Goal: Transaction & Acquisition: Purchase product/service

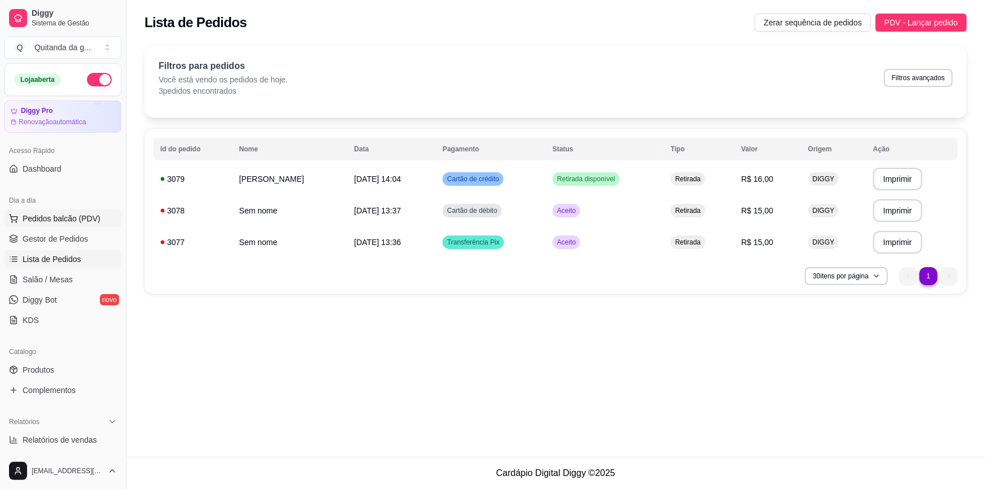
click at [36, 215] on span "Pedidos balcão (PDV)" at bounding box center [62, 218] width 78 height 11
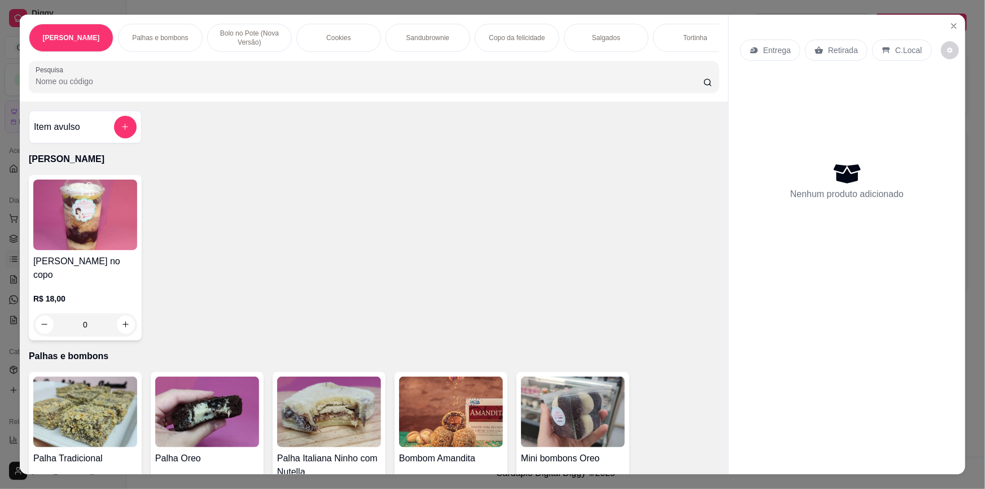
click at [824, 58] on div "Retirada" at bounding box center [836, 50] width 63 height 21
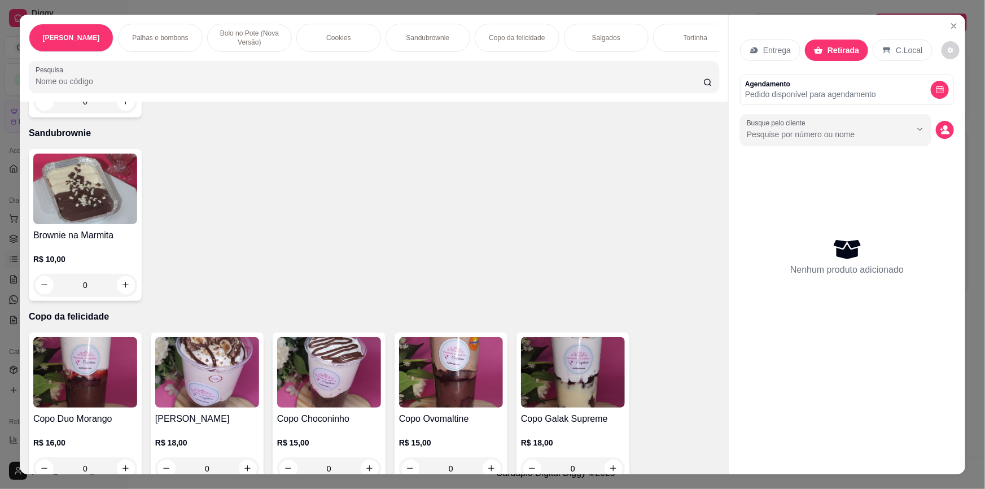
scroll to position [820, 0]
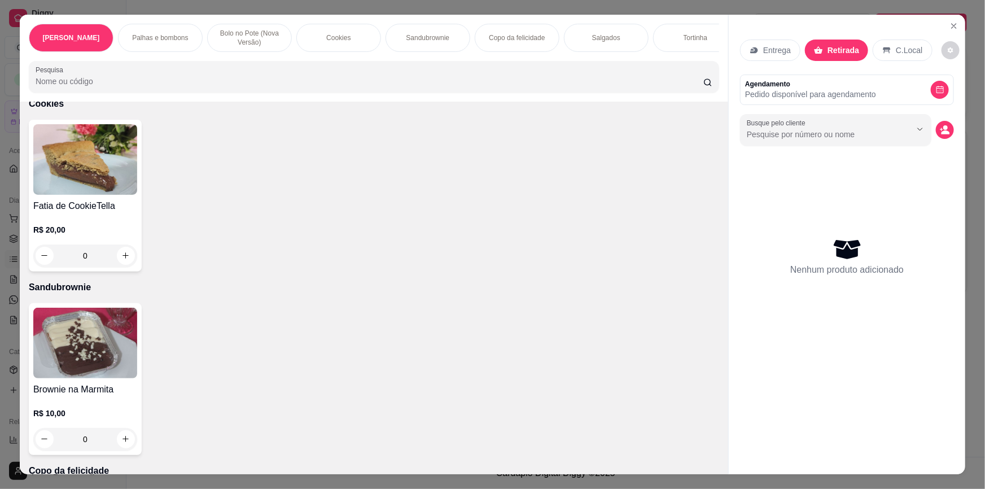
click at [119, 432] on div "0" at bounding box center [85, 439] width 104 height 23
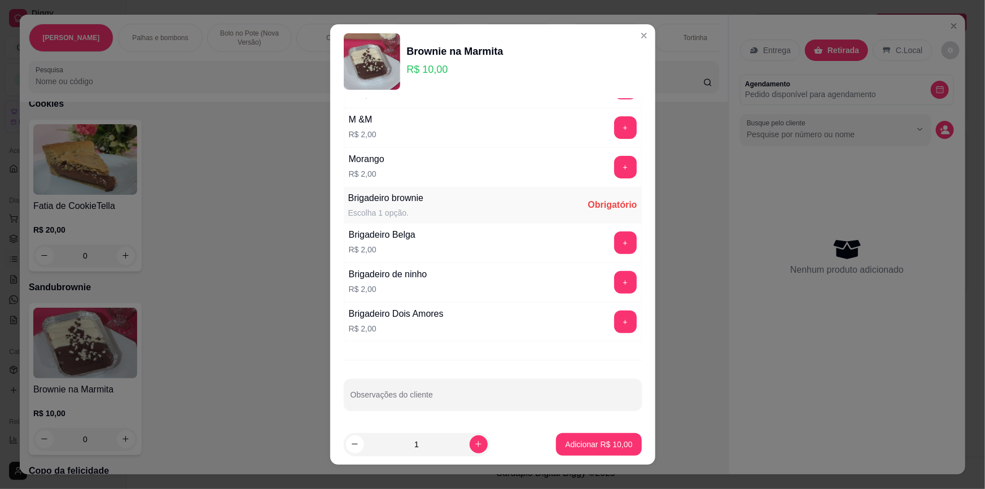
scroll to position [192, 0]
click at [614, 243] on button "+" at bounding box center [625, 241] width 23 height 23
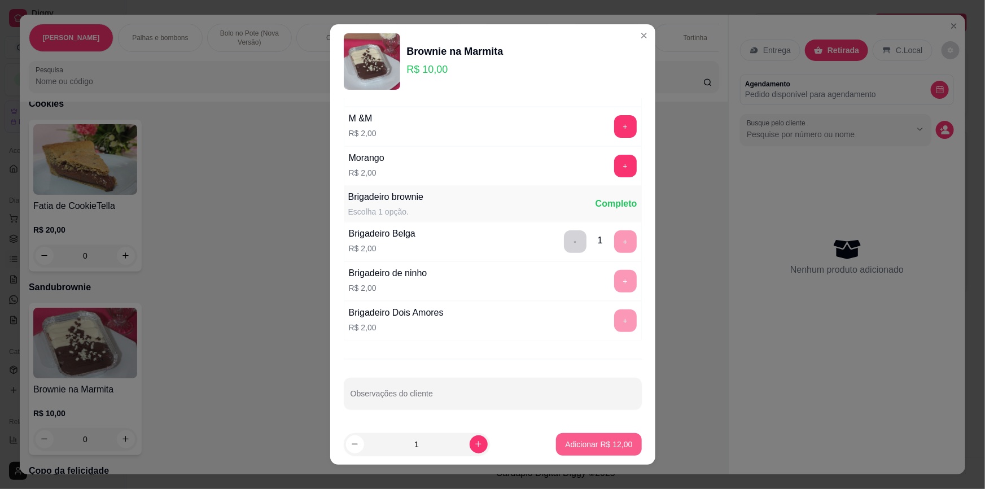
click at [600, 449] on p "Adicionar R$ 12,00" at bounding box center [598, 443] width 67 height 11
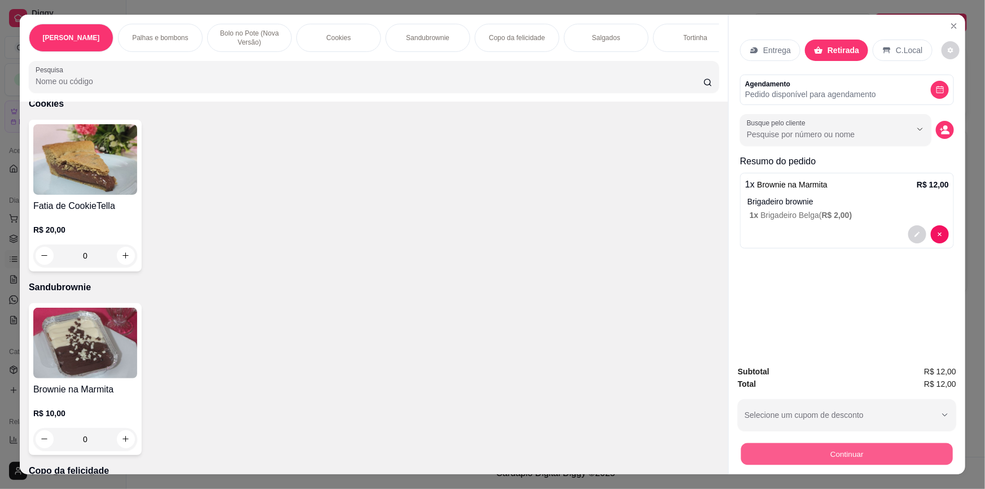
click at [834, 450] on button "Continuar" at bounding box center [847, 454] width 212 height 22
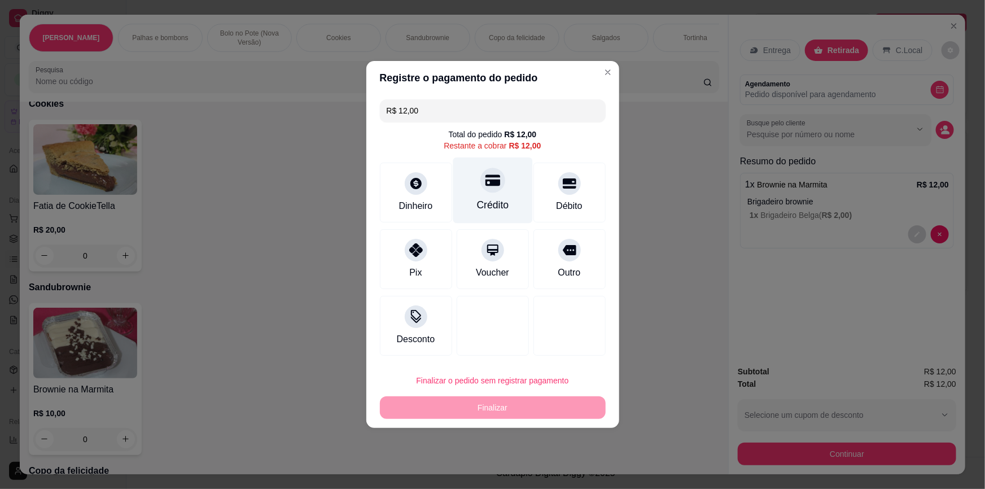
click at [484, 199] on div "Crédito" at bounding box center [492, 205] width 32 height 15
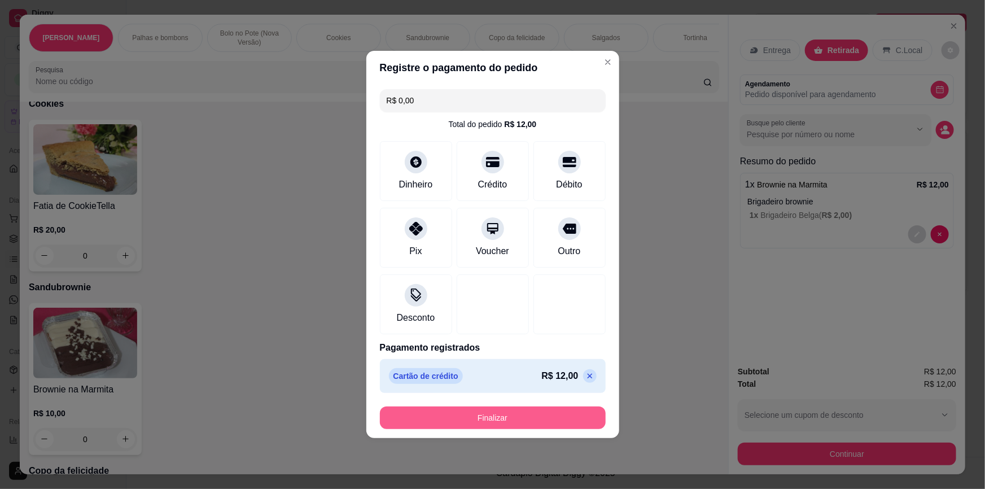
click at [491, 418] on button "Finalizar" at bounding box center [493, 417] width 226 height 23
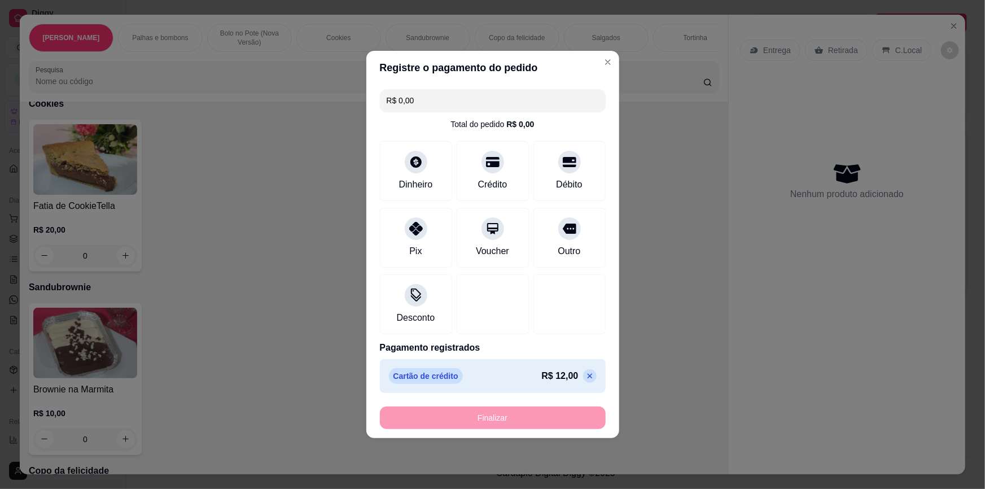
type input "-R$ 12,00"
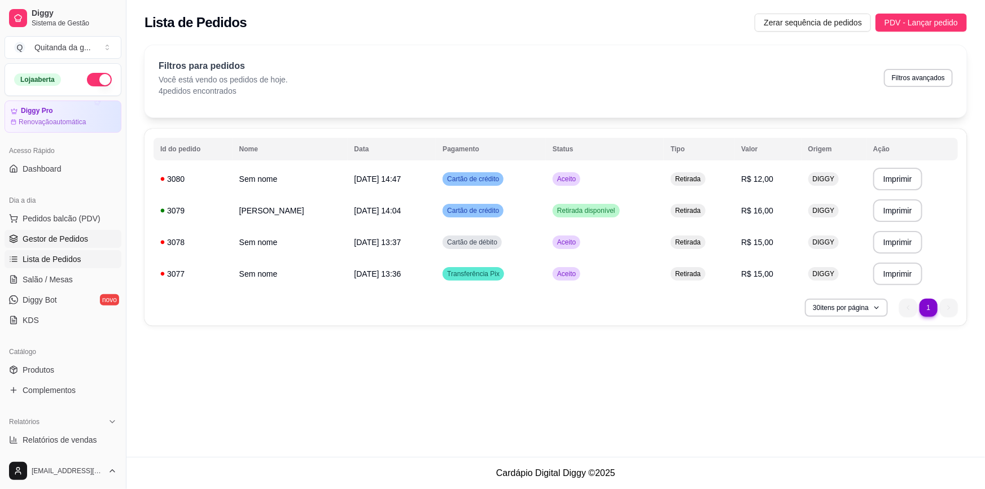
click at [59, 231] on link "Gestor de Pedidos" at bounding box center [63, 239] width 117 height 18
click at [54, 203] on div "Dia a dia" at bounding box center [63, 200] width 117 height 18
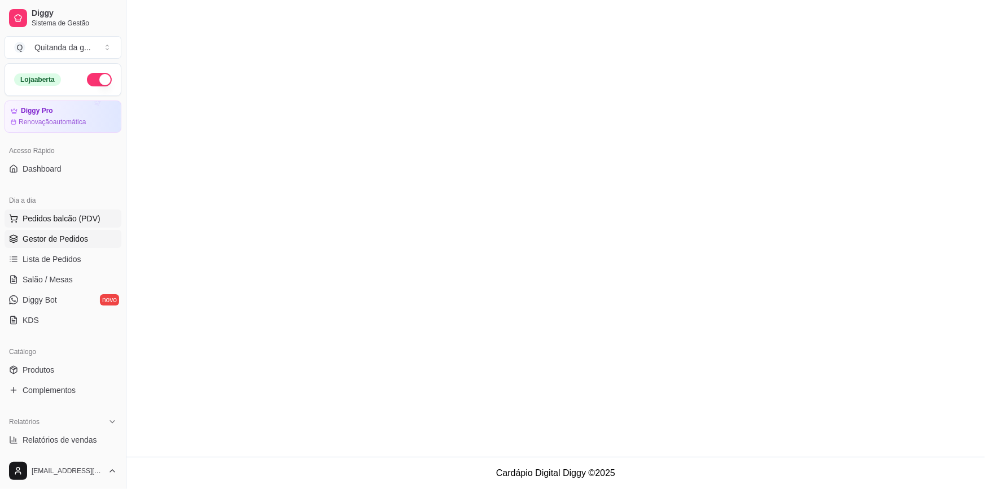
click at [63, 219] on span "Pedidos balcão (PDV)" at bounding box center [62, 218] width 78 height 11
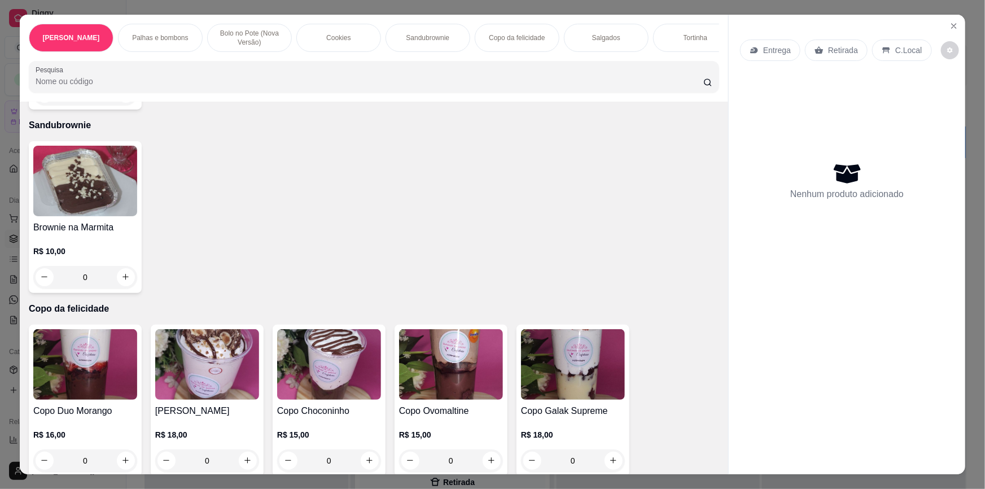
scroll to position [1026, 0]
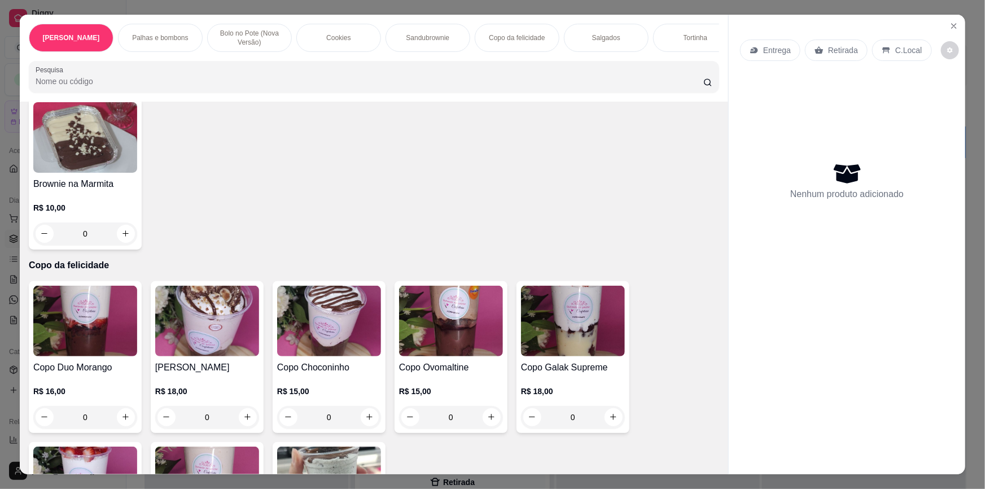
click at [125, 224] on div "0" at bounding box center [85, 233] width 104 height 23
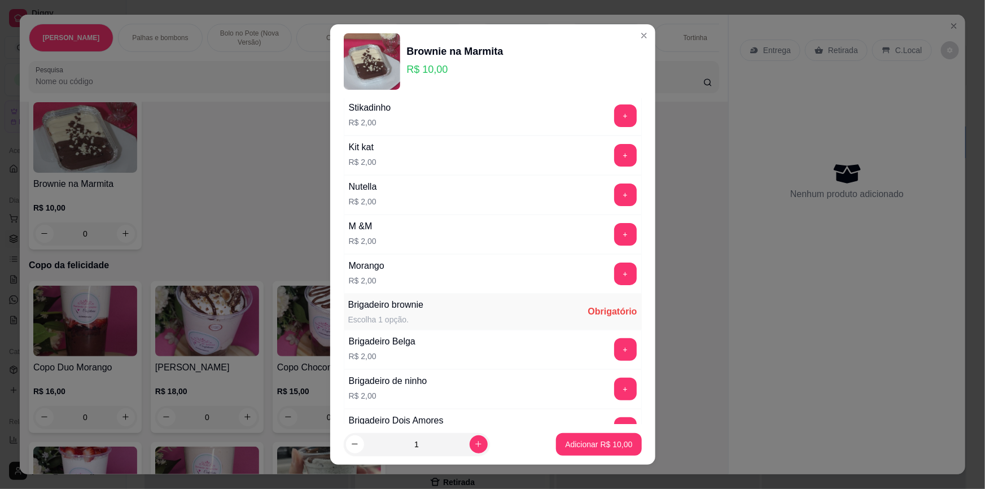
scroll to position [192, 0]
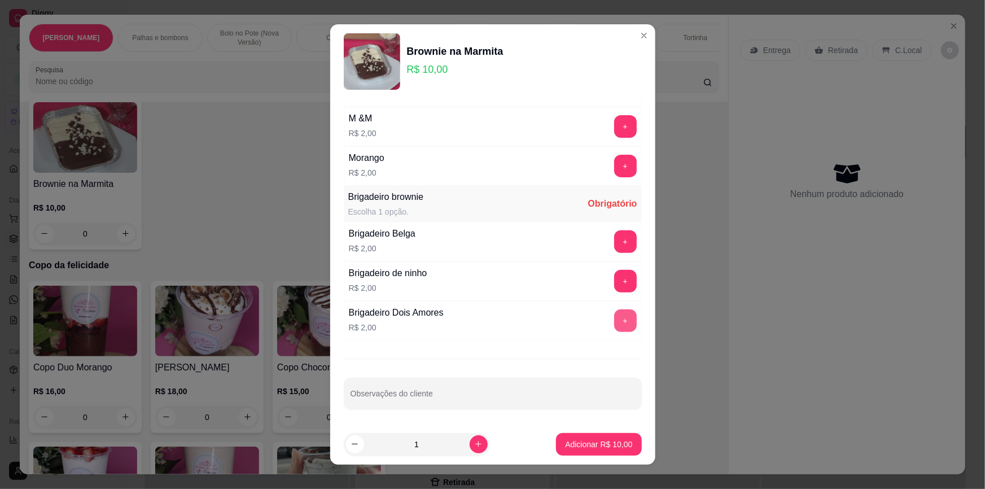
click at [614, 324] on button "+" at bounding box center [625, 320] width 23 height 23
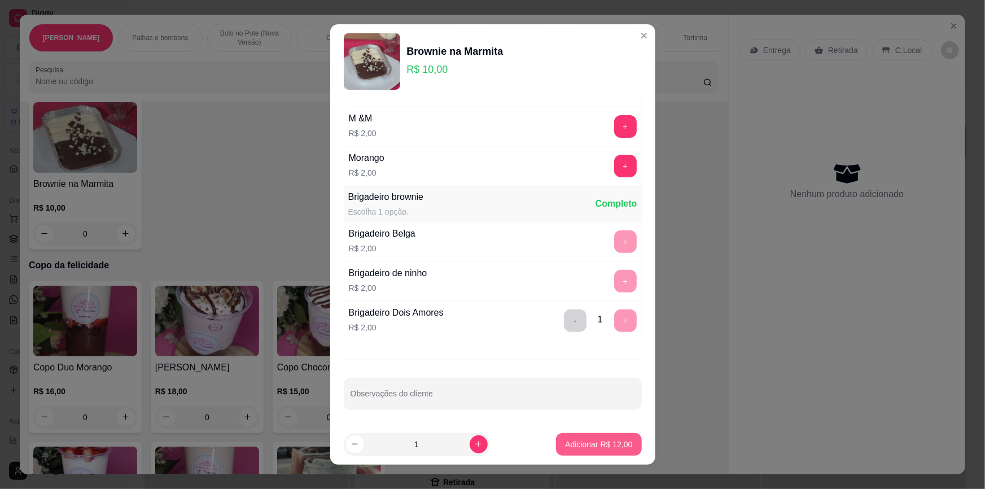
click at [603, 442] on p "Adicionar R$ 12,00" at bounding box center [598, 443] width 67 height 11
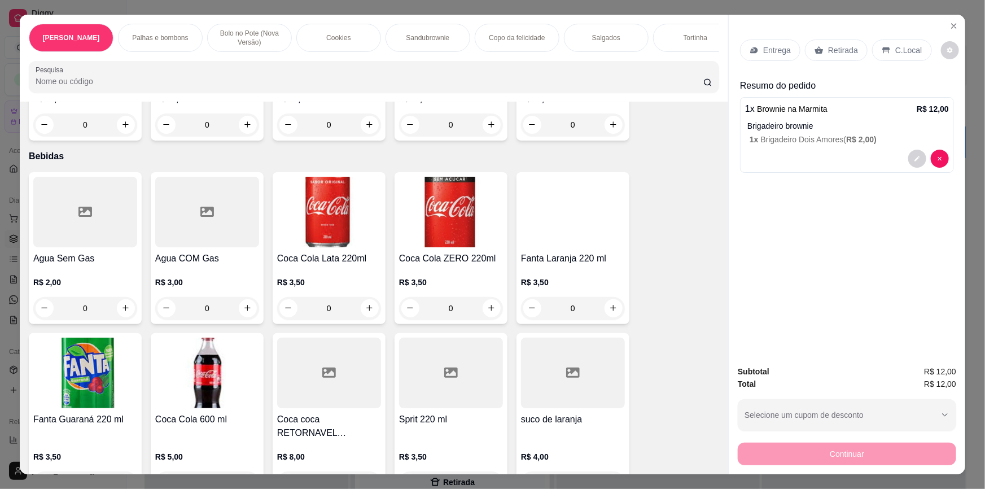
scroll to position [2459, 0]
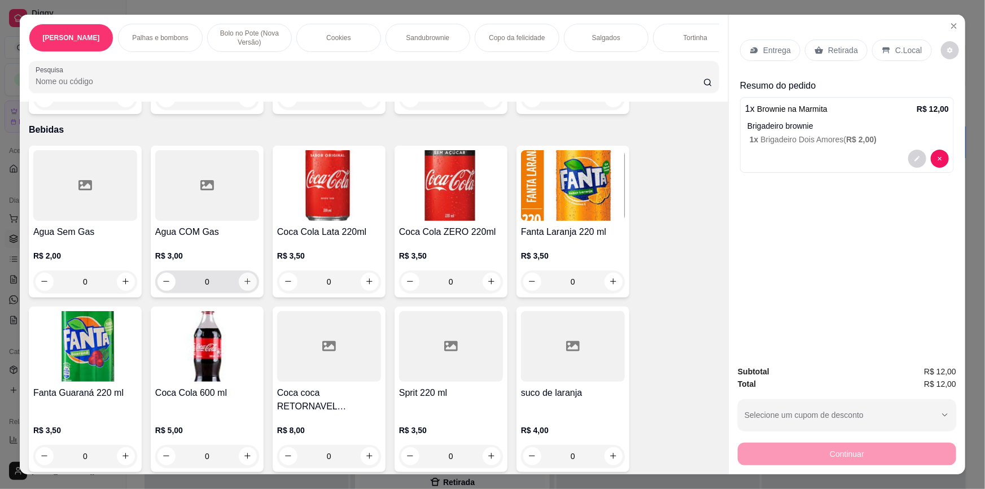
click at [248, 275] on button "increase-product-quantity" at bounding box center [248, 282] width 18 height 18
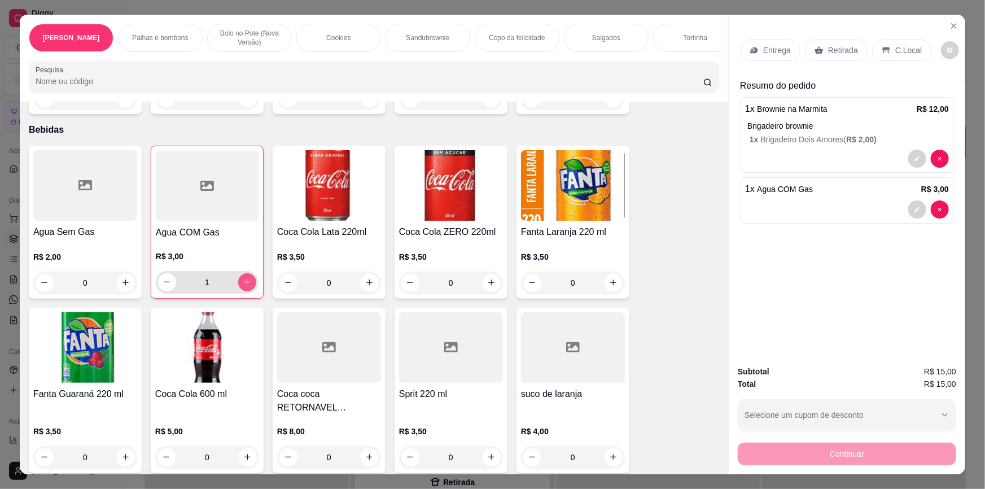
type input "1"
click at [828, 47] on p "Retirada" at bounding box center [843, 50] width 30 height 11
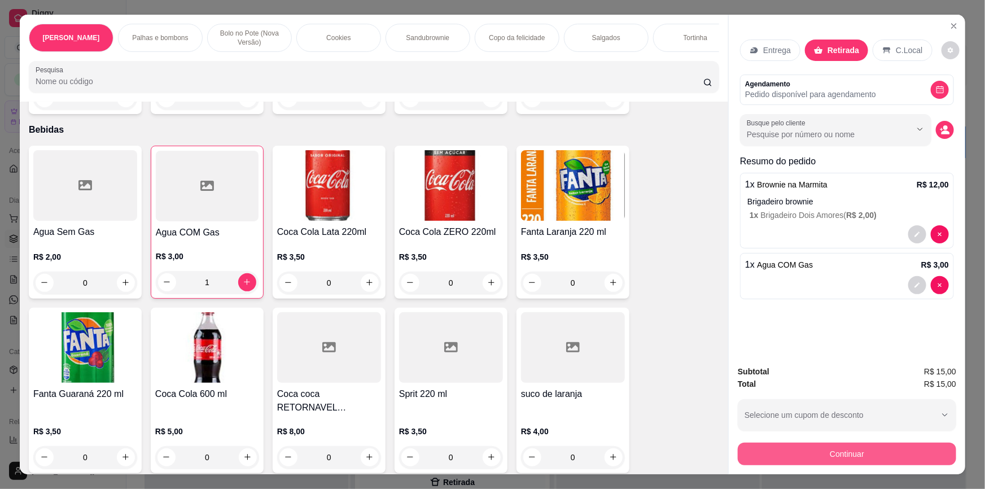
click at [799, 447] on button "Continuar" at bounding box center [847, 453] width 218 height 23
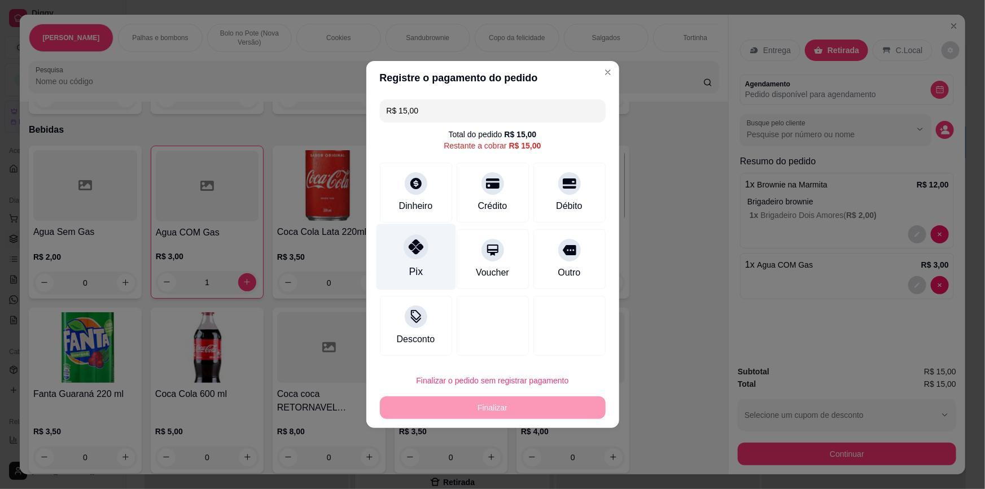
click at [394, 283] on div "Pix" at bounding box center [416, 257] width 80 height 66
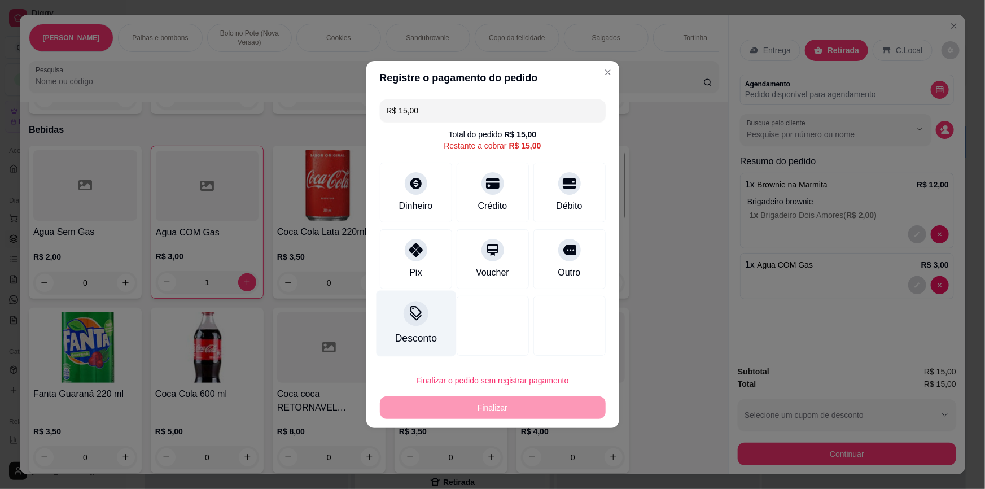
type input "R$ 0,00"
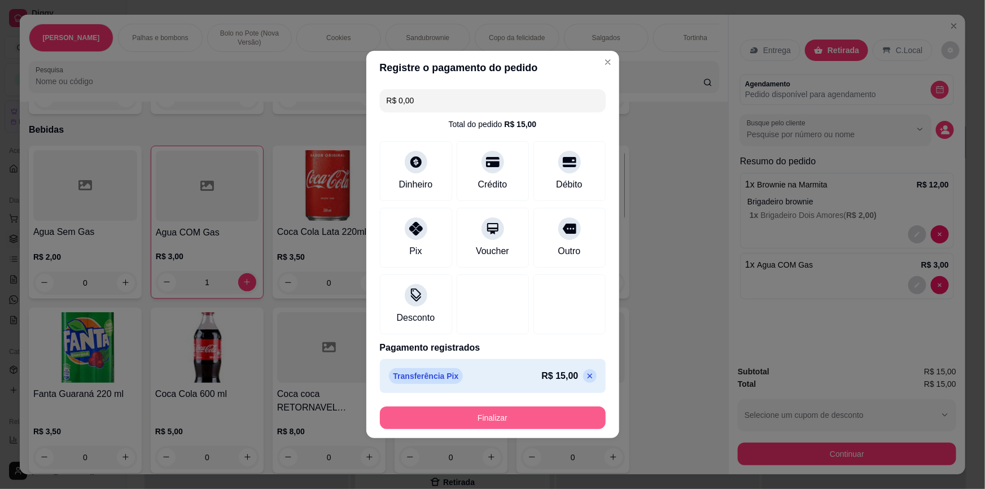
click at [491, 420] on button "Finalizar" at bounding box center [493, 417] width 226 height 23
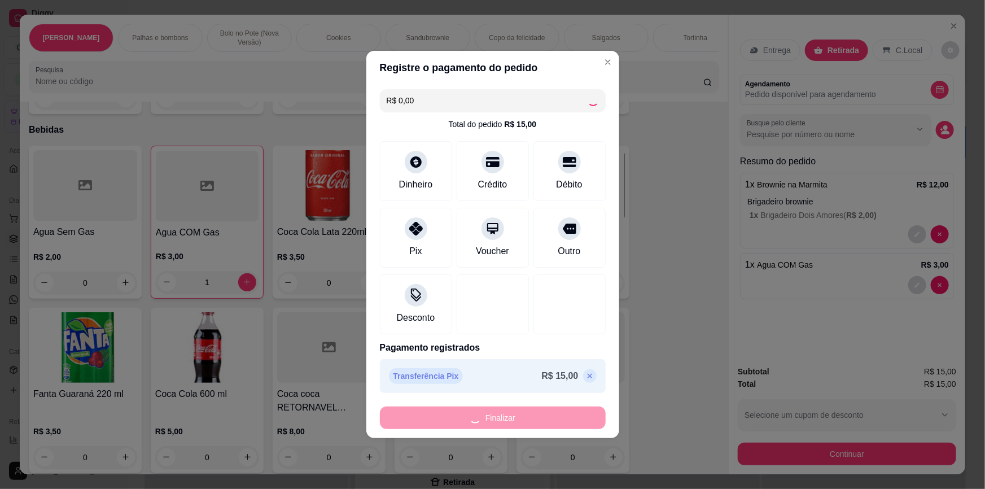
type input "0"
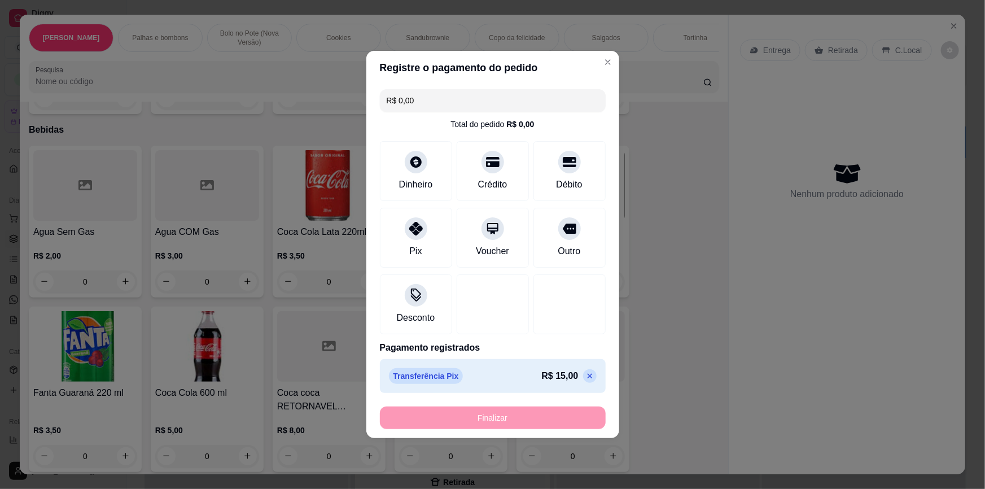
type input "-R$ 15,00"
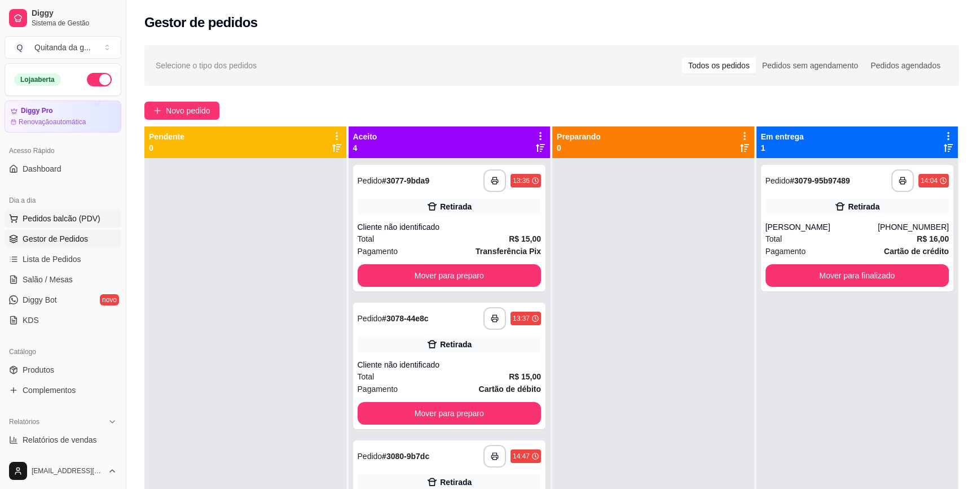
click at [84, 218] on span "Pedidos balcão (PDV)" at bounding box center [62, 218] width 78 height 11
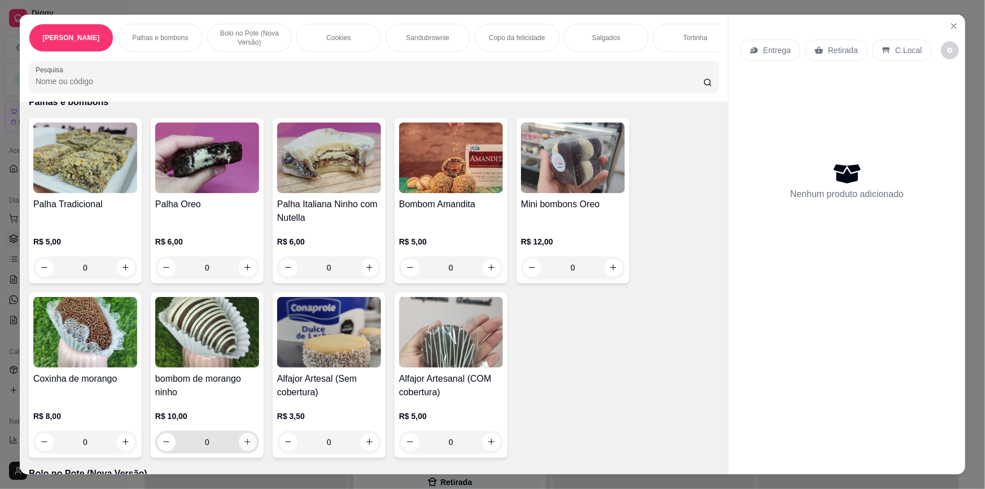
scroll to position [256, 0]
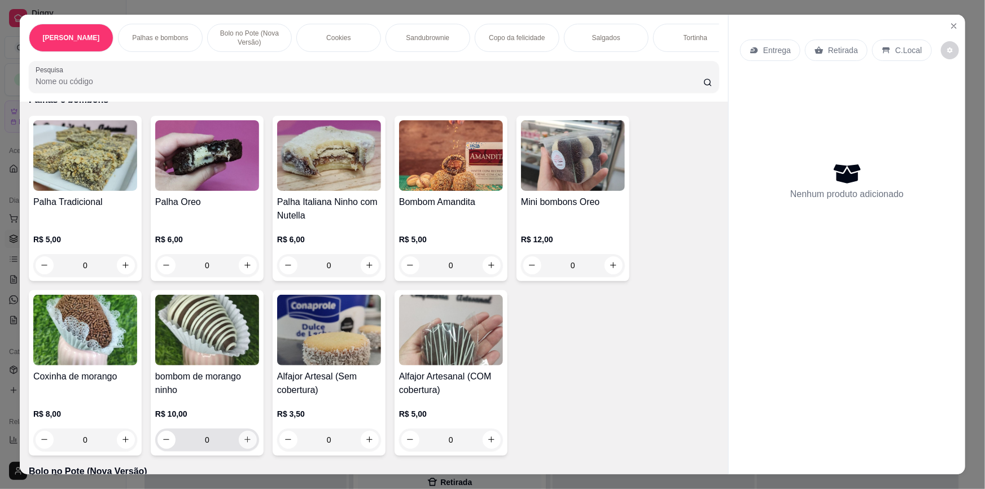
click at [243, 435] on icon "increase-product-quantity" at bounding box center [247, 439] width 8 height 8
type input "2"
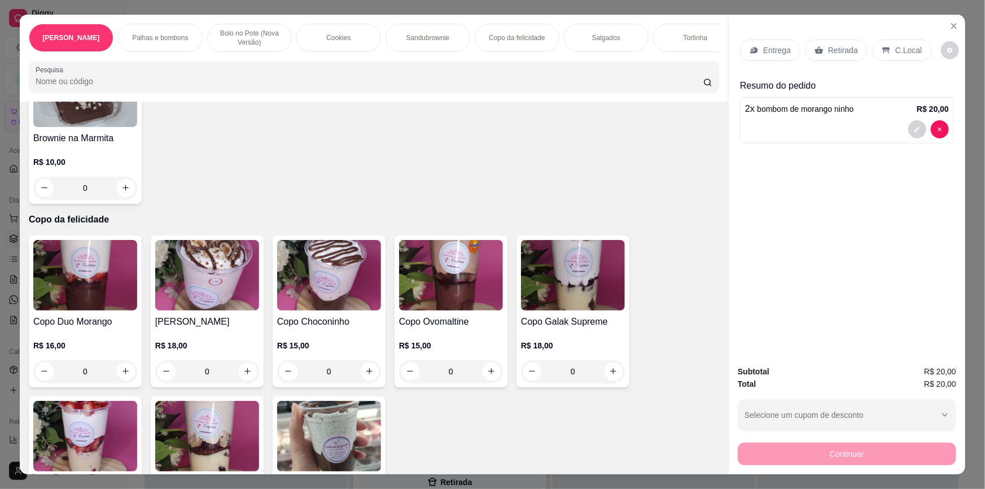
scroll to position [1179, 0]
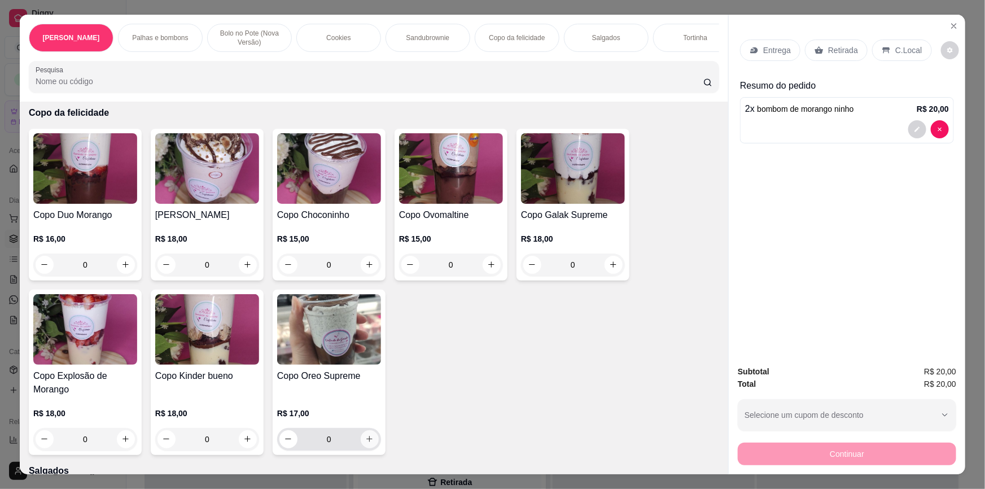
click at [365, 435] on icon "increase-product-quantity" at bounding box center [369, 439] width 8 height 8
type input "1"
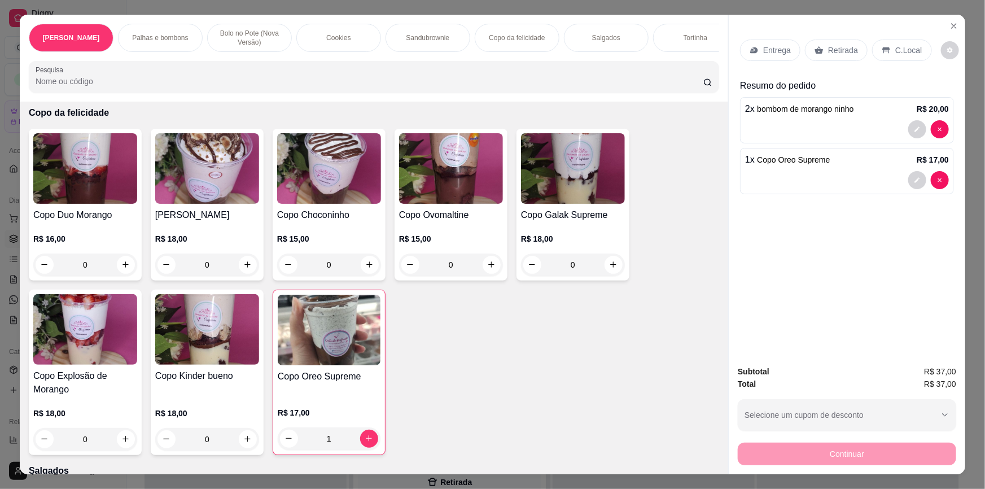
click at [837, 50] on p "Retirada" at bounding box center [843, 50] width 30 height 11
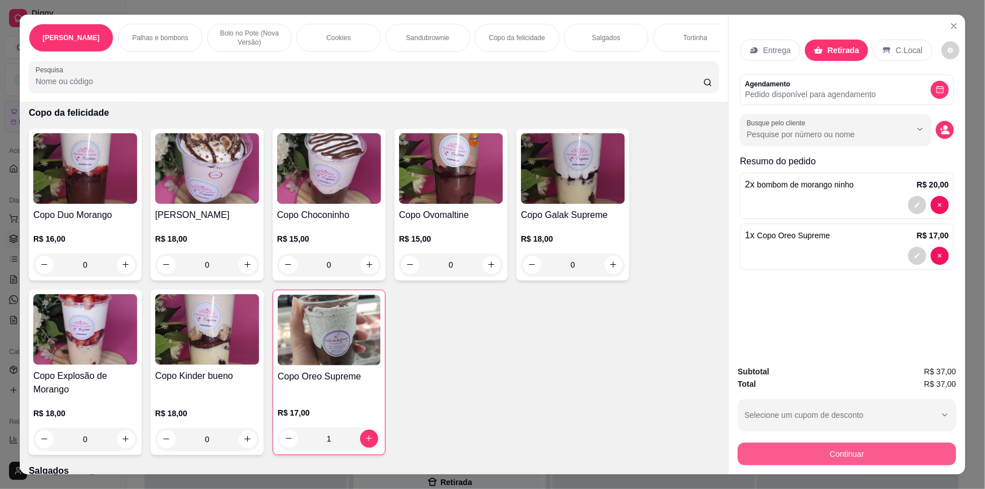
click at [808, 454] on button "Continuar" at bounding box center [847, 453] width 218 height 23
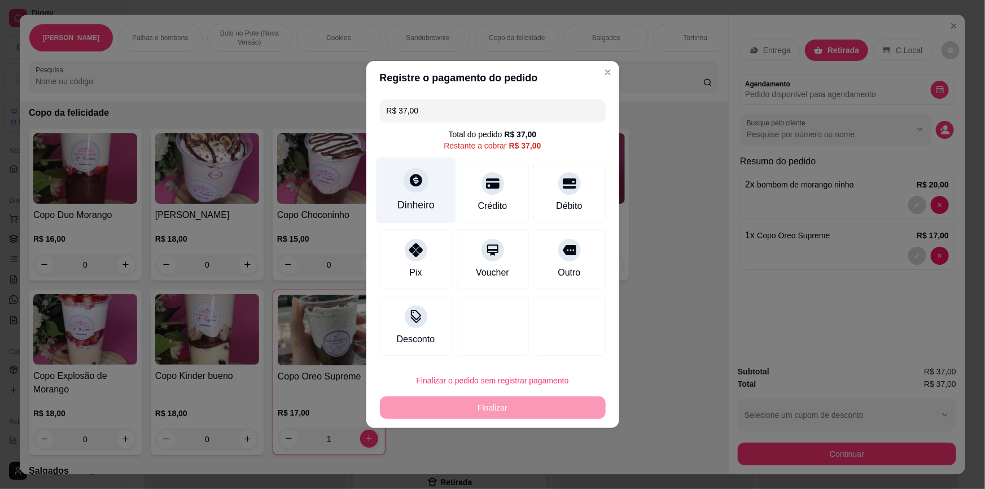
click at [423, 184] on div at bounding box center [415, 180] width 25 height 25
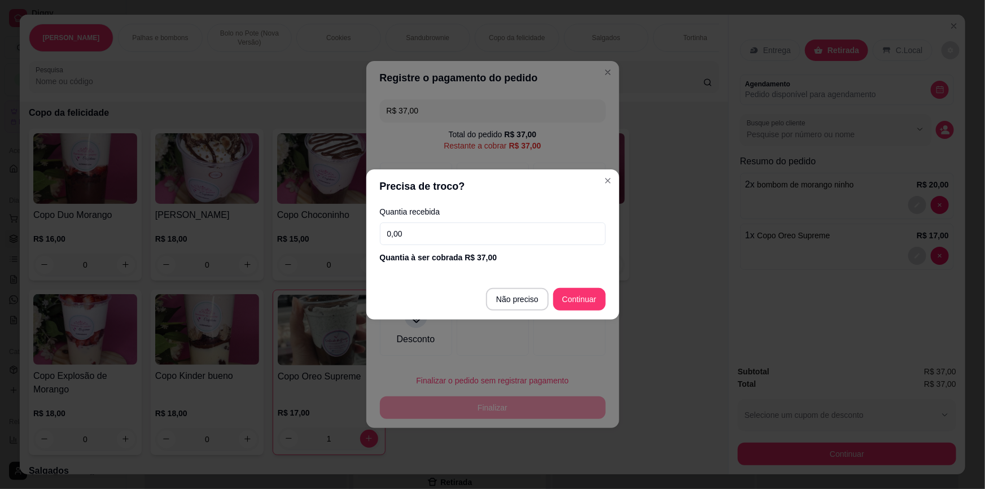
click at [513, 239] on input "0,00" at bounding box center [493, 233] width 226 height 23
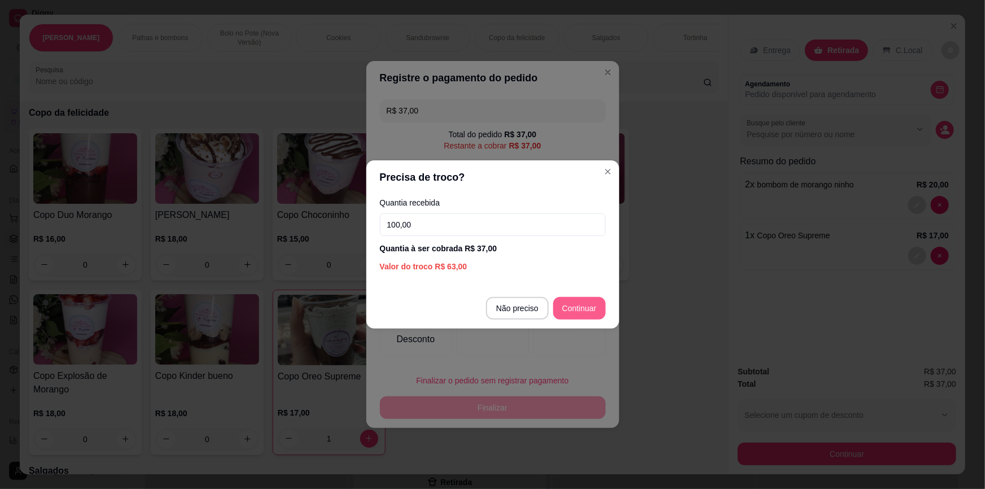
type input "100,00"
type input "R$ 0,00"
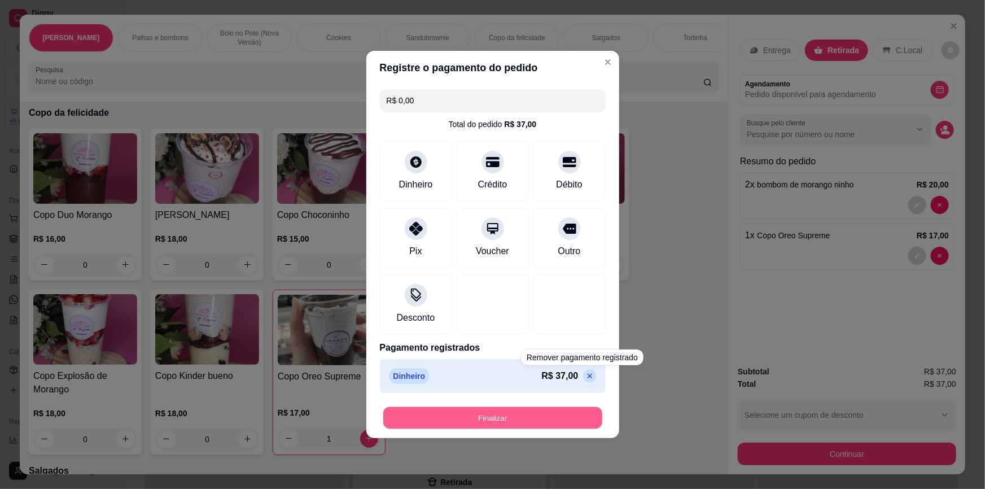
click at [570, 416] on button "Finalizar" at bounding box center [492, 418] width 219 height 22
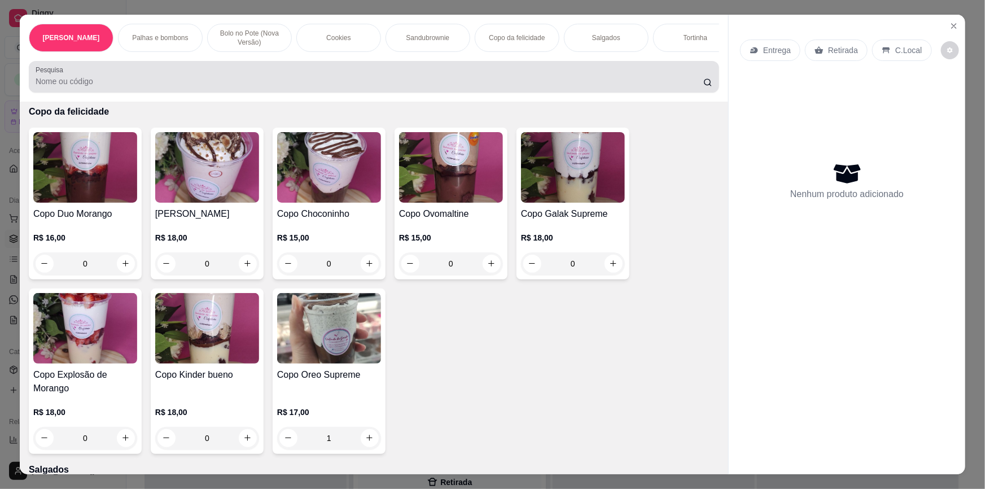
type input "0"
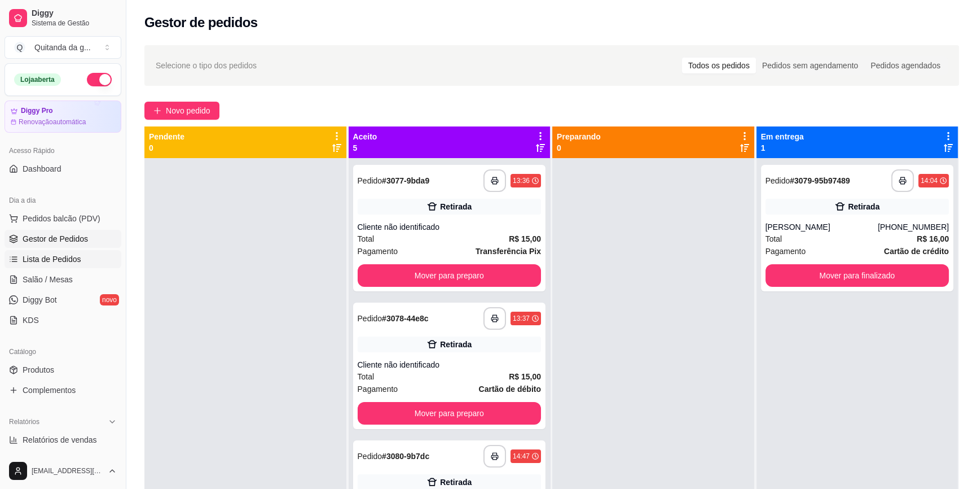
click at [64, 263] on span "Lista de Pedidos" at bounding box center [52, 258] width 59 height 11
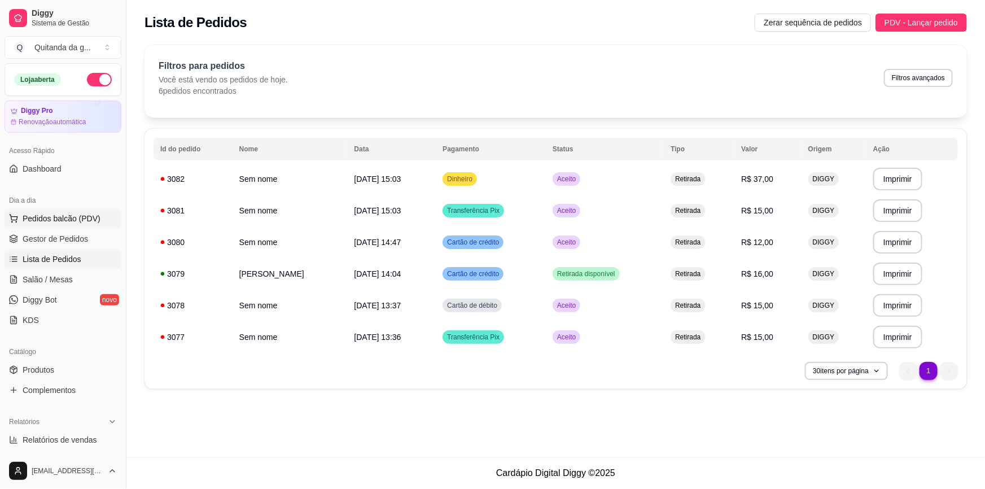
click at [81, 214] on span "Pedidos balcão (PDV)" at bounding box center [62, 218] width 78 height 11
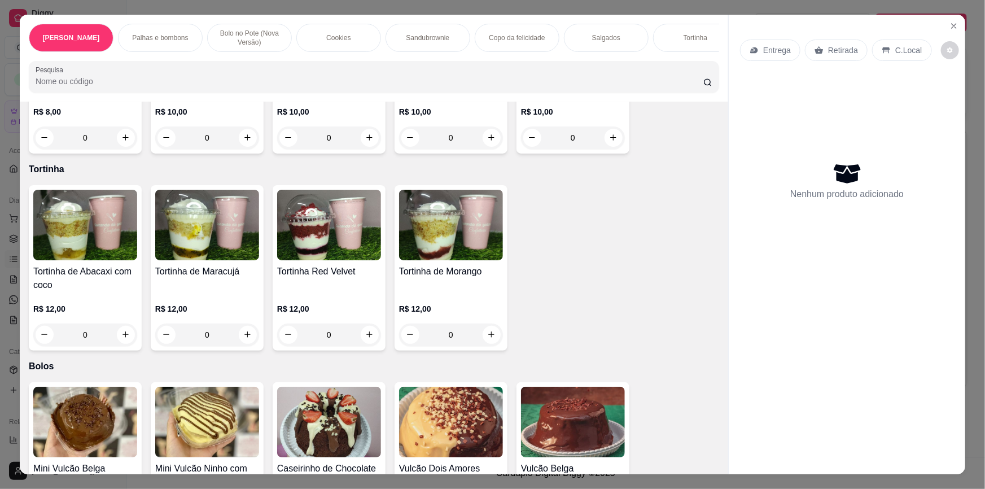
scroll to position [1898, 0]
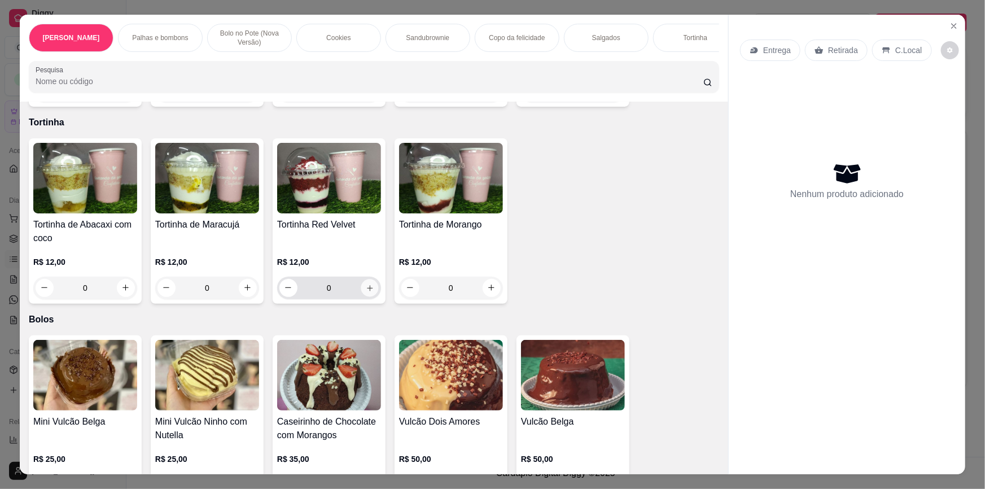
click at [370, 282] on button "increase-product-quantity" at bounding box center [369, 287] width 17 height 17
type input "1"
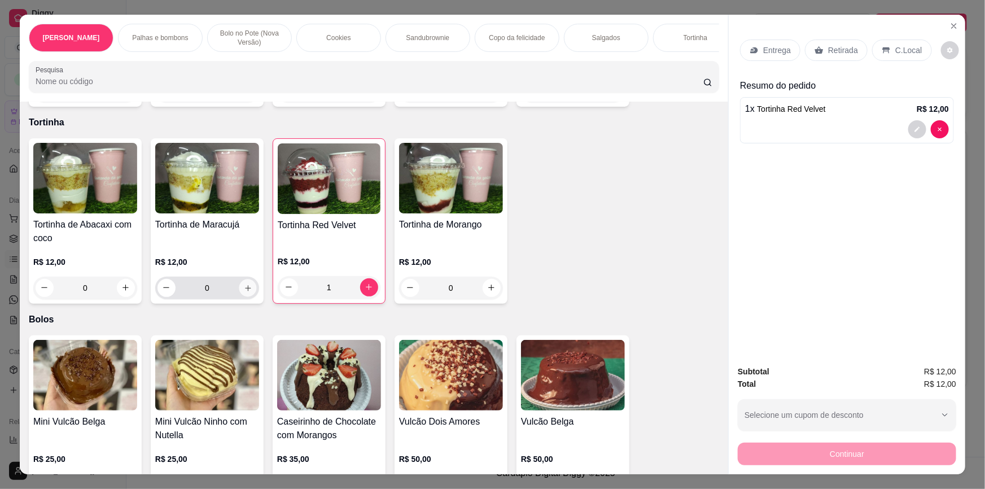
click at [244, 284] on icon "increase-product-quantity" at bounding box center [248, 288] width 8 height 8
type input "1"
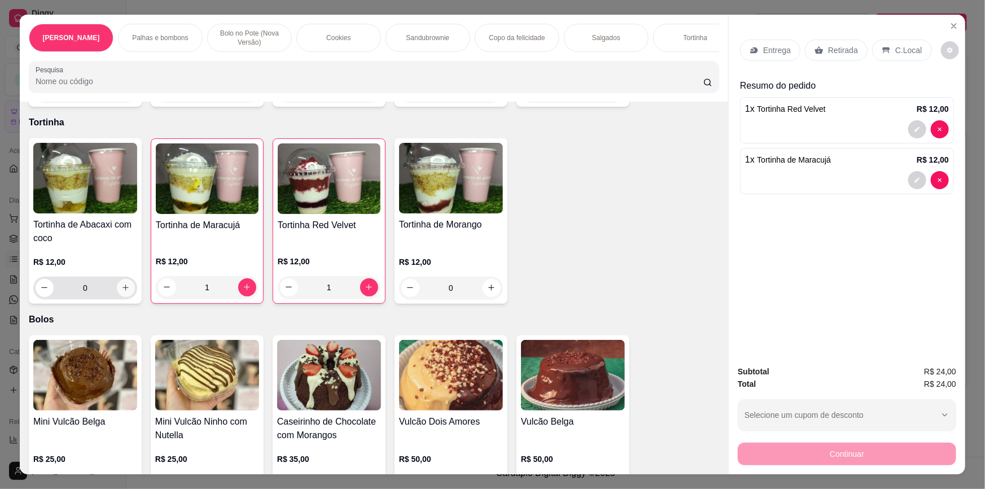
click at [121, 286] on button "increase-product-quantity" at bounding box center [126, 288] width 18 height 18
type input "1"
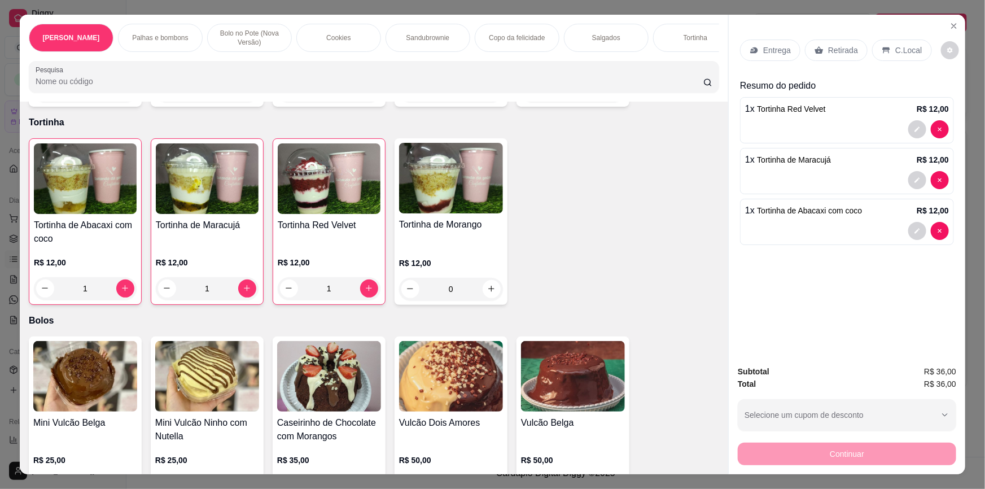
click at [835, 45] on p "Retirada" at bounding box center [843, 50] width 30 height 11
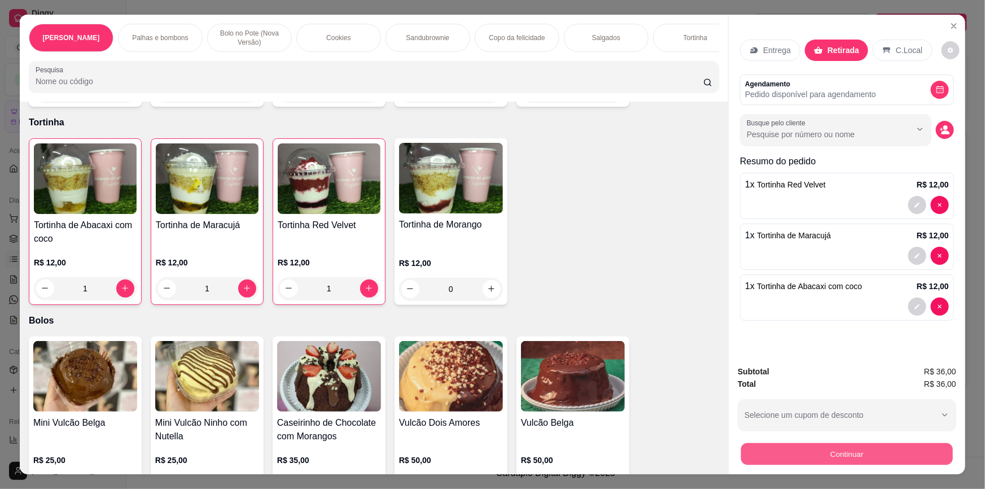
click at [849, 457] on button "Continuar" at bounding box center [847, 454] width 212 height 22
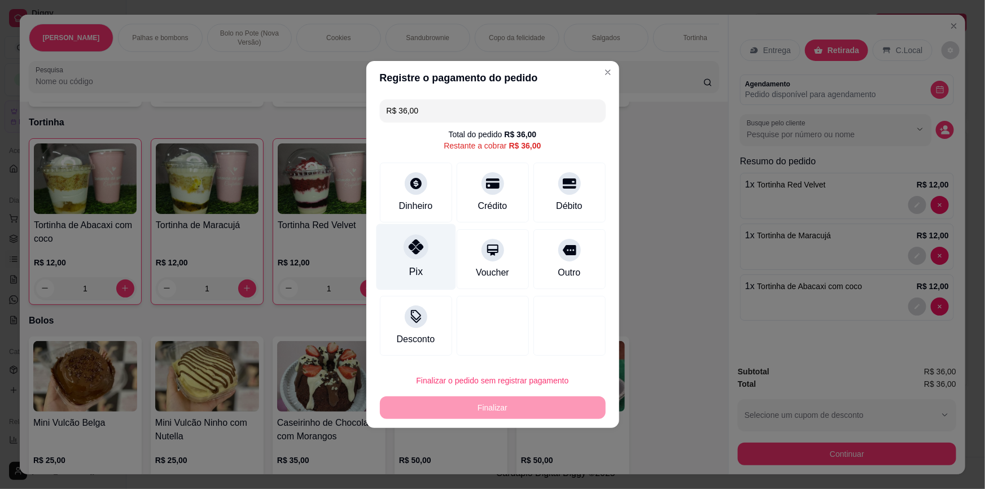
click at [398, 269] on div "Pix" at bounding box center [416, 257] width 80 height 66
type input "R$ 0,00"
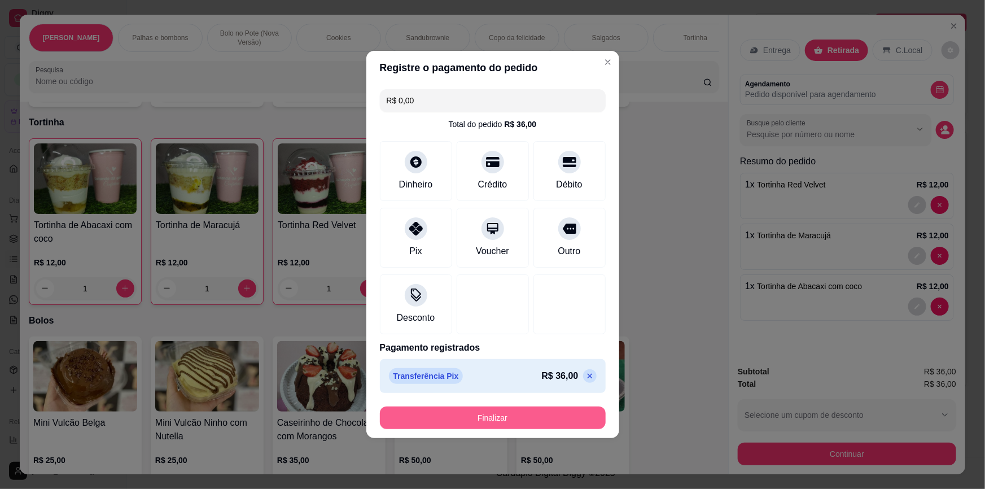
click at [458, 415] on button "Finalizar" at bounding box center [493, 417] width 226 height 23
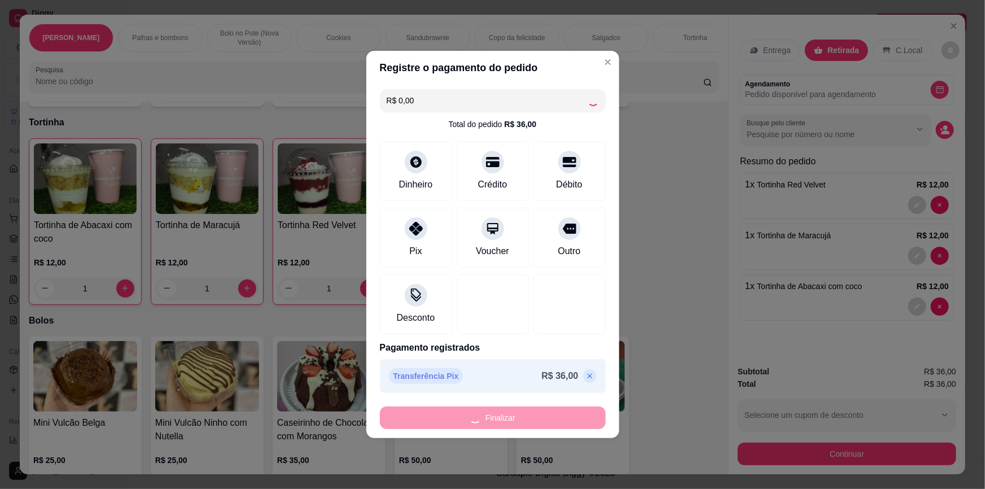
type input "0"
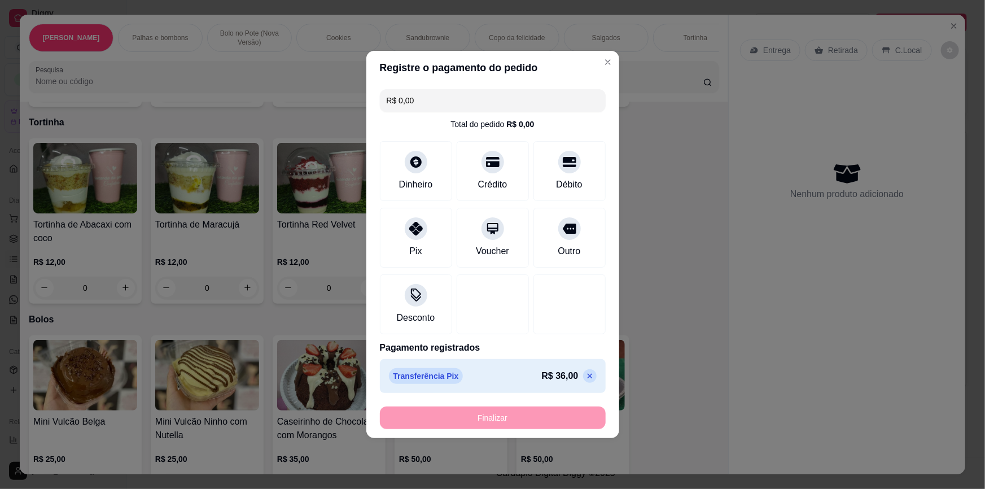
type input "-R$ 36,00"
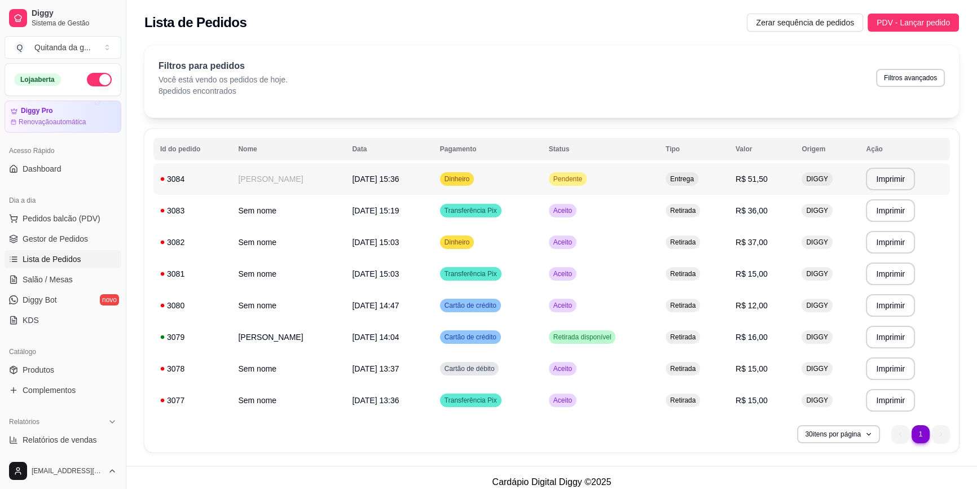
click at [505, 185] on td "Dinheiro" at bounding box center [487, 179] width 109 height 32
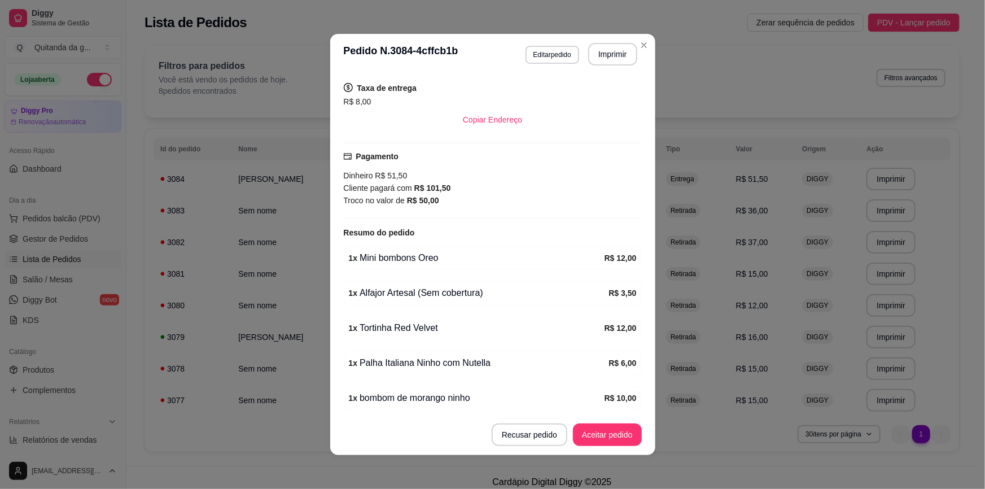
scroll to position [271, 0]
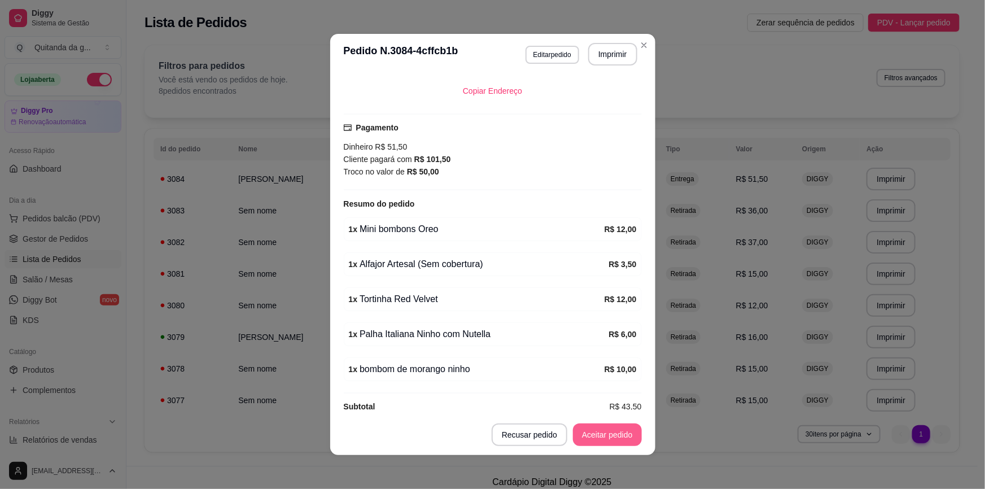
click at [599, 440] on button "Aceitar pedido" at bounding box center [607, 434] width 69 height 23
click at [612, 441] on button "Mover para preparo" at bounding box center [597, 434] width 87 height 23
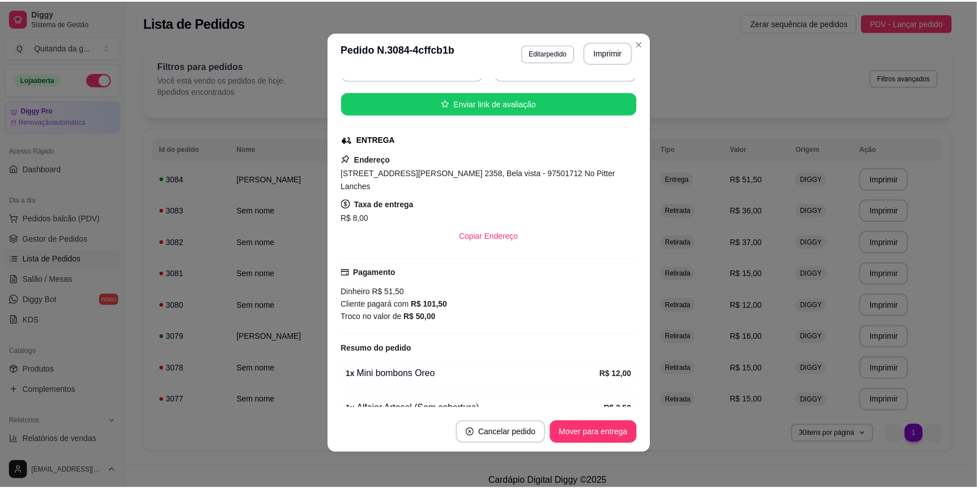
scroll to position [0, 0]
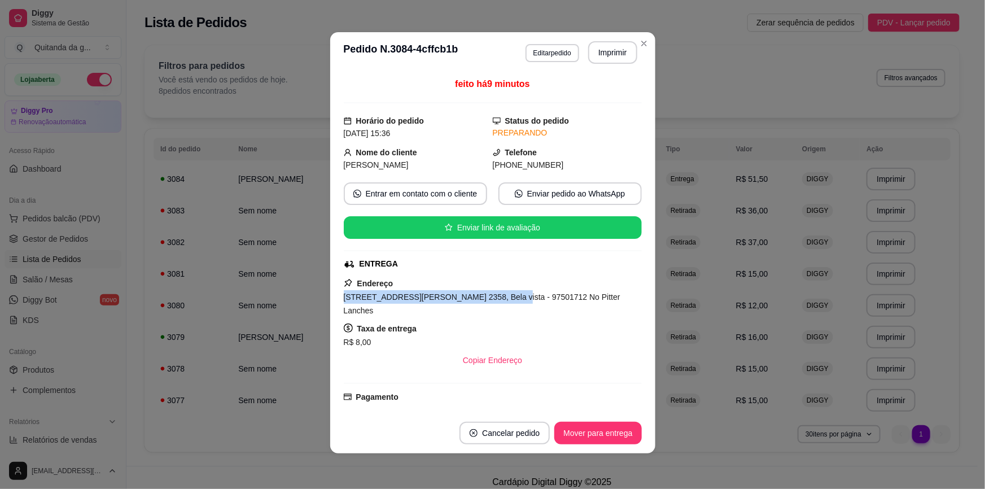
drag, startPoint x: 487, startPoint y: 295, endPoint x: 337, endPoint y: 296, distance: 149.5
click at [337, 296] on div "feito há 9 minutos Horário do pedido [DATE] 15:36 Status do pedido PREPARANDO N…" at bounding box center [492, 243] width 325 height 340
copy span "[STREET_ADDRESS][PERSON_NAME] 2358"
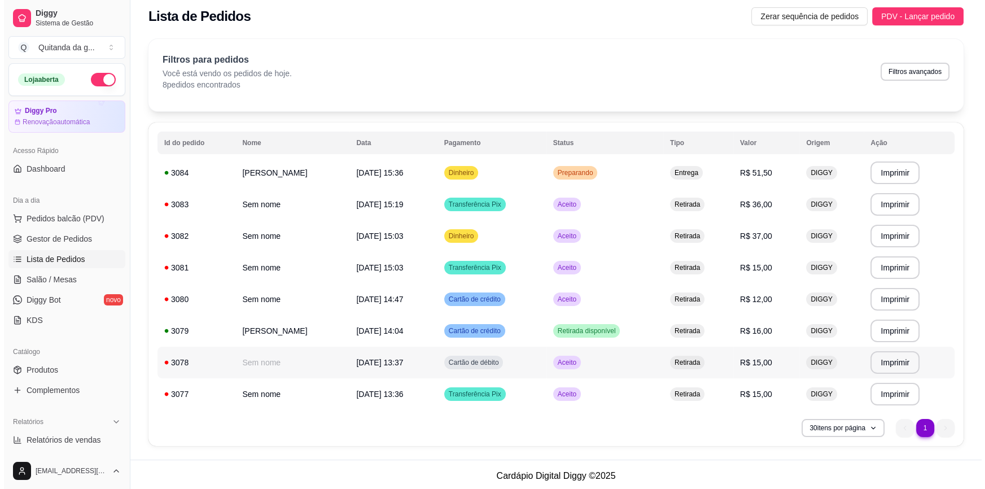
scroll to position [8, 0]
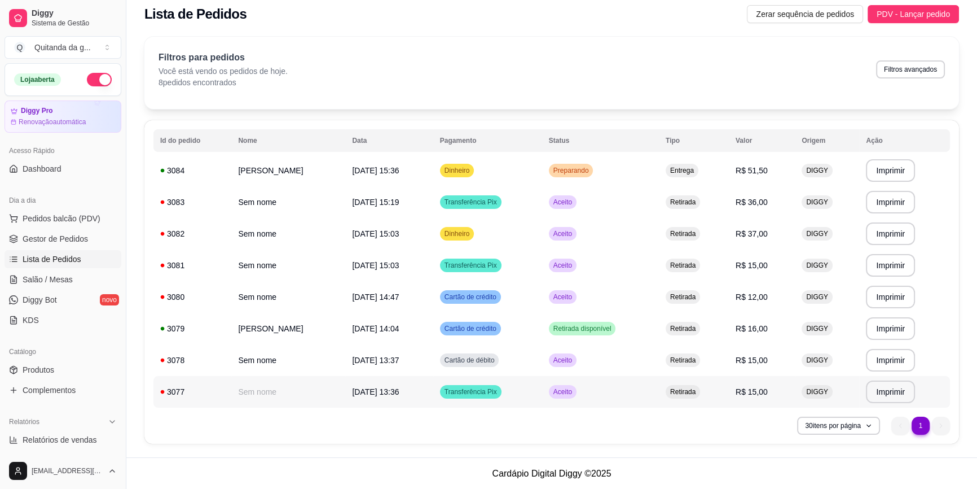
click at [569, 401] on td "Aceito" at bounding box center [600, 392] width 117 height 32
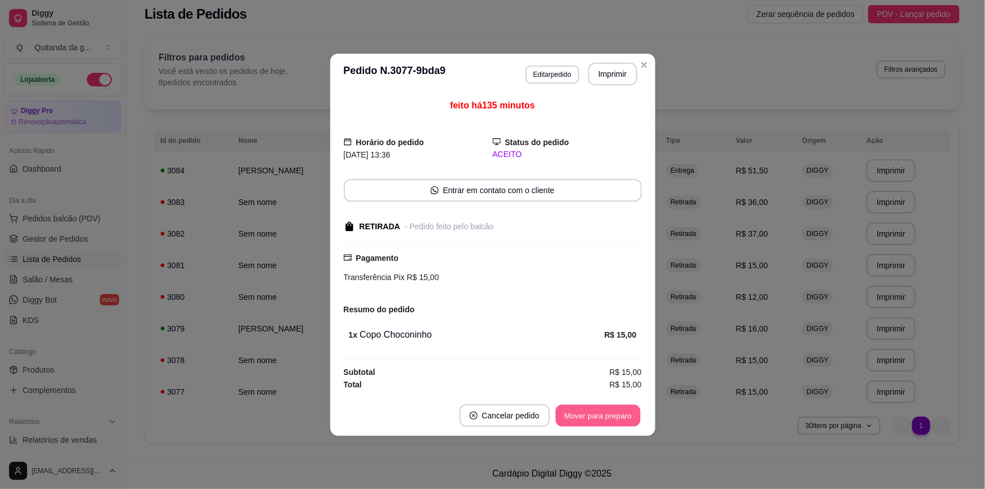
click at [614, 419] on button "Mover para preparo" at bounding box center [597, 415] width 85 height 22
click at [615, 418] on button "Mover para retirada disponível" at bounding box center [579, 415] width 121 height 22
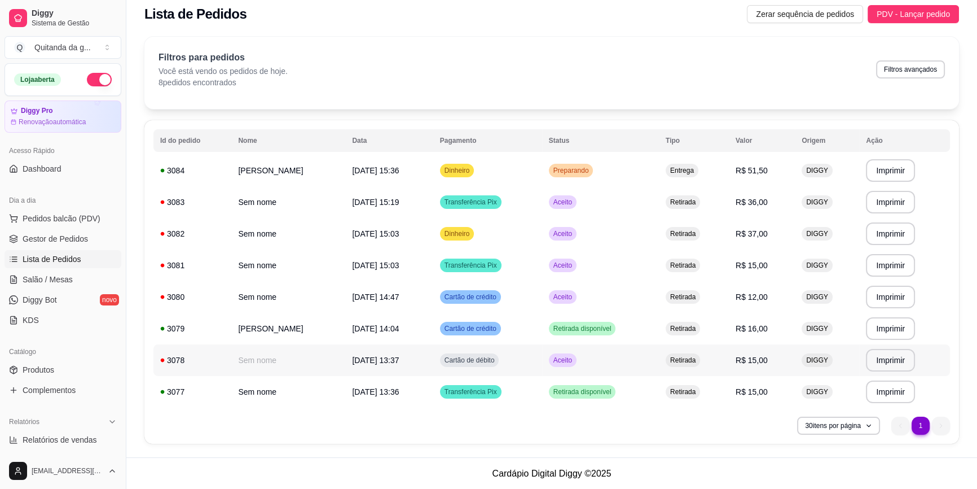
click at [612, 371] on td "Aceito" at bounding box center [600, 360] width 117 height 32
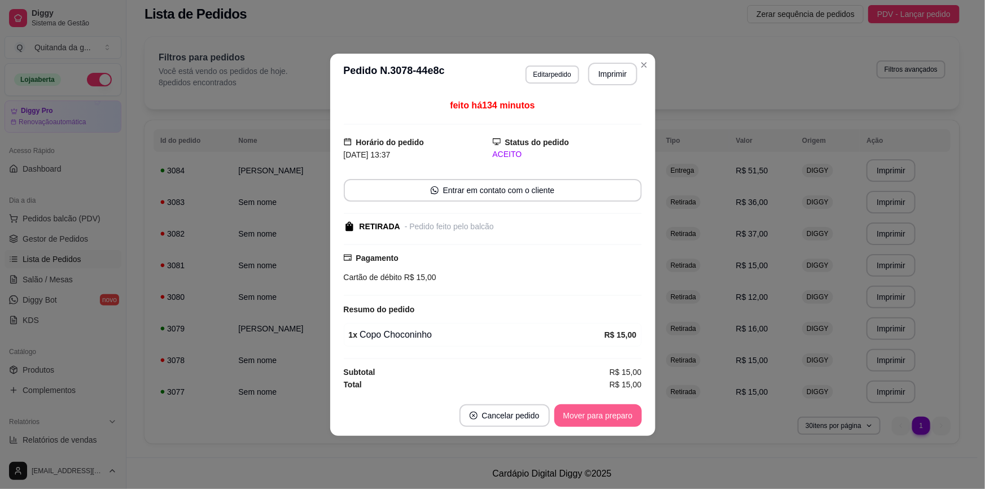
click at [609, 420] on button "Mover para preparo" at bounding box center [597, 415] width 87 height 23
click at [609, 420] on div "Mover para preparo" at bounding box center [589, 415] width 103 height 23
click at [609, 420] on button "Mover para retirada disponível" at bounding box center [579, 415] width 121 height 22
click at [609, 420] on div "Mover para retirada disponível" at bounding box center [578, 415] width 125 height 23
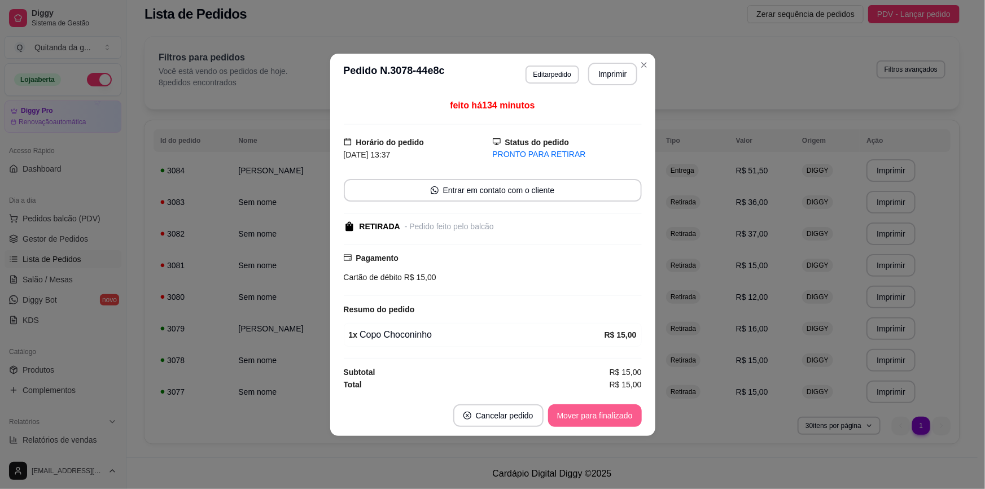
click at [609, 420] on button "Mover para finalizado" at bounding box center [595, 415] width 94 height 23
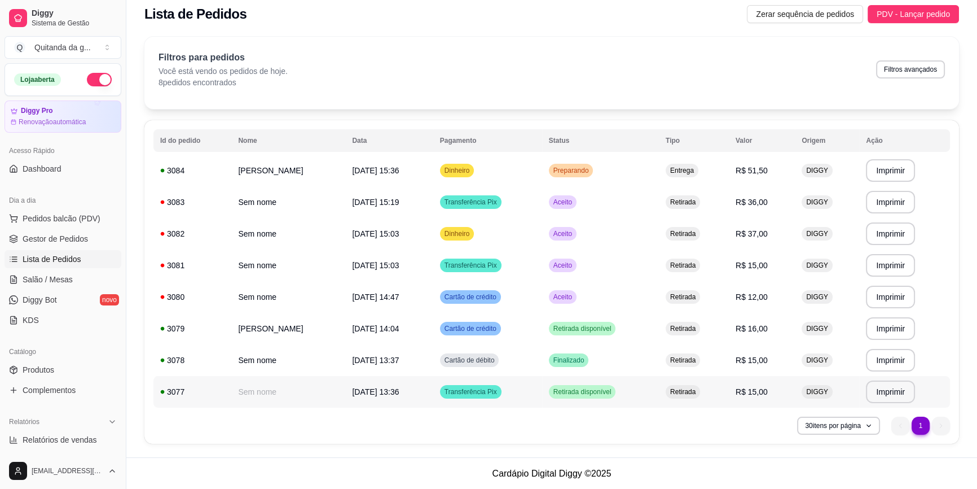
click at [635, 383] on td "Retirada disponível" at bounding box center [600, 392] width 117 height 32
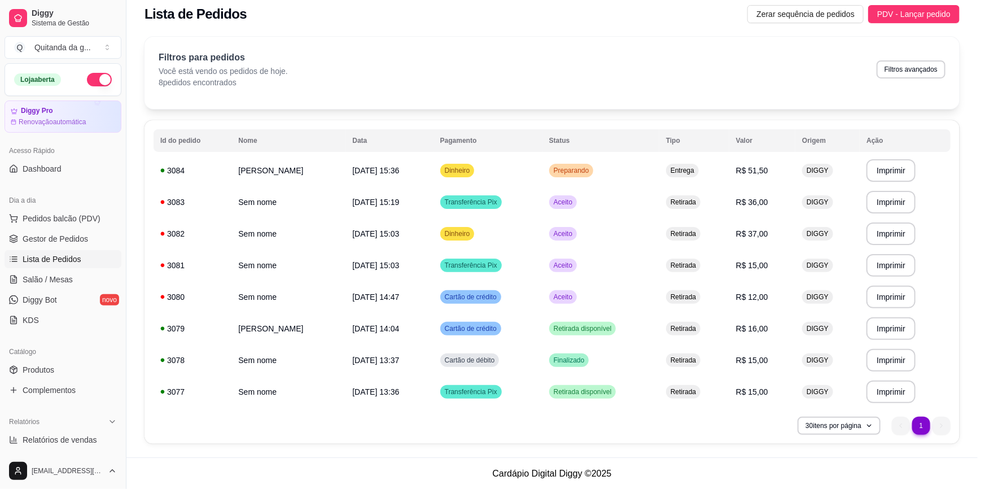
click at [608, 406] on button "Mover para finalizado" at bounding box center [595, 415] width 94 height 23
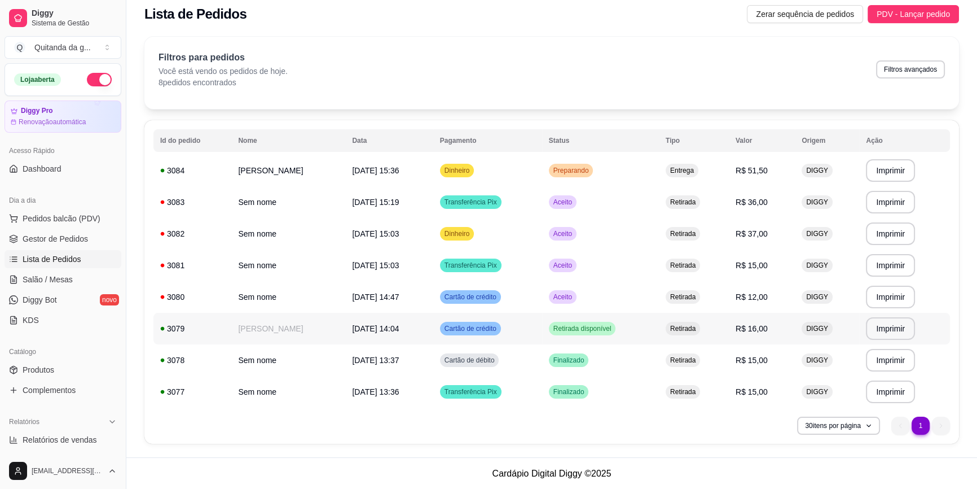
click at [622, 327] on td "Retirada disponível" at bounding box center [600, 329] width 117 height 32
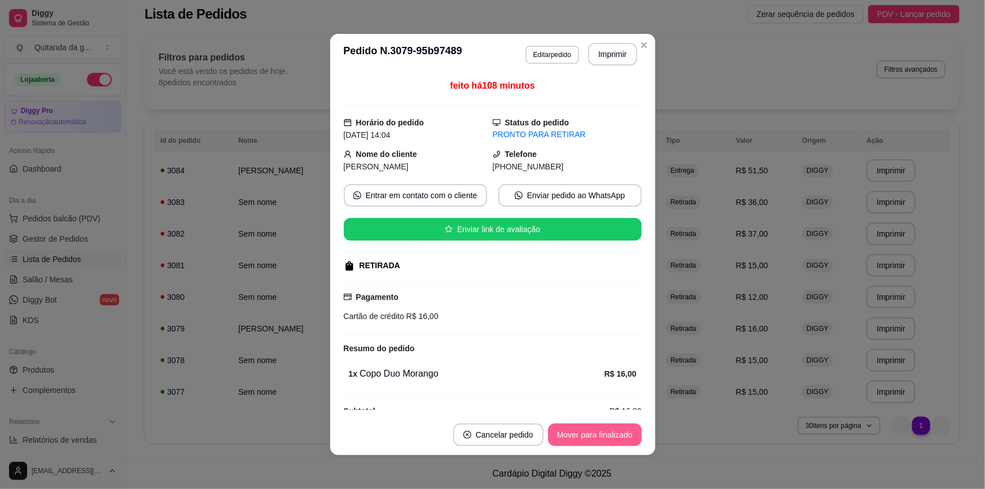
click at [611, 427] on button "Mover para finalizado" at bounding box center [595, 434] width 94 height 23
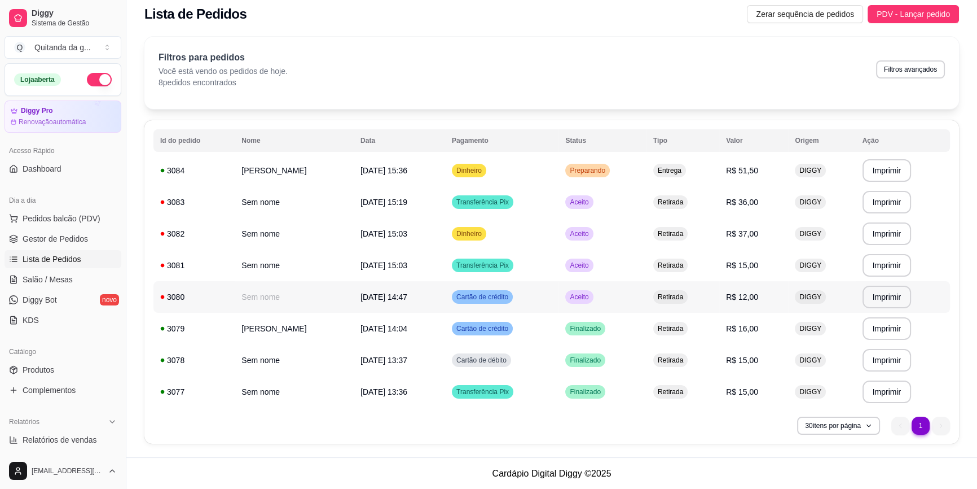
click at [617, 298] on td "Aceito" at bounding box center [603, 297] width 88 height 32
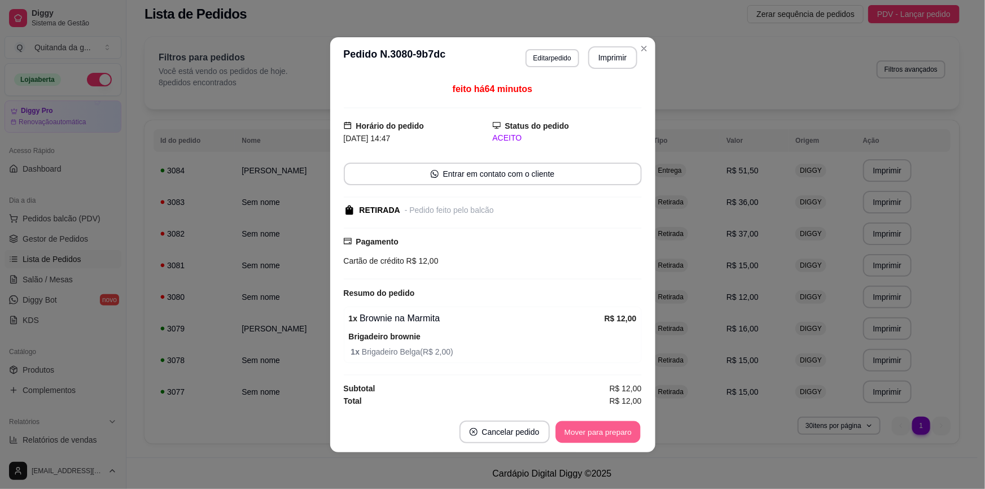
click at [613, 434] on button "Mover para preparo" at bounding box center [597, 431] width 85 height 22
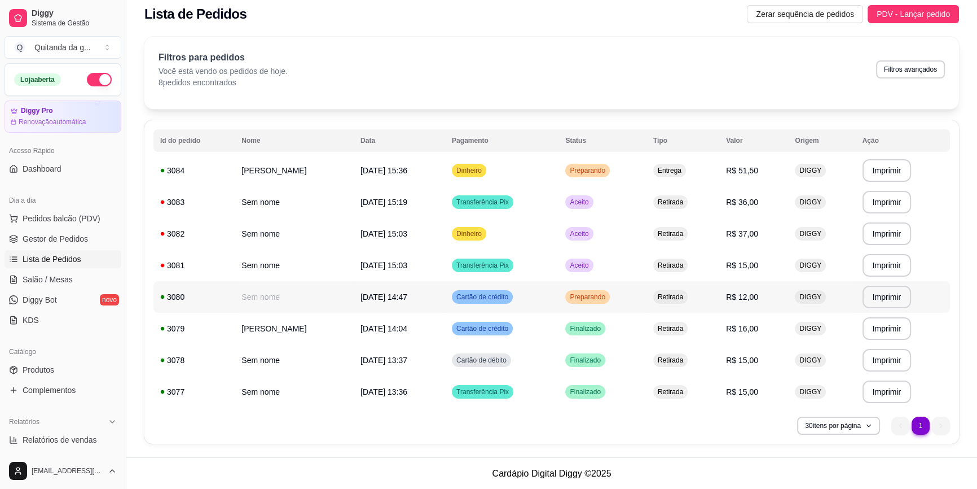
click at [594, 297] on span "Preparando" at bounding box center [588, 296] width 40 height 9
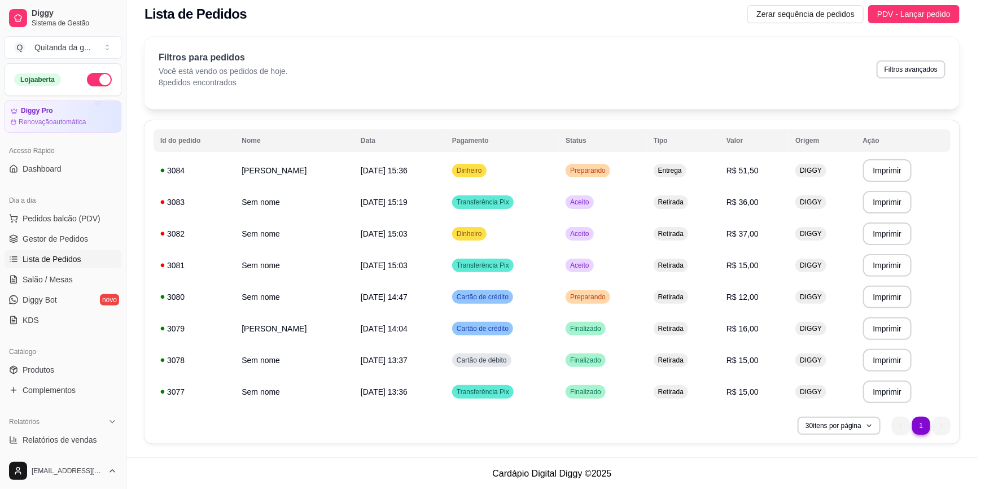
click at [609, 412] on footer "Cancelar pedido Mover para retirada disponível" at bounding box center [492, 431] width 325 height 41
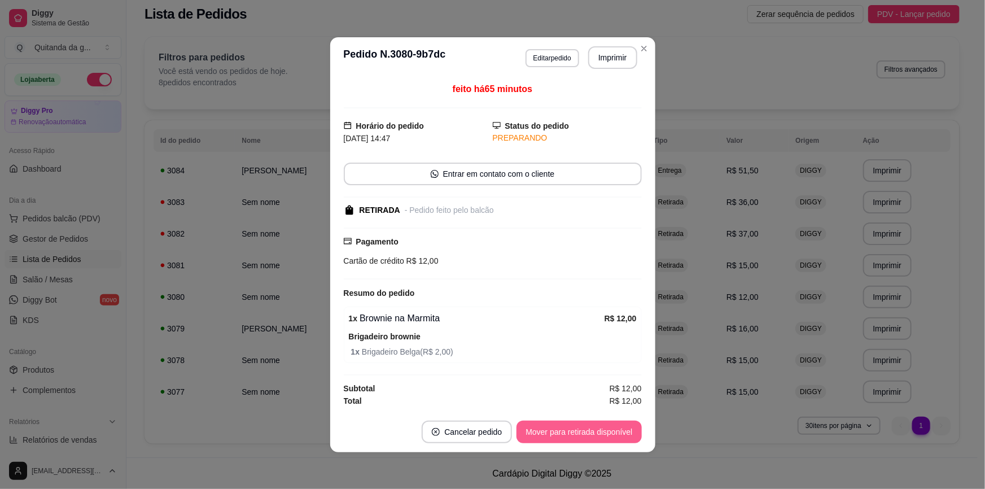
click at [604, 434] on button "Mover para retirada disponível" at bounding box center [578, 431] width 125 height 23
click at [604, 433] on div "Mover para retirada disponível" at bounding box center [571, 431] width 141 height 23
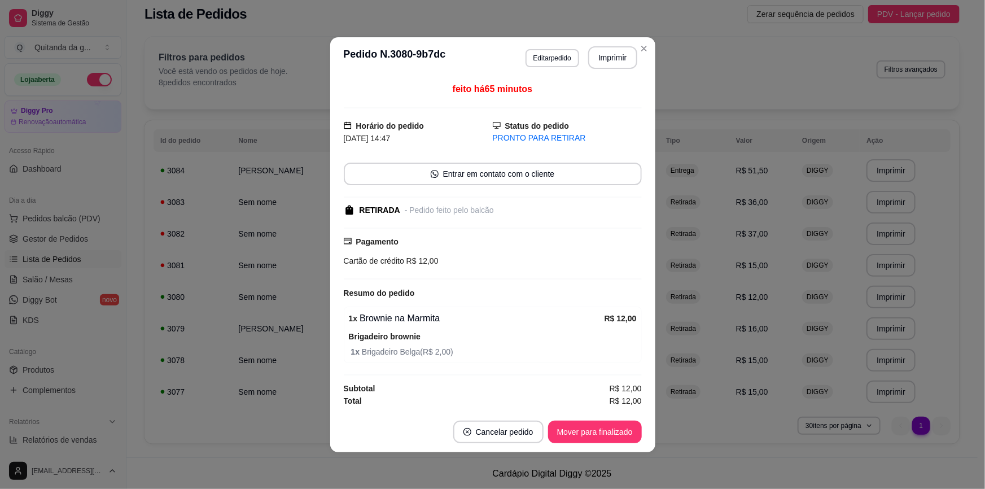
click at [604, 411] on footer "Cancelar pedido Mover para finalizado" at bounding box center [492, 431] width 325 height 41
click at [608, 427] on button "Mover para finalizado" at bounding box center [594, 431] width 91 height 22
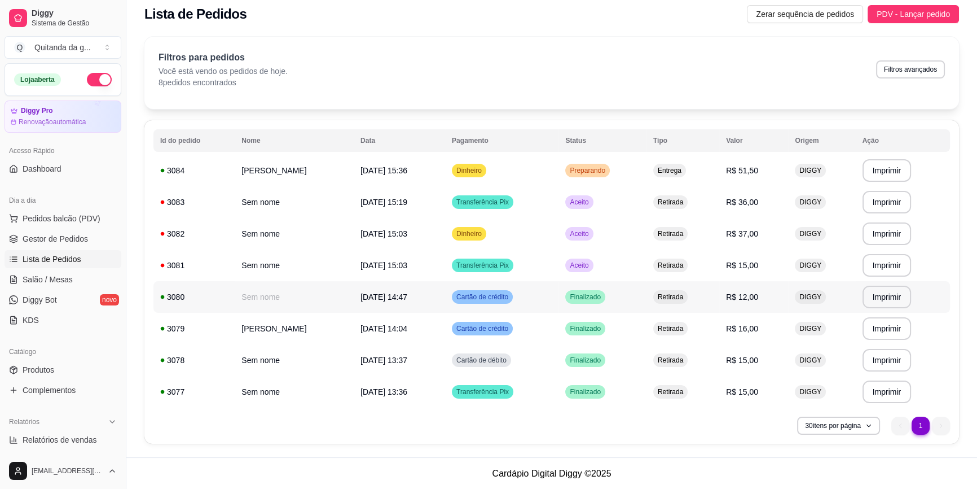
click at [603, 309] on td "Finalizado" at bounding box center [603, 297] width 88 height 32
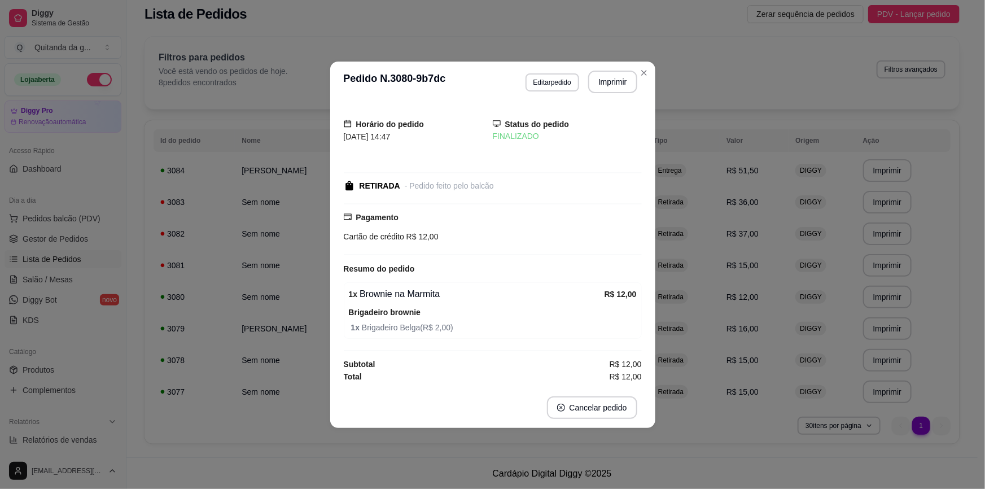
click at [594, 270] on div "Resumo do pedido" at bounding box center [493, 269] width 298 height 14
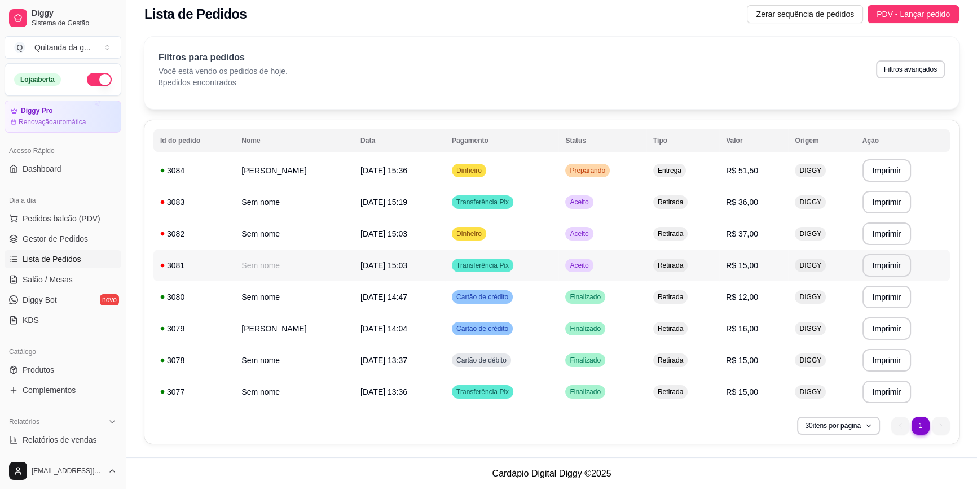
click at [656, 267] on span "Retirada" at bounding box center [671, 265] width 30 height 9
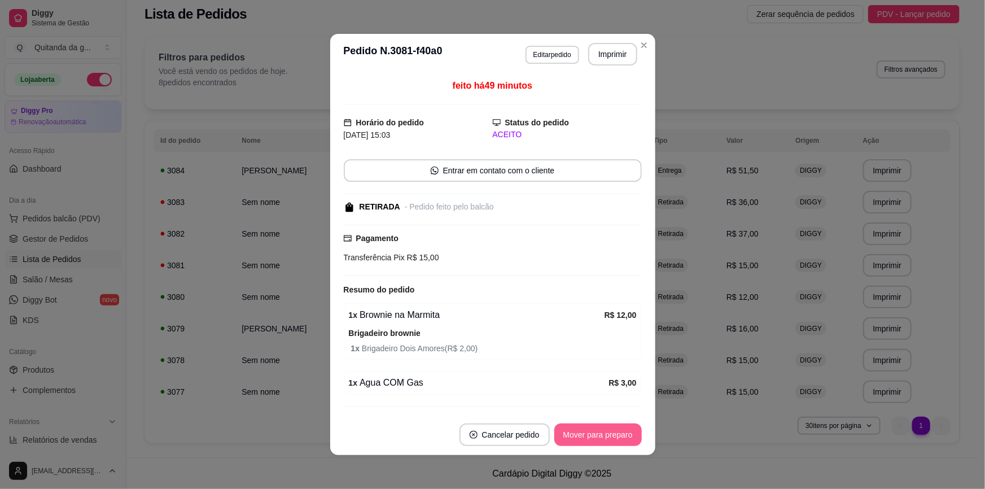
click at [626, 428] on button "Mover para preparo" at bounding box center [597, 434] width 87 height 23
click at [621, 433] on button "Mover para retirada disponível" at bounding box center [579, 435] width 121 height 22
click at [621, 433] on div "Mover para retirada disponível" at bounding box center [571, 434] width 141 height 23
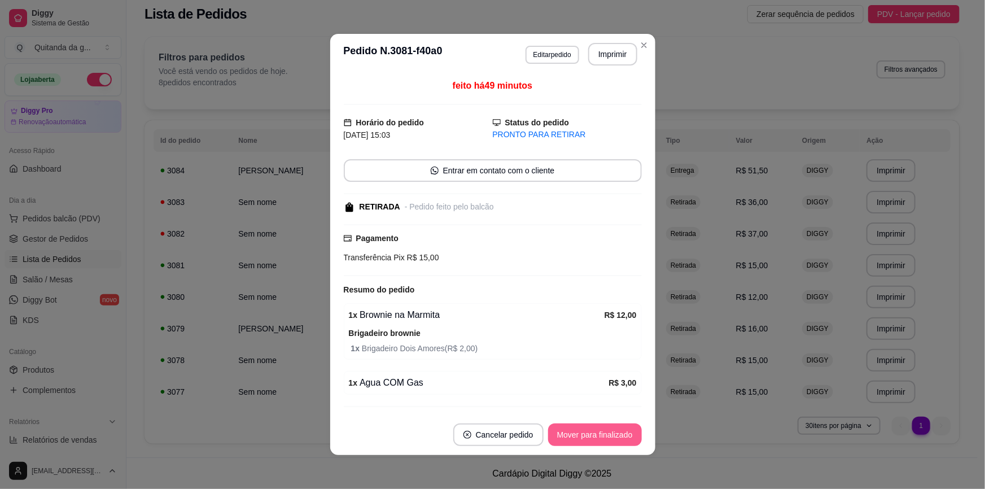
click at [625, 433] on button "Mover para finalizado" at bounding box center [595, 434] width 94 height 23
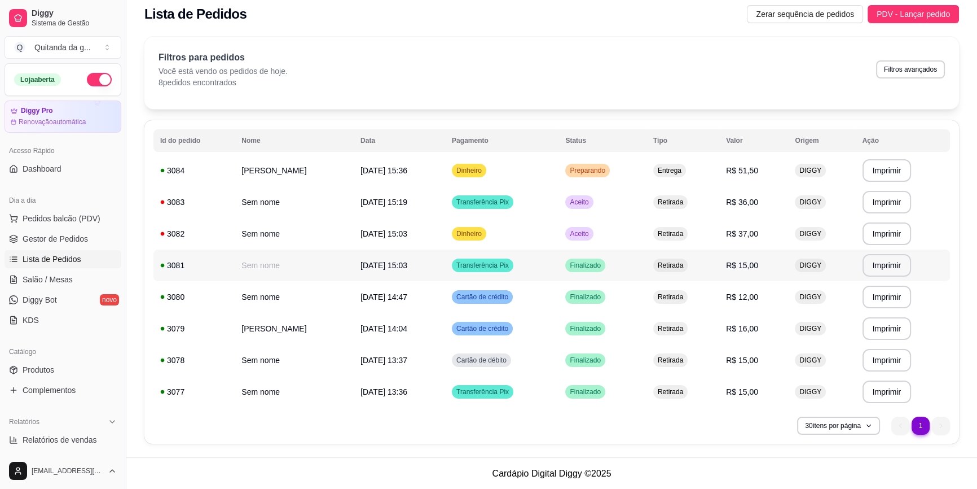
click at [621, 238] on td "Aceito" at bounding box center [603, 234] width 88 height 32
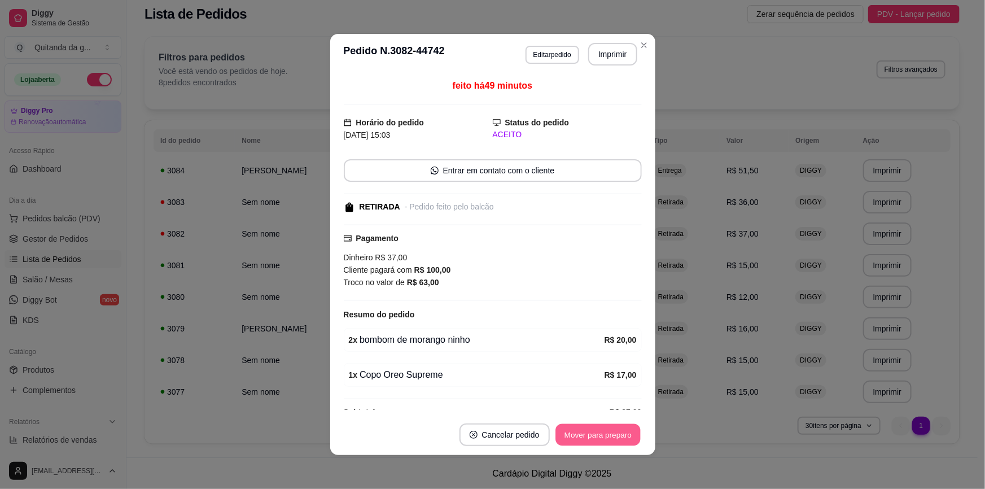
click at [615, 437] on button "Mover para preparo" at bounding box center [597, 435] width 85 height 22
click at [592, 441] on button "Mover para retirada disponível" at bounding box center [579, 435] width 121 height 22
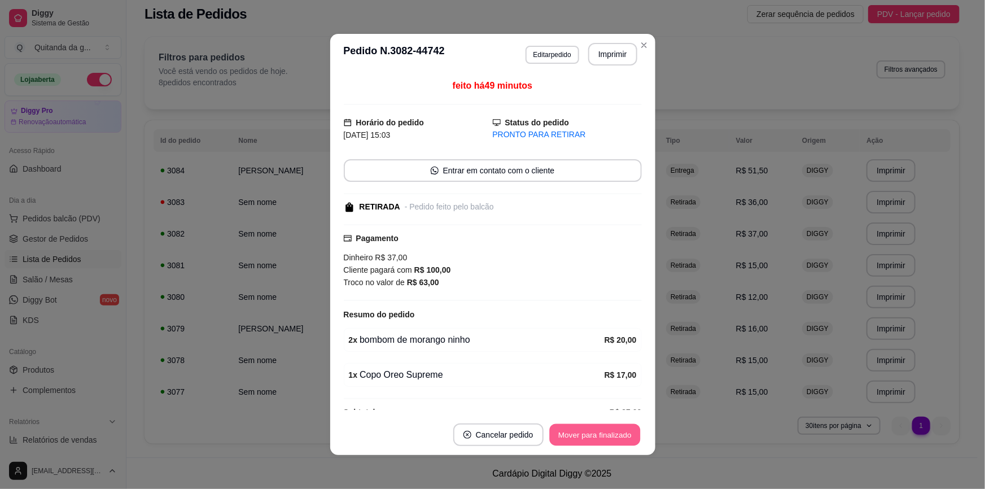
click at [615, 437] on button "Mover para finalizado" at bounding box center [594, 435] width 91 height 22
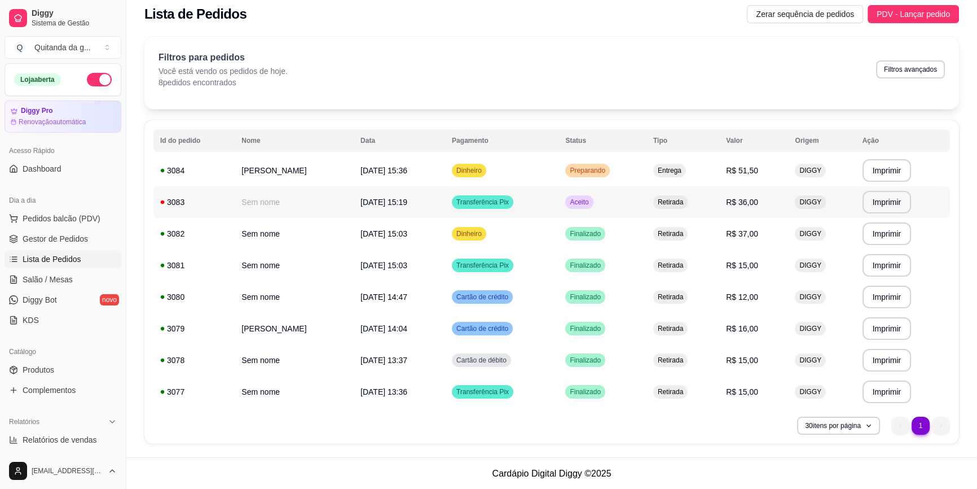
click at [633, 203] on td "Aceito" at bounding box center [603, 202] width 88 height 32
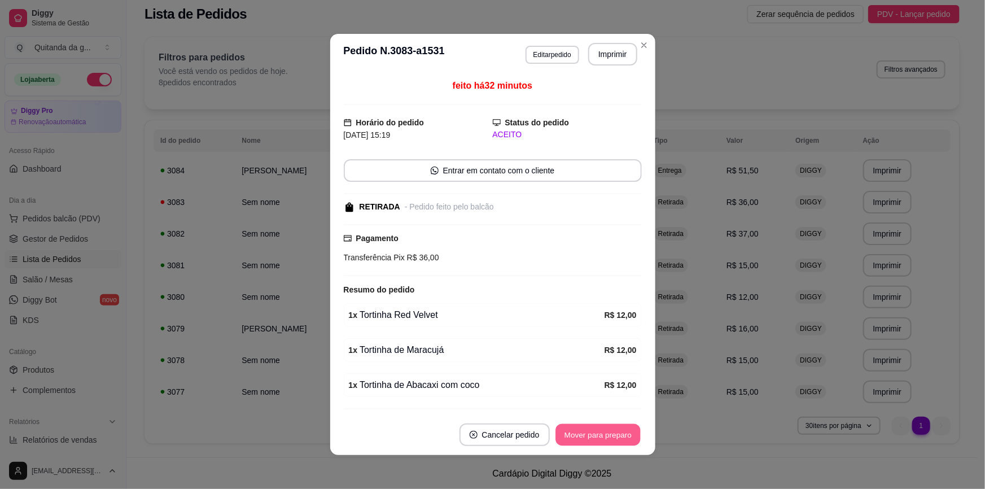
click at [593, 435] on button "Mover para preparo" at bounding box center [597, 435] width 85 height 22
click at [588, 431] on button "Mover para retirada disponível" at bounding box center [579, 435] width 121 height 22
click at [588, 437] on button "Mover para finalizado" at bounding box center [594, 435] width 91 height 22
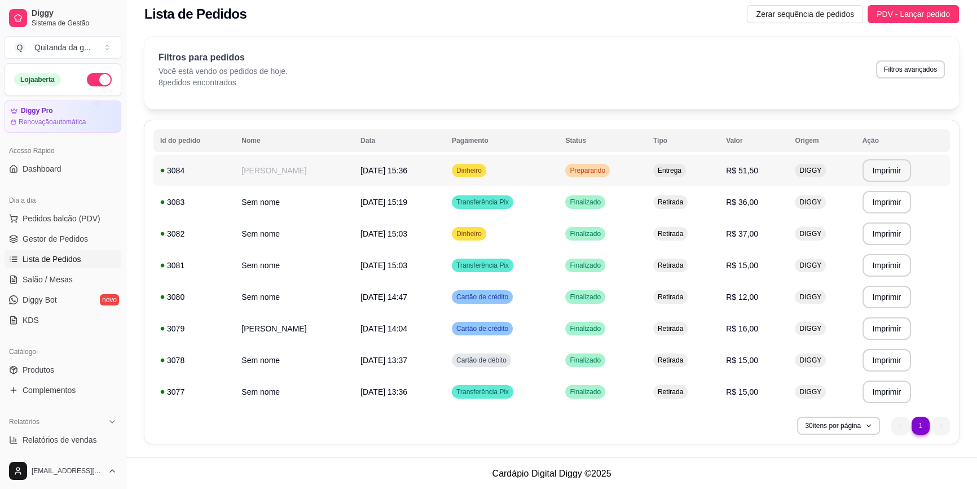
click at [501, 185] on td "Dinheiro" at bounding box center [501, 171] width 113 height 32
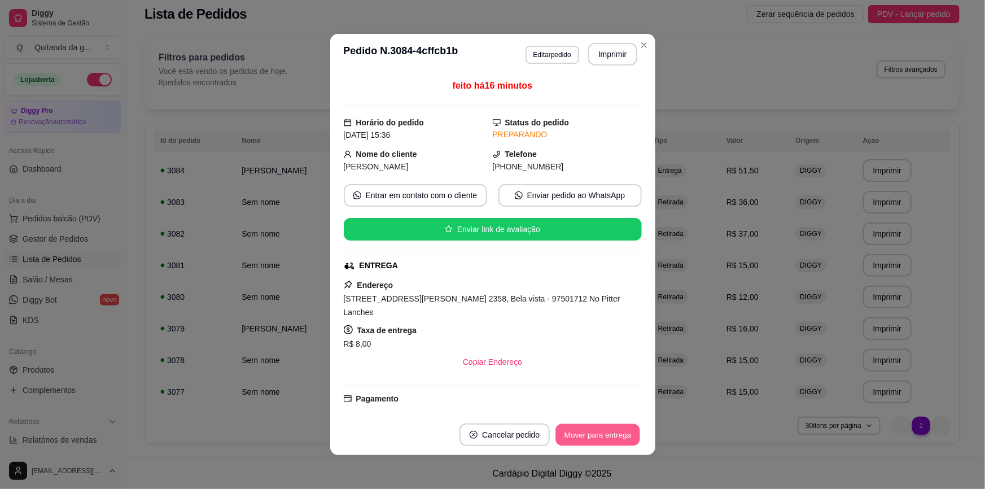
click at [619, 433] on button "Mover para entrega" at bounding box center [598, 435] width 85 height 22
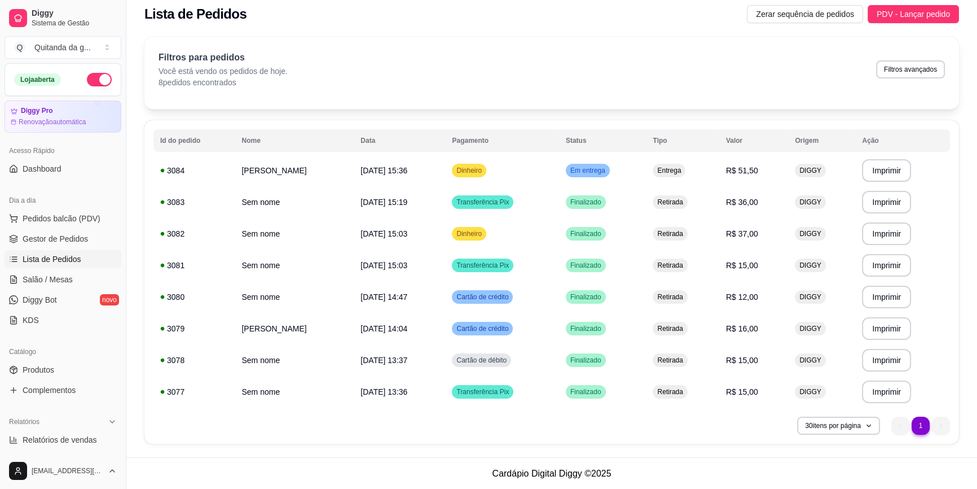
drag, startPoint x: 67, startPoint y: 213, endPoint x: 72, endPoint y: 182, distance: 30.8
click at [68, 210] on button "Pedidos balcão (PDV)" at bounding box center [63, 218] width 117 height 18
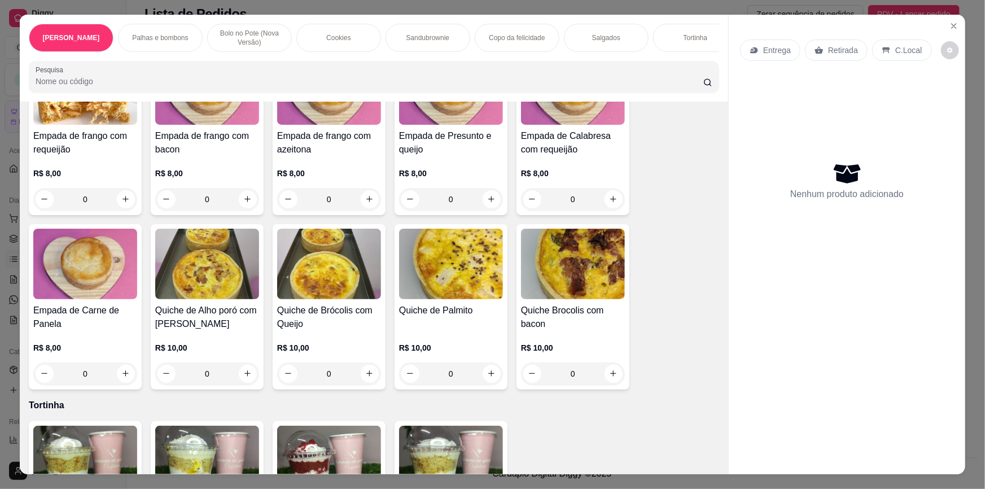
scroll to position [1642, 0]
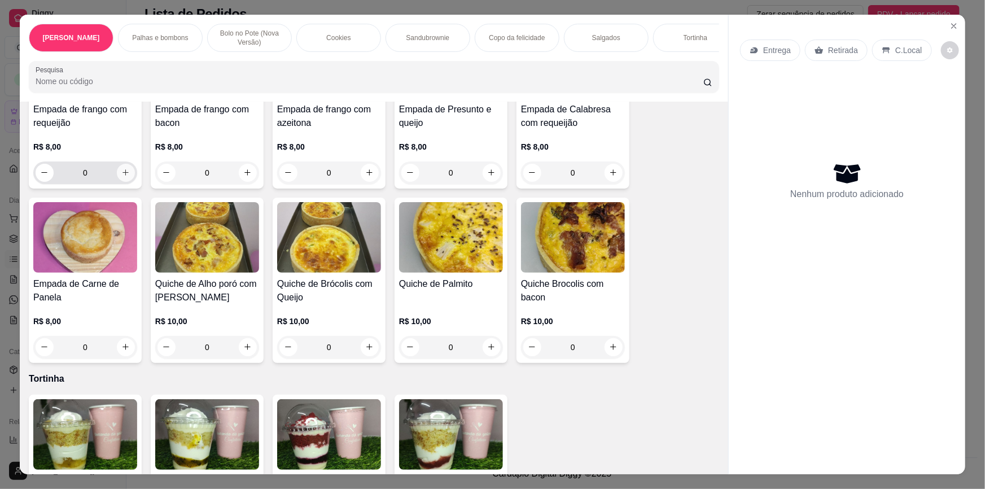
click at [119, 174] on button "increase-product-quantity" at bounding box center [126, 173] width 18 height 18
click at [123, 170] on icon "increase-product-quantity" at bounding box center [126, 173] width 6 height 6
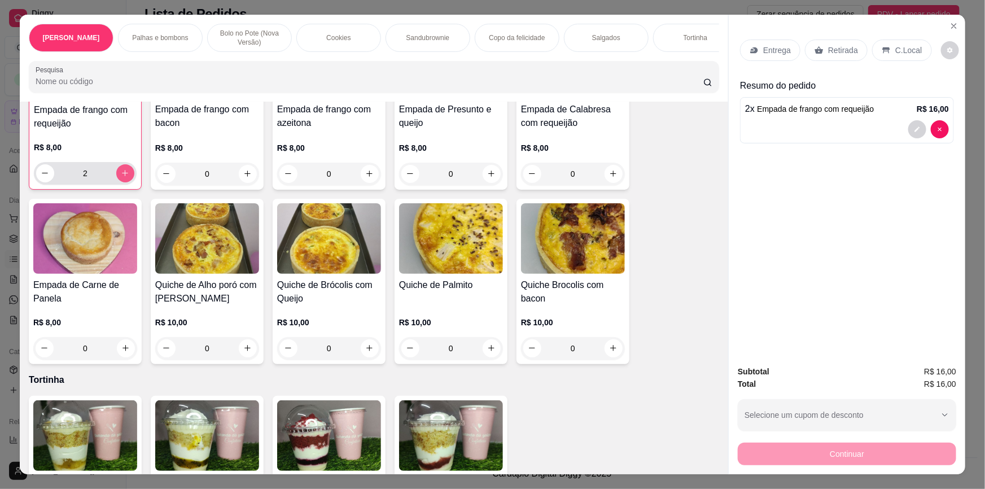
type input "2"
click at [842, 51] on p "Retirada" at bounding box center [843, 50] width 30 height 11
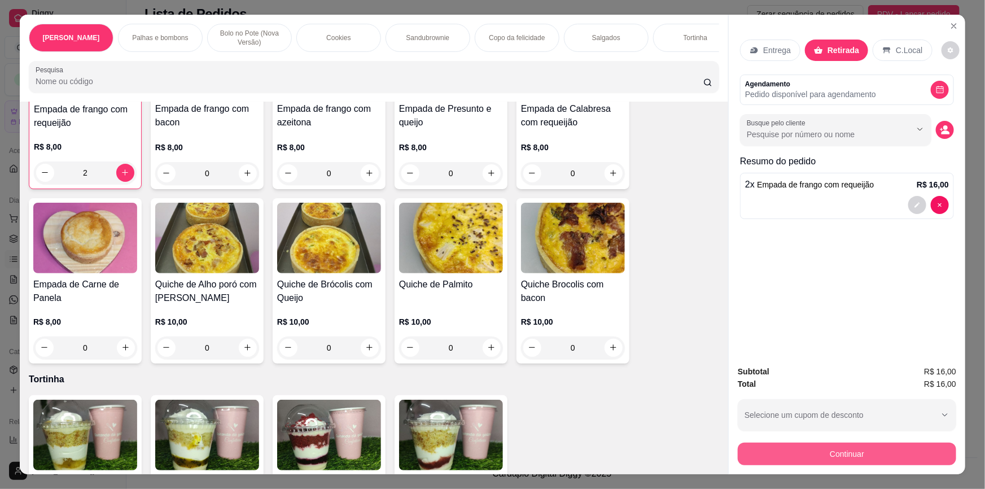
click at [803, 447] on button "Continuar" at bounding box center [847, 453] width 218 height 23
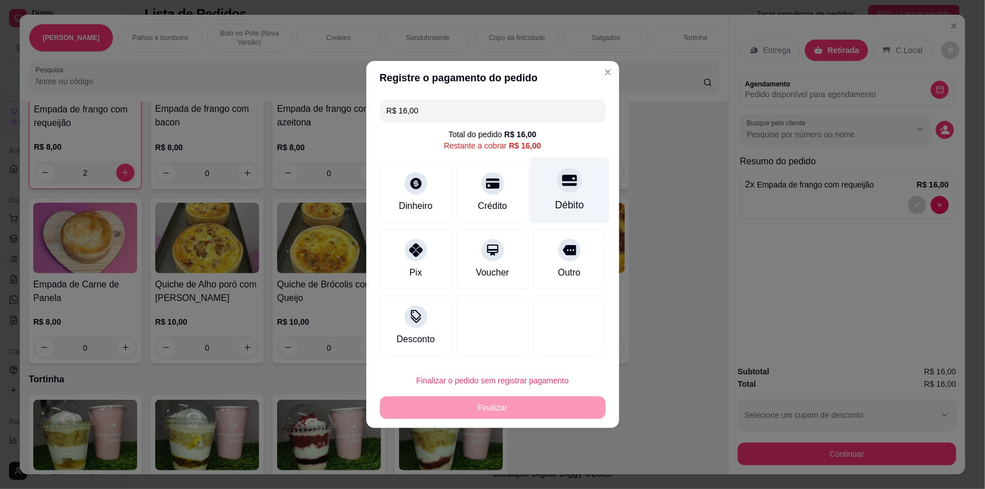
click at [546, 190] on div "Débito" at bounding box center [569, 190] width 80 height 66
type input "R$ 0,00"
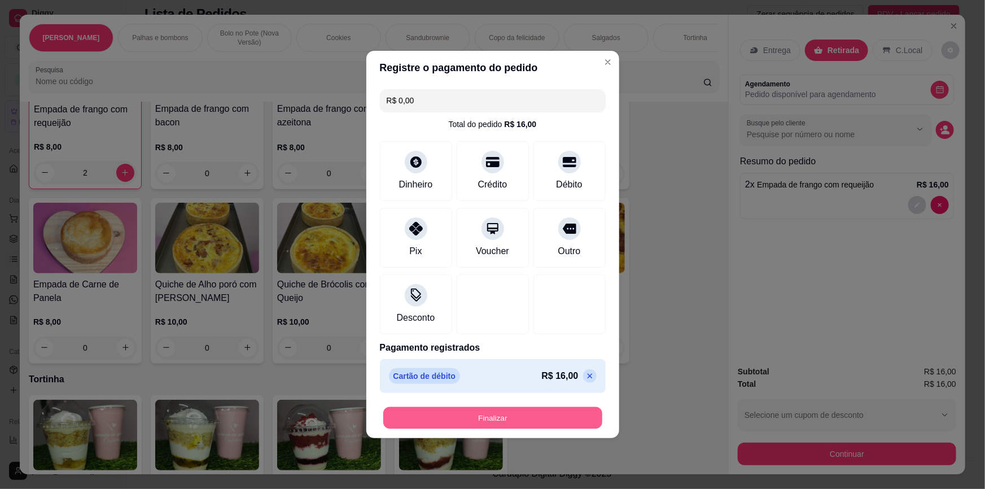
click at [567, 409] on button "Finalizar" at bounding box center [492, 418] width 219 height 22
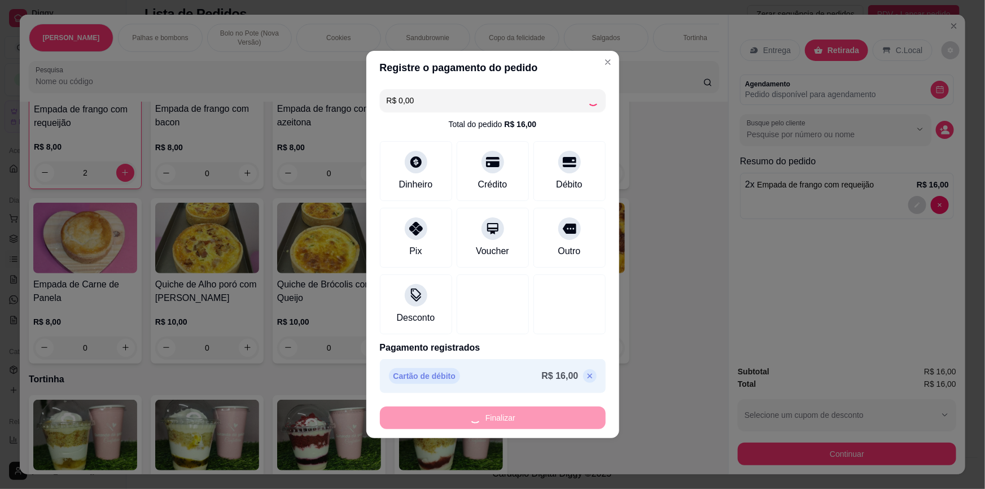
type input "0"
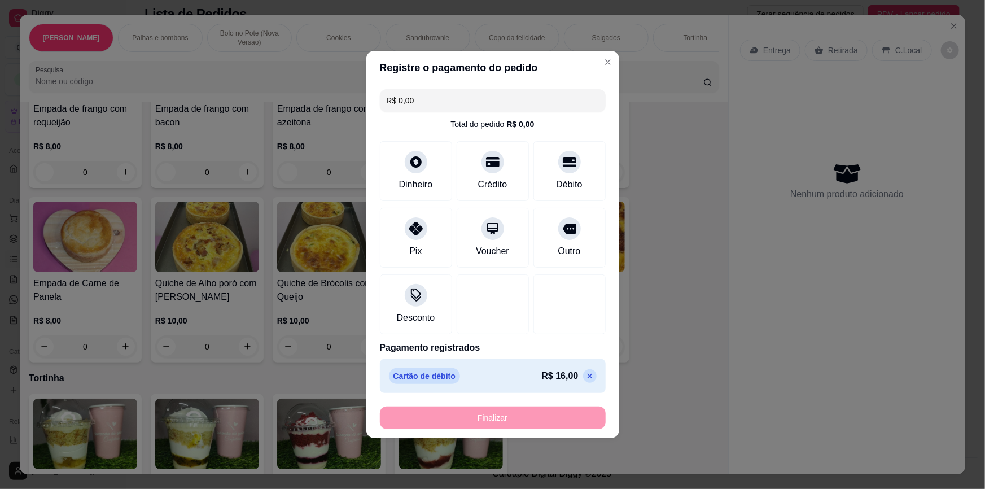
type input "-R$ 16,00"
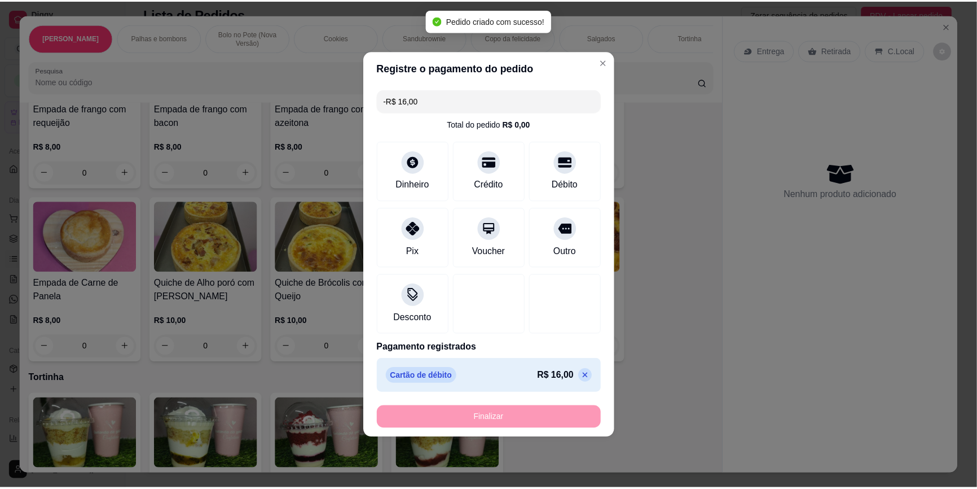
scroll to position [1642, 0]
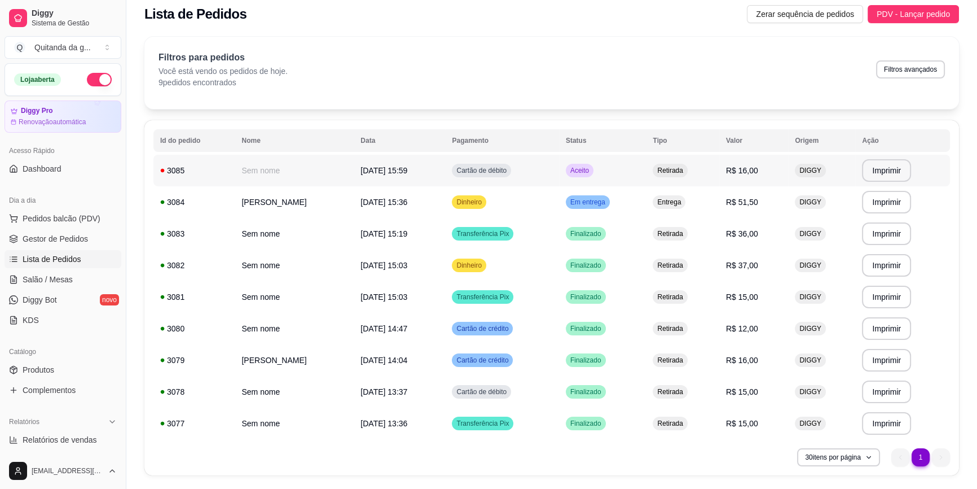
click at [596, 181] on td "Aceito" at bounding box center [602, 171] width 87 height 32
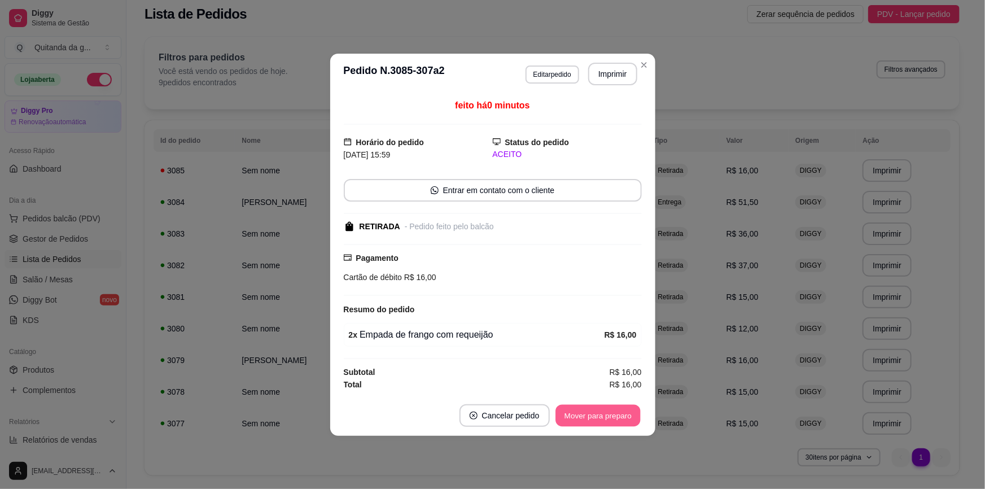
click at [607, 408] on button "Mover para preparo" at bounding box center [597, 415] width 85 height 22
click at [606, 408] on div "Mover para preparo" at bounding box center [597, 415] width 87 height 23
click at [606, 408] on div "Mover para preparo" at bounding box center [589, 415] width 103 height 23
click at [606, 408] on button "Mover para retirada disponível" at bounding box center [578, 415] width 125 height 23
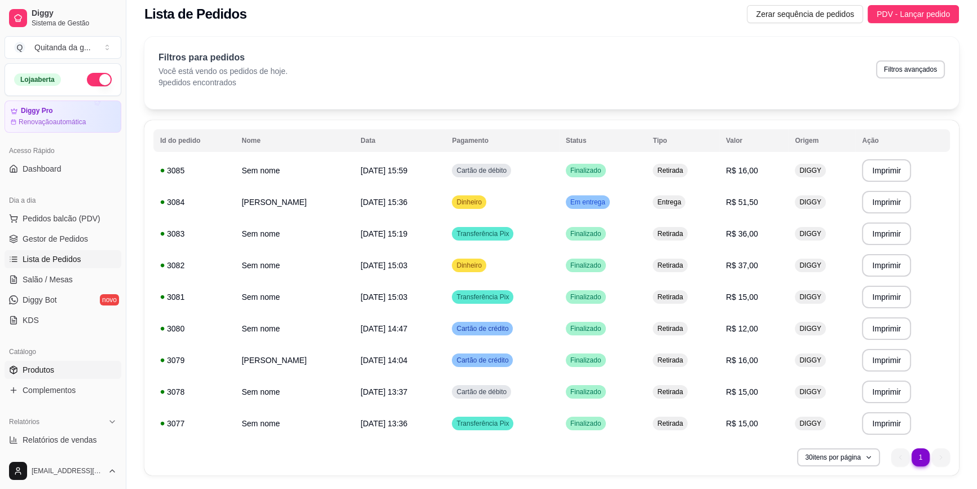
click at [66, 360] on div "Catálogo Produtos Complementos" at bounding box center [63, 370] width 126 height 65
click at [65, 362] on link "Produtos" at bounding box center [63, 370] width 117 height 18
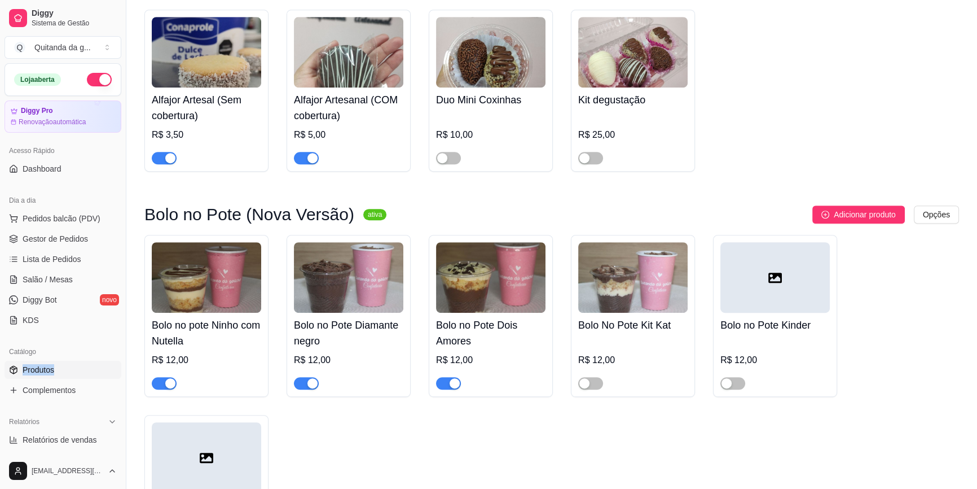
scroll to position [872, 0]
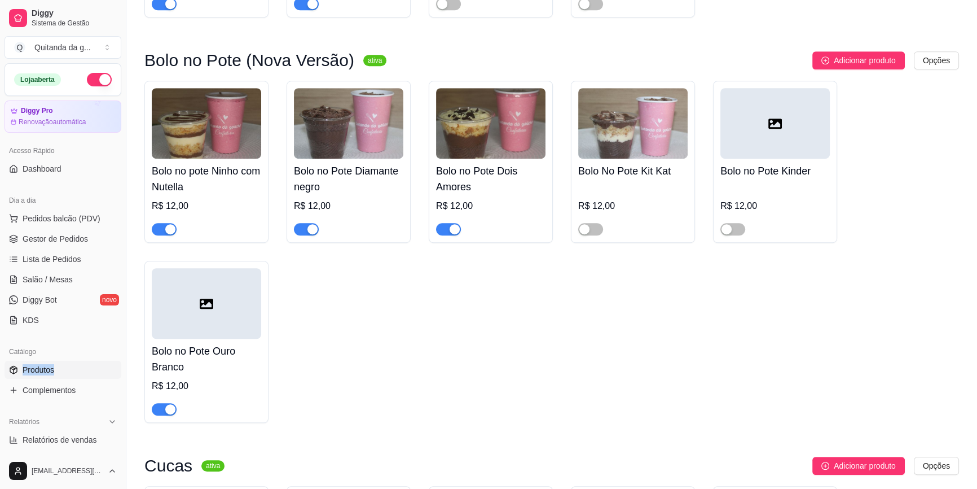
click at [161, 223] on span "button" at bounding box center [164, 229] width 25 height 12
click at [482, 331] on div "Bolo no pote Ninho com Nutella R$ 12,00 Bolo no Pote Diamante negro R$ 12,00 Bo…" at bounding box center [551, 252] width 815 height 342
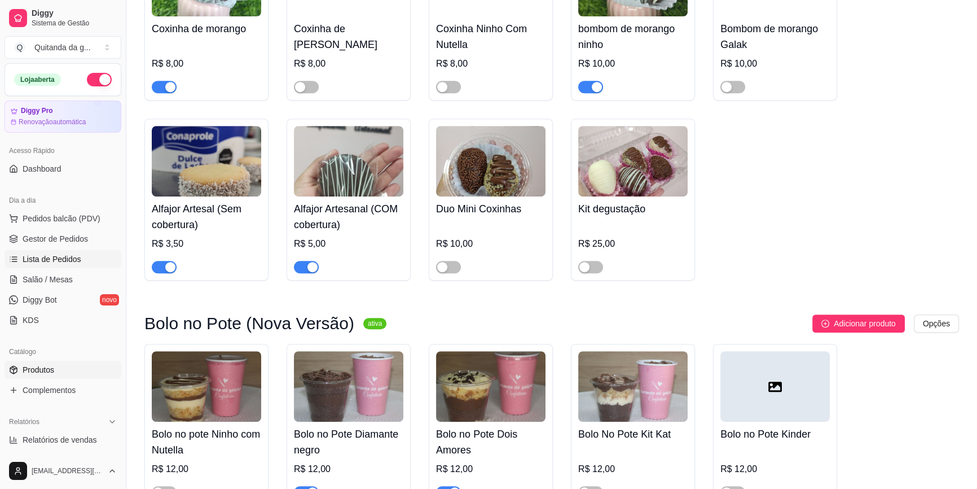
scroll to position [564, 0]
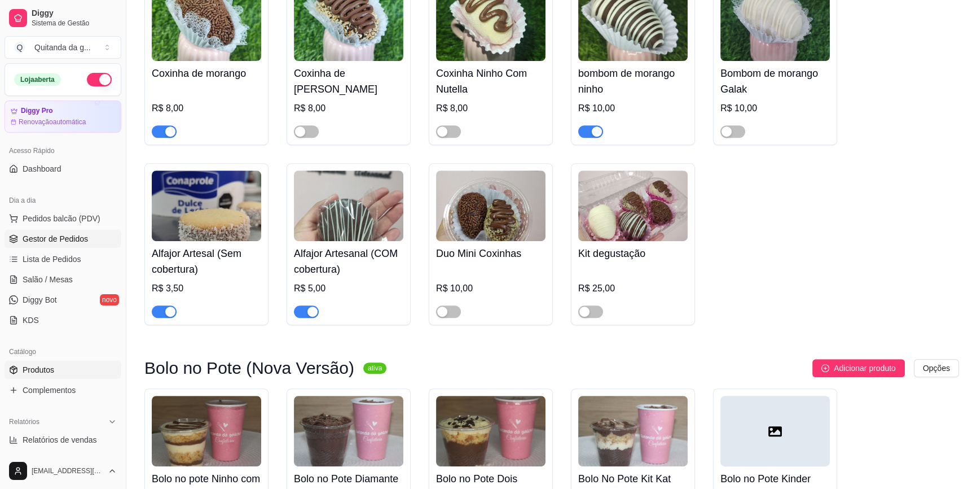
click at [78, 243] on span "Gestor de Pedidos" at bounding box center [55, 238] width 65 height 11
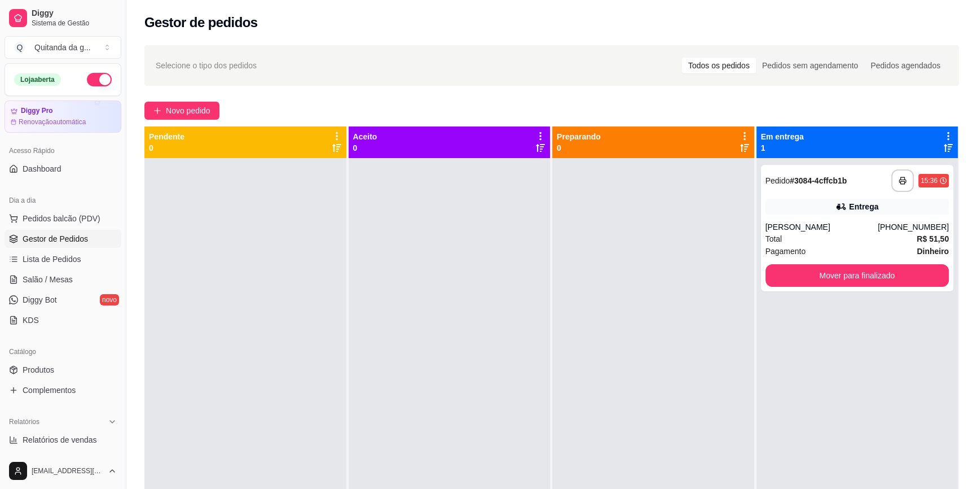
click at [90, 229] on ul "Pedidos balcão (PDV) Gestor de Pedidos Lista de Pedidos Salão / Mesas Diggy Bot…" at bounding box center [63, 269] width 117 height 120
click at [87, 265] on link "Lista de Pedidos" at bounding box center [63, 259] width 117 height 18
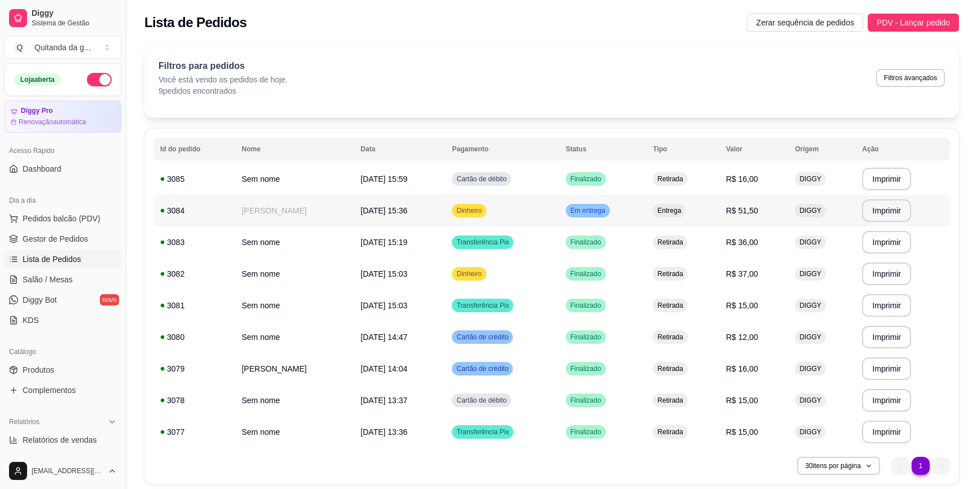
click at [463, 223] on td "Dinheiro" at bounding box center [501, 211] width 113 height 32
click at [105, 218] on button "Pedidos balcão (PDV)" at bounding box center [63, 218] width 117 height 18
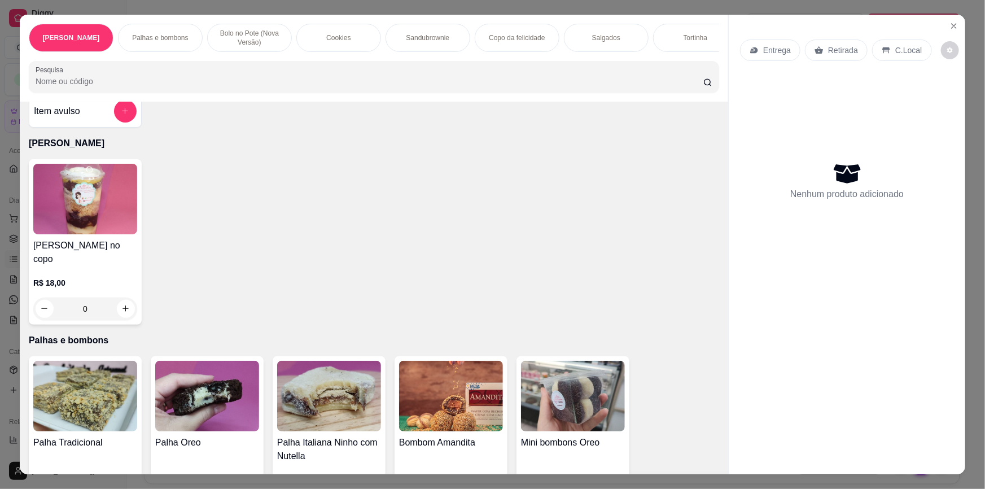
scroll to position [153, 0]
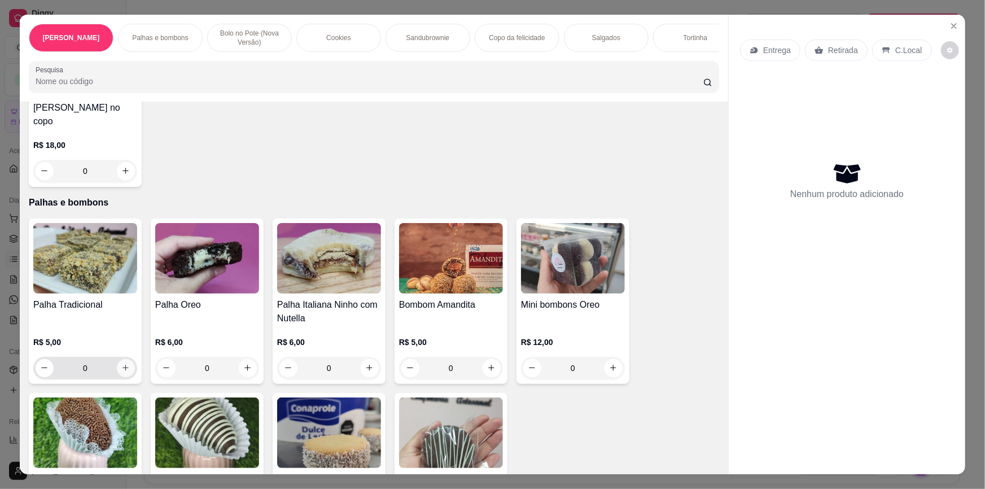
click at [121, 363] on icon "increase-product-quantity" at bounding box center [125, 367] width 8 height 8
type input "1"
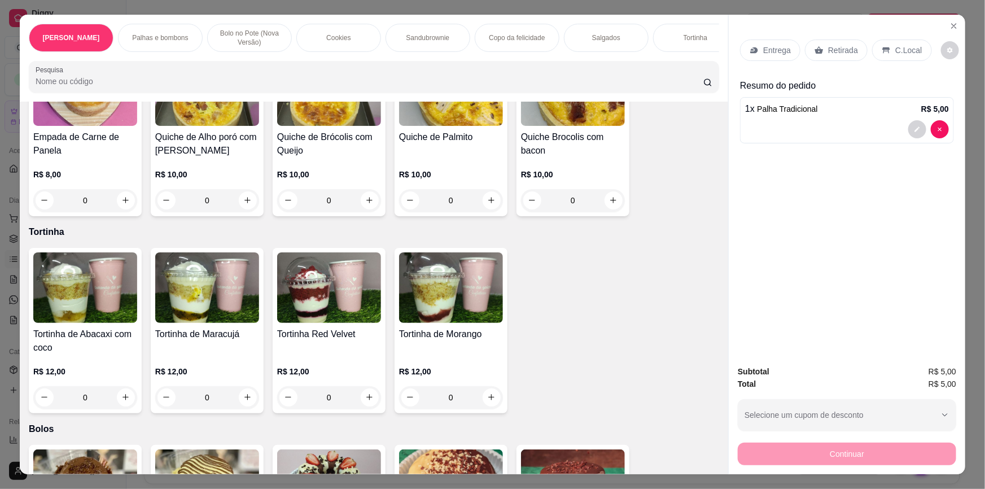
scroll to position [1795, 0]
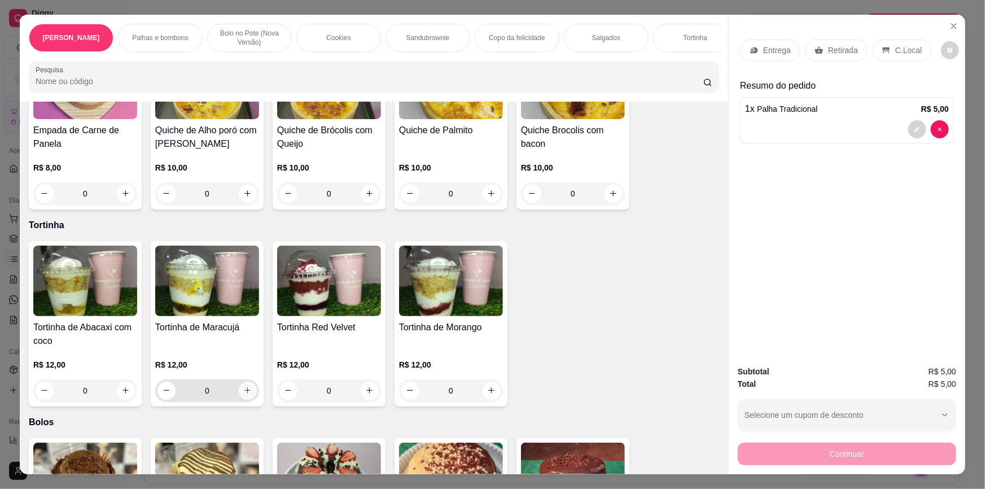
click at [245, 388] on icon "increase-product-quantity" at bounding box center [248, 391] width 6 height 6
type input "1"
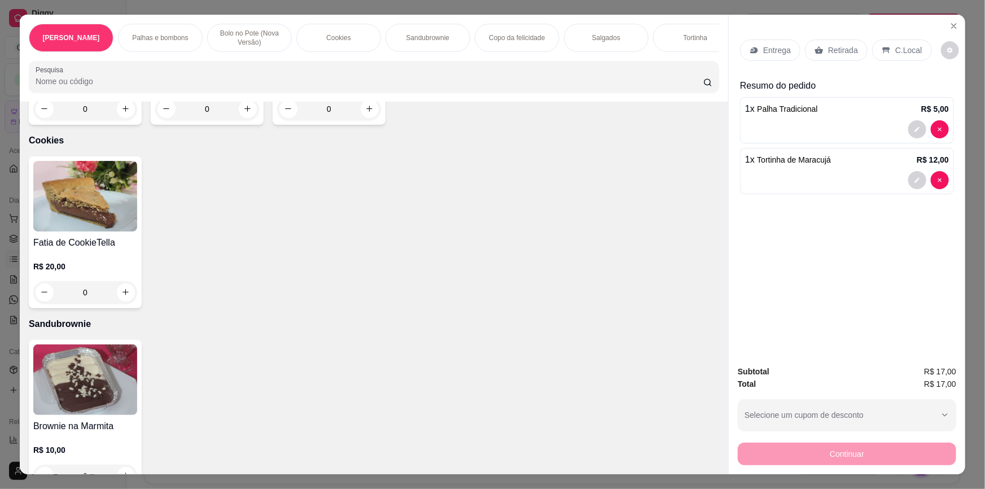
scroll to position [769, 0]
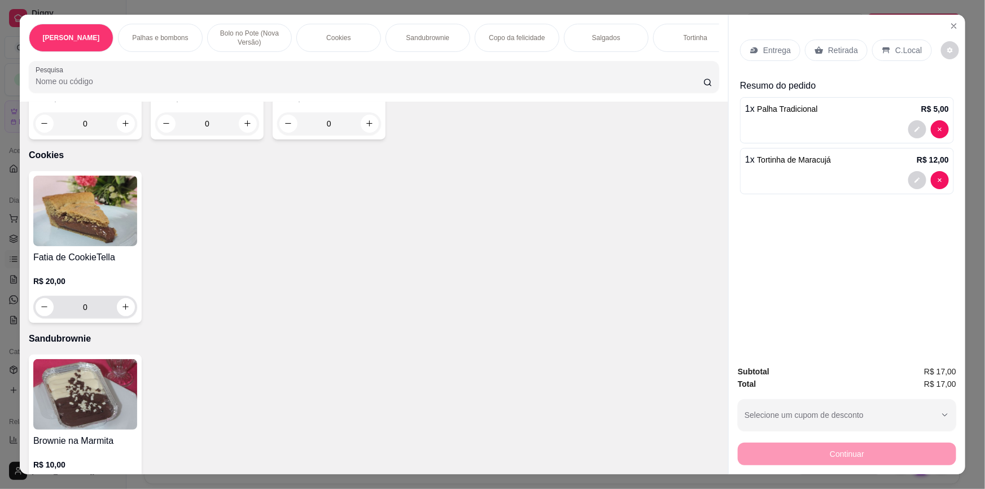
click at [121, 306] on button "increase-product-quantity" at bounding box center [126, 307] width 18 height 18
click at [129, 305] on div "1" at bounding box center [85, 307] width 98 height 23
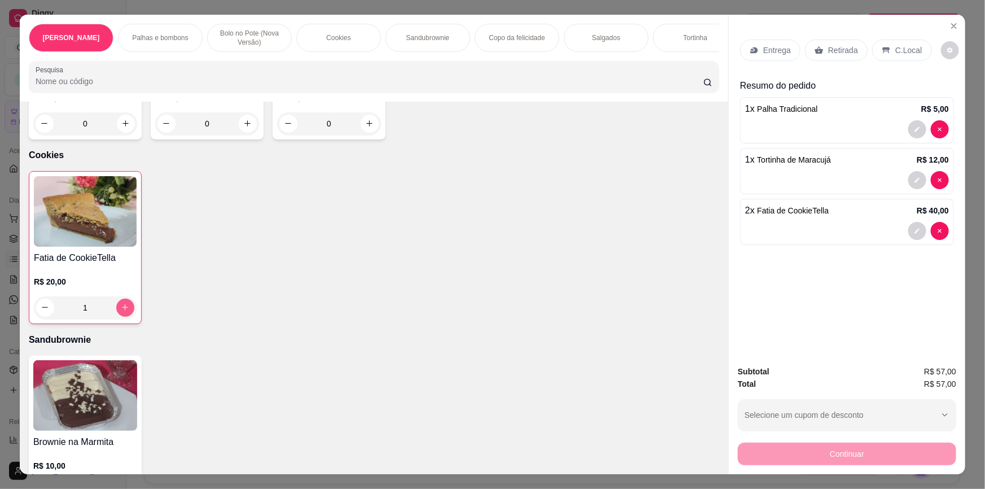
type input "2"
click at [838, 48] on p "Retirada" at bounding box center [843, 50] width 30 height 11
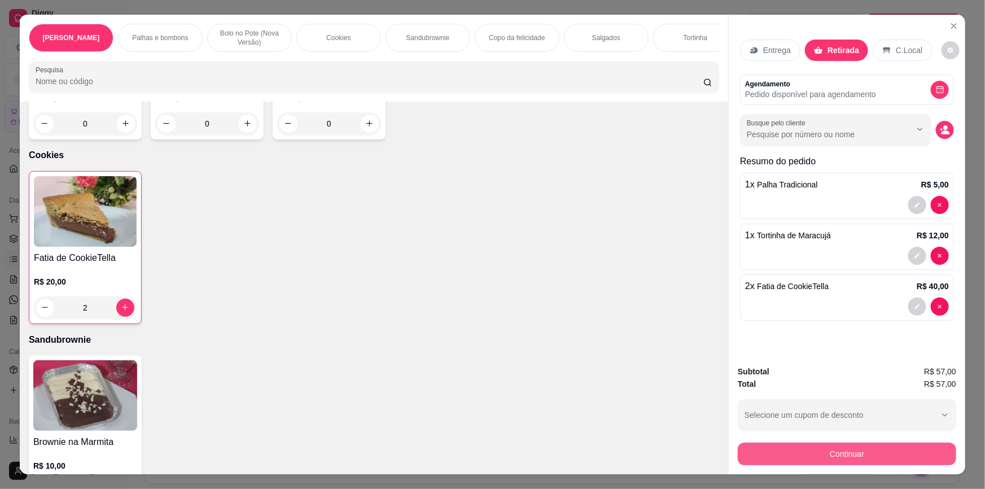
click at [818, 455] on button "Continuar" at bounding box center [847, 453] width 218 height 23
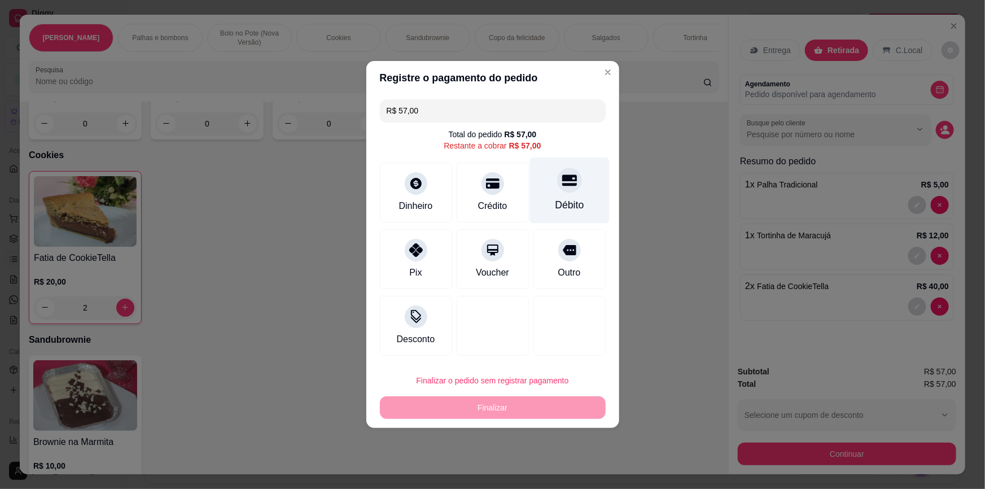
click at [558, 199] on div "Débito" at bounding box center [569, 205] width 29 height 15
type input "R$ 0,00"
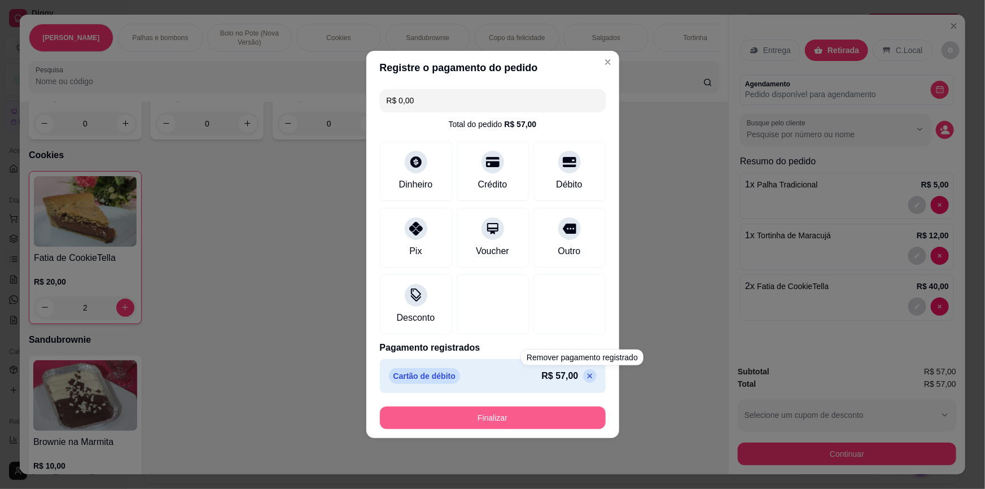
click at [533, 422] on button "Finalizar" at bounding box center [493, 417] width 226 height 23
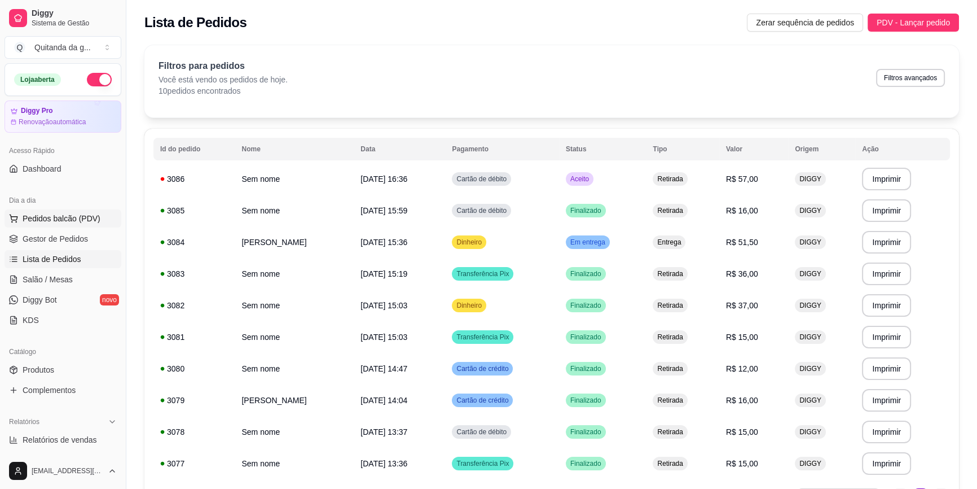
click at [86, 218] on span "Pedidos balcão (PDV)" at bounding box center [62, 218] width 78 height 11
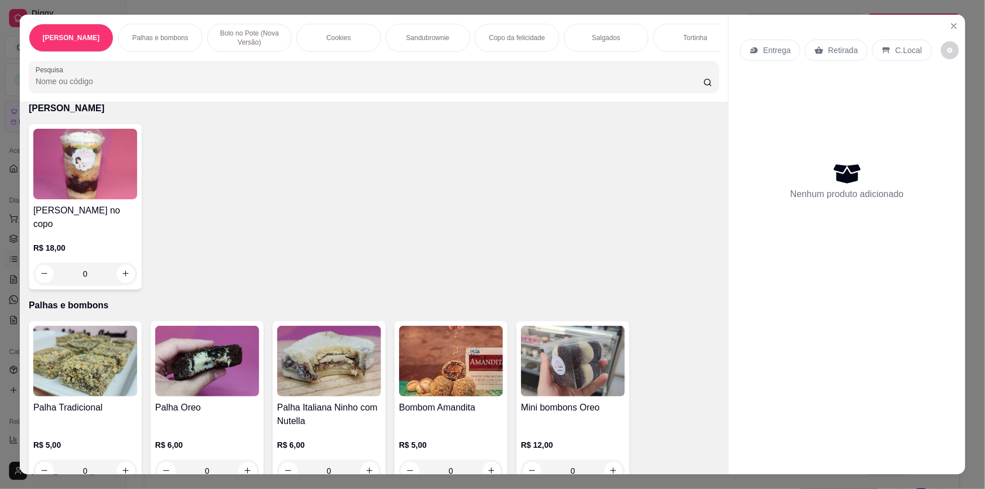
scroll to position [51, 0]
click at [368, 468] on icon "increase-product-quantity" at bounding box center [370, 471] width 6 height 6
type input "1"
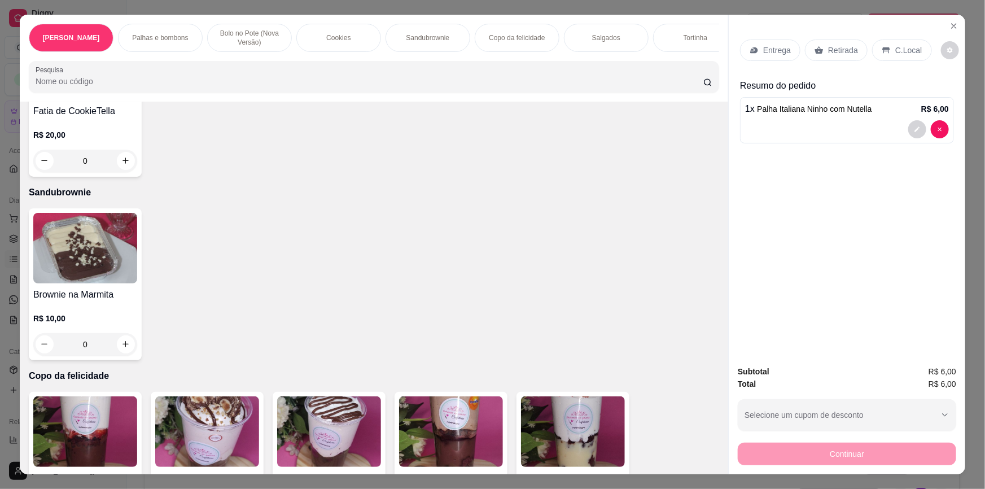
scroll to position [872, 0]
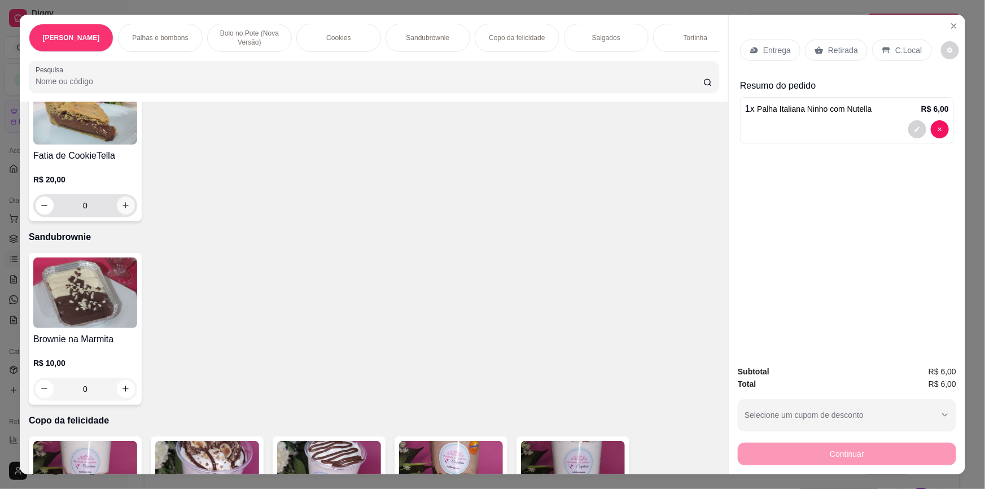
click at [121, 201] on icon "increase-product-quantity" at bounding box center [125, 205] width 8 height 8
type input "1"
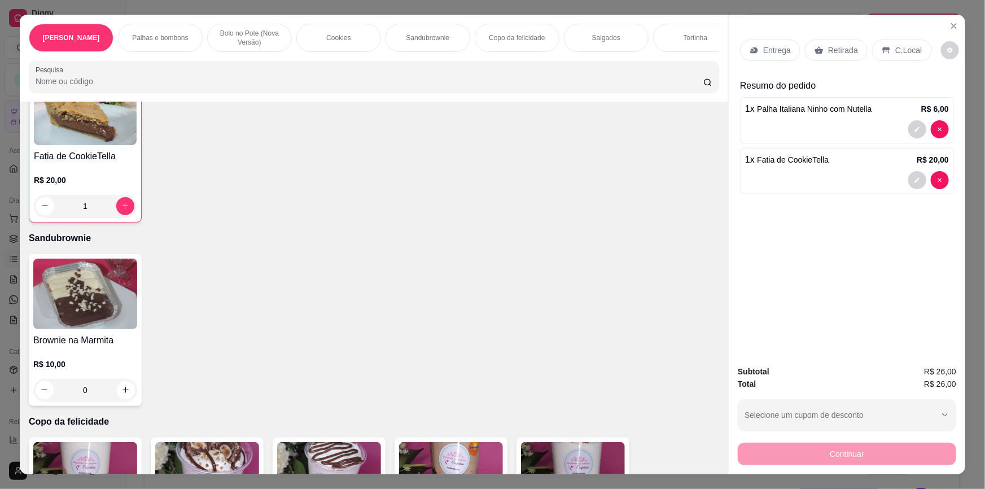
scroll to position [872, 0]
click at [841, 50] on p "Retirada" at bounding box center [843, 50] width 30 height 11
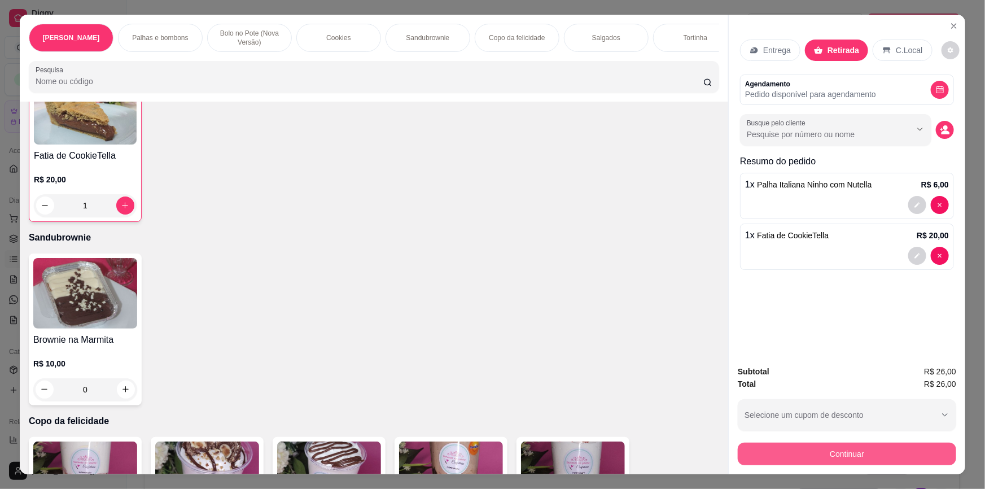
click at [786, 458] on button "Continuar" at bounding box center [847, 453] width 218 height 23
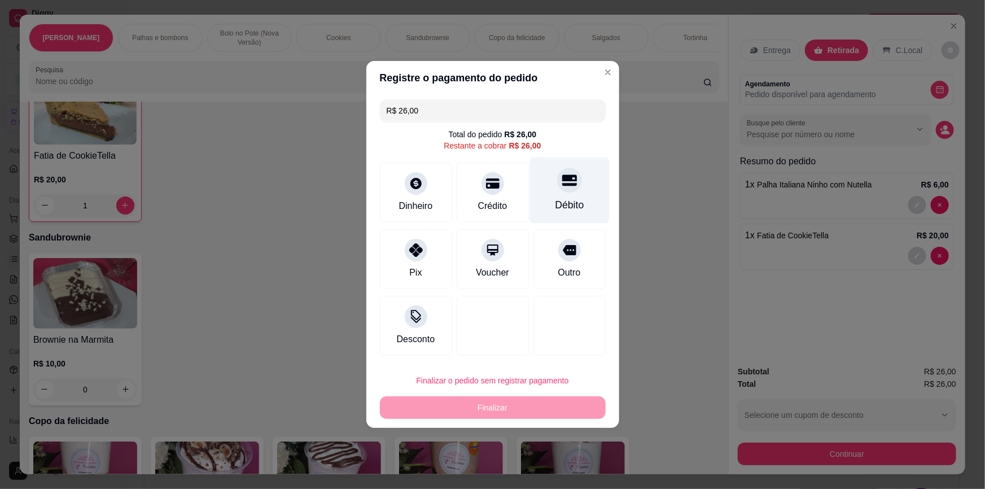
click at [573, 187] on div "Débito" at bounding box center [569, 190] width 80 height 66
type input "R$ 0,00"
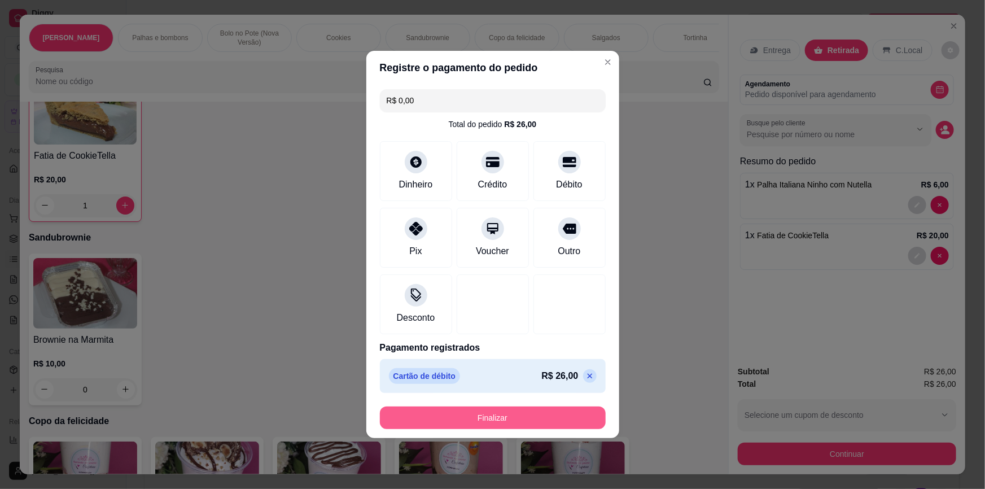
click at [536, 415] on button "Finalizar" at bounding box center [493, 417] width 226 height 23
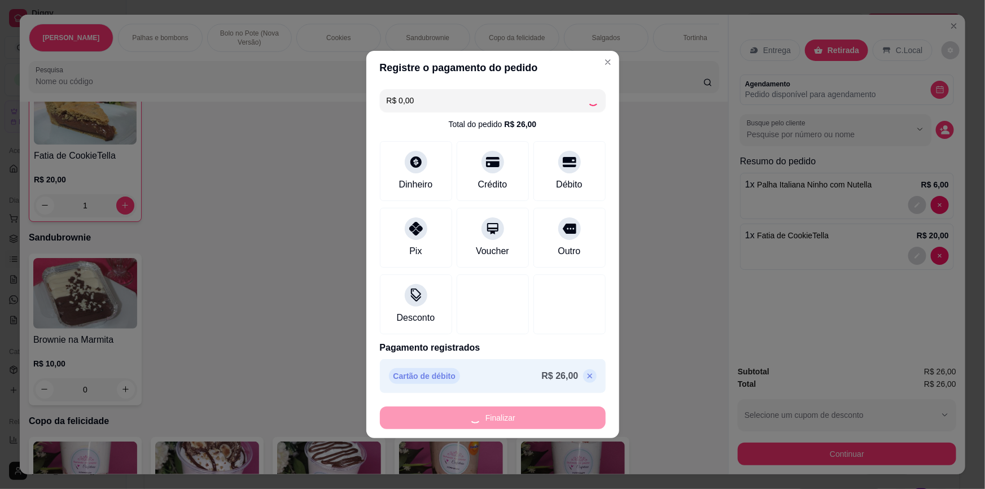
type input "0"
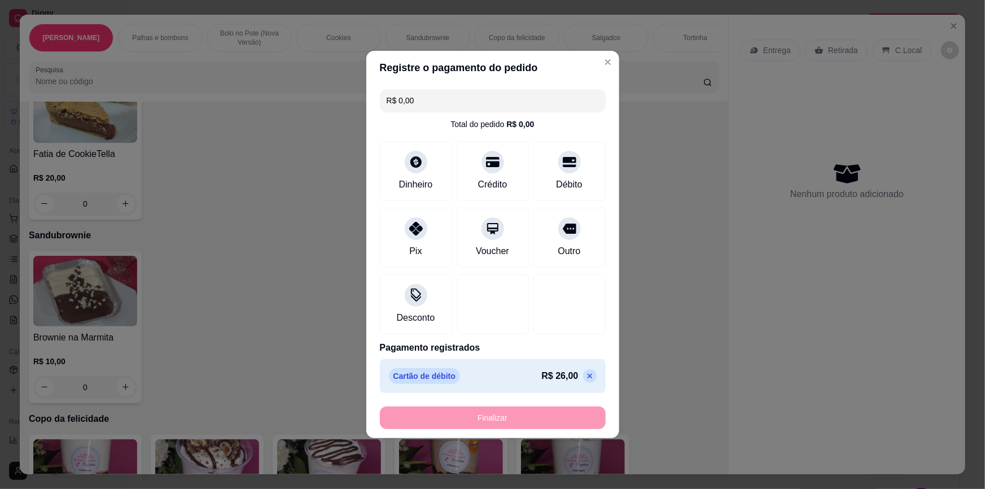
type input "-R$ 26,00"
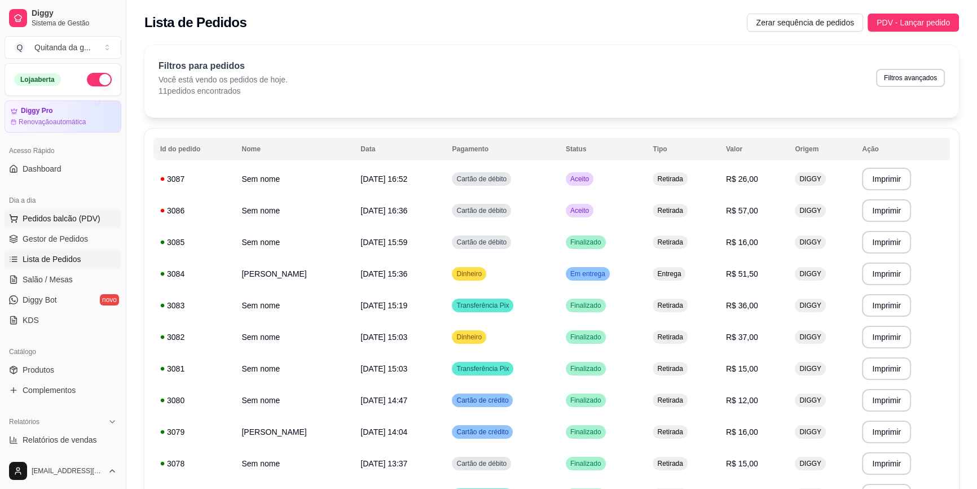
click at [78, 218] on span "Pedidos balcão (PDV)" at bounding box center [62, 218] width 78 height 11
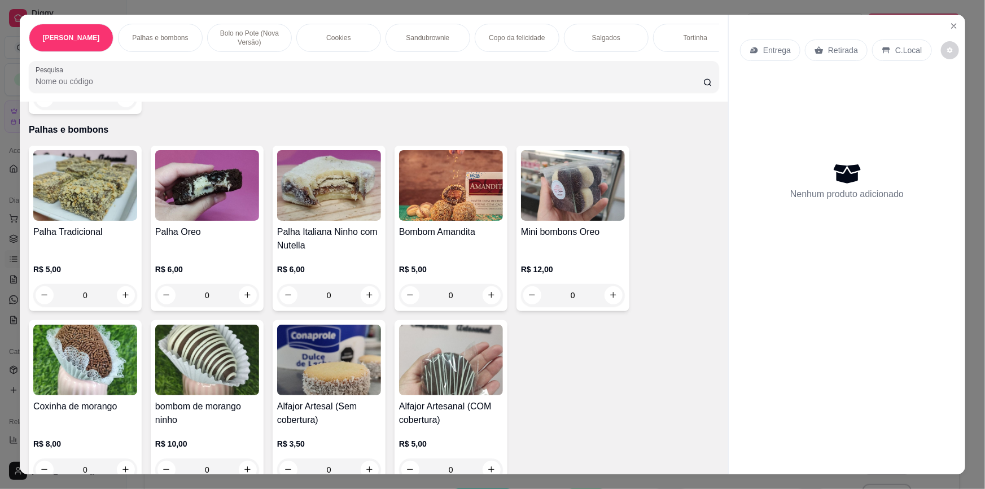
scroll to position [256, 0]
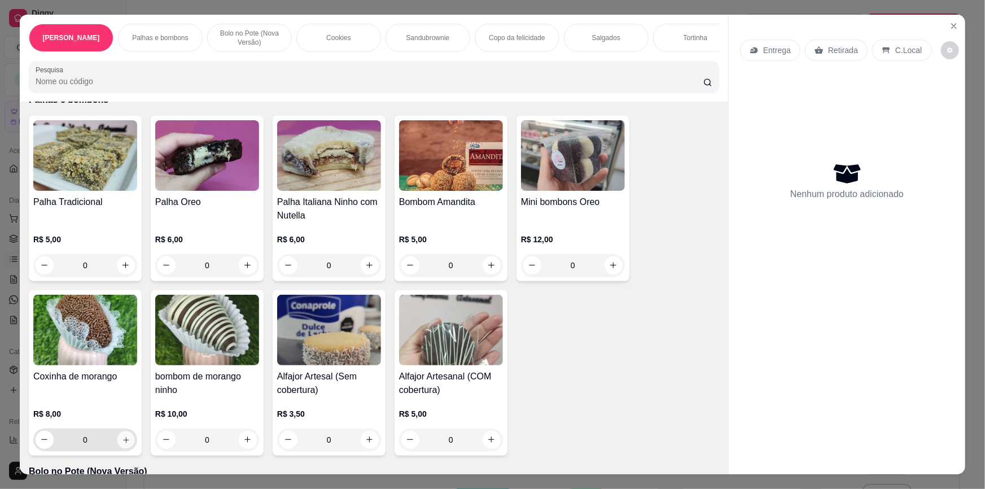
click at [117, 437] on button "increase-product-quantity" at bounding box center [125, 439] width 17 height 17
type input "1"
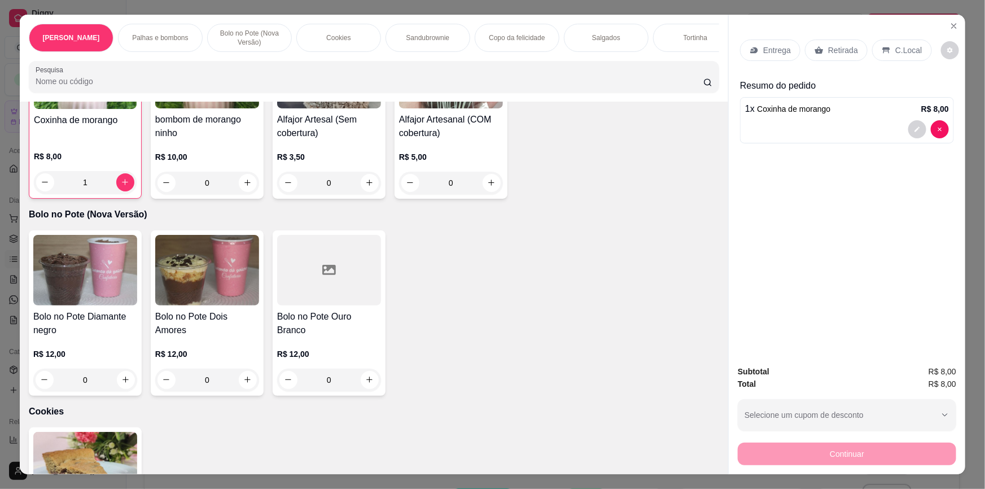
scroll to position [410, 0]
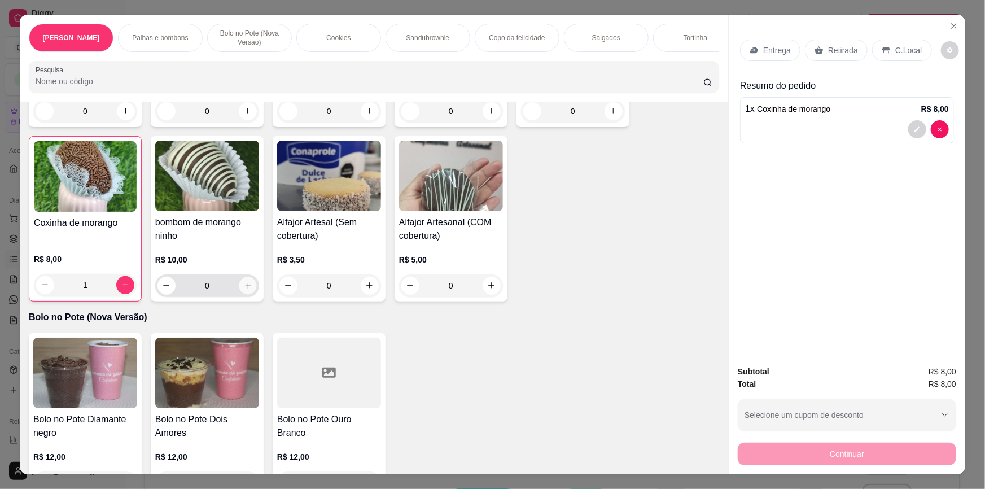
click at [243, 277] on button "increase-product-quantity" at bounding box center [247, 285] width 17 height 17
type input "1"
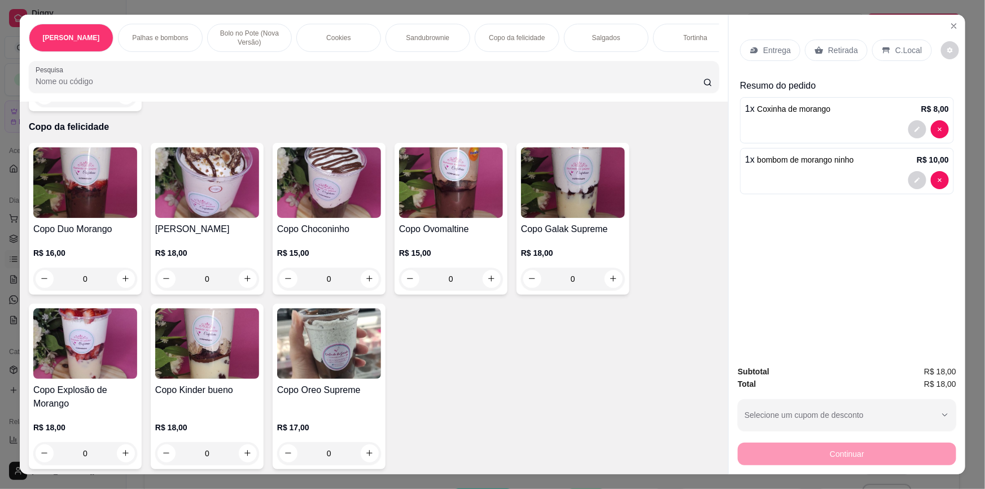
scroll to position [1231, 0]
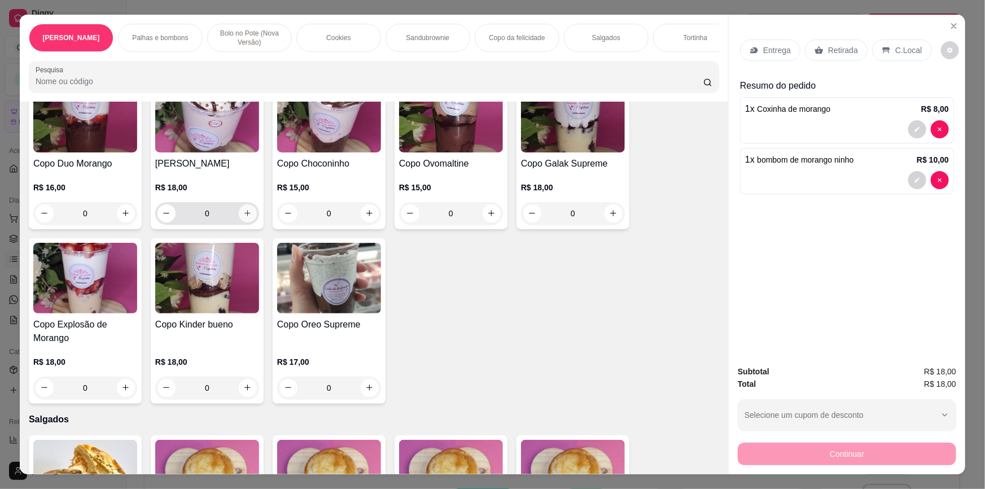
click at [243, 209] on icon "increase-product-quantity" at bounding box center [247, 213] width 8 height 8
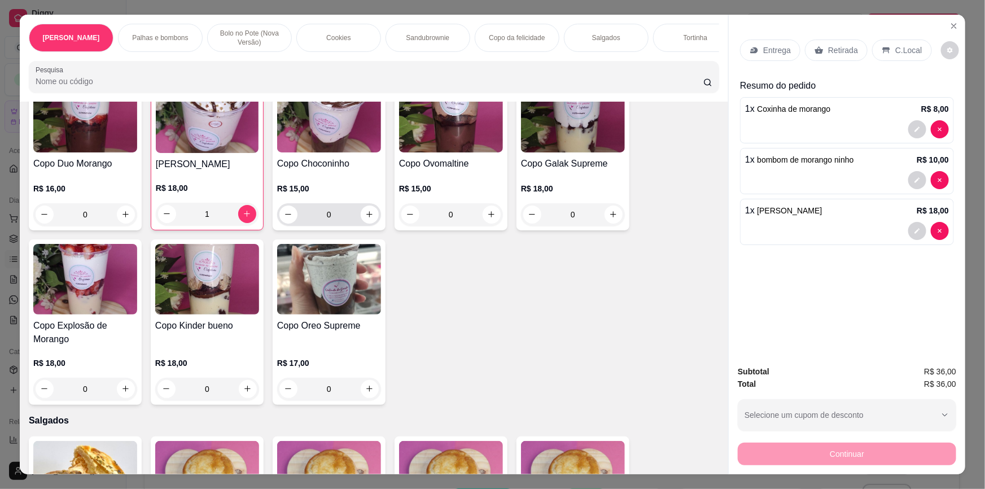
type input "1"
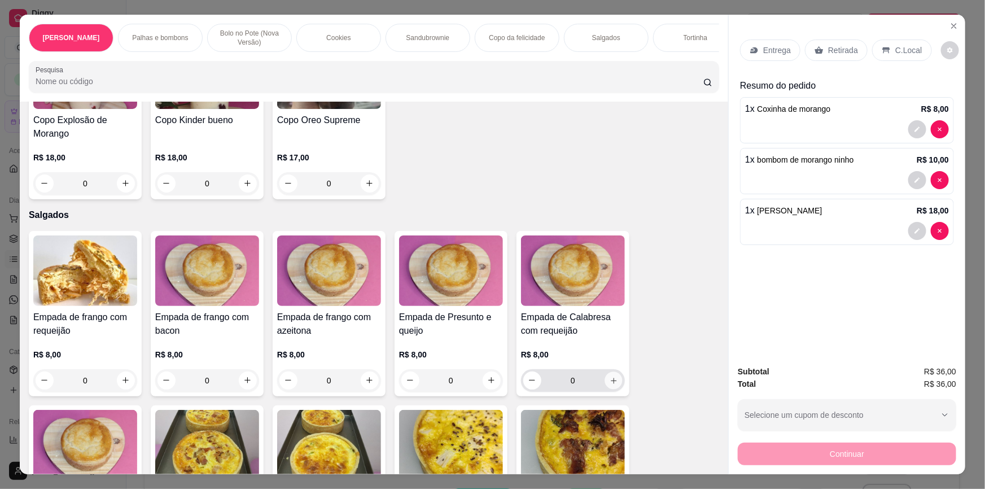
click at [605, 378] on button "increase-product-quantity" at bounding box center [612, 379] width 17 height 17
type input "1"
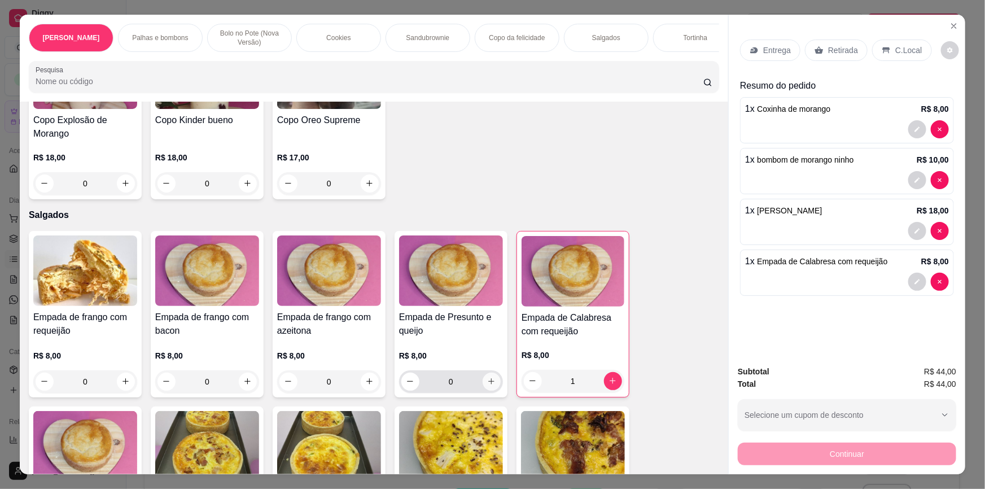
click at [489, 379] on icon "increase-product-quantity" at bounding box center [492, 382] width 6 height 6
type input "1"
click at [843, 51] on p "Retirada" at bounding box center [843, 50] width 30 height 11
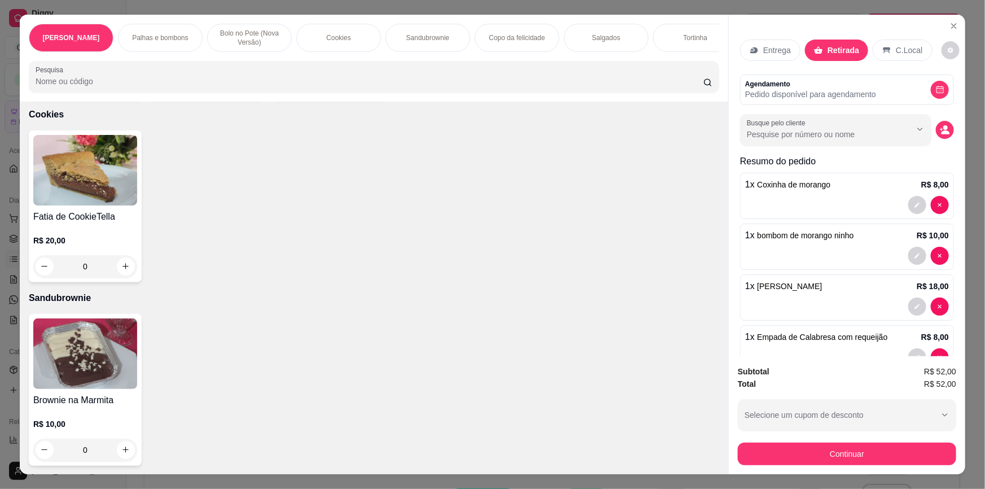
scroll to position [820, 0]
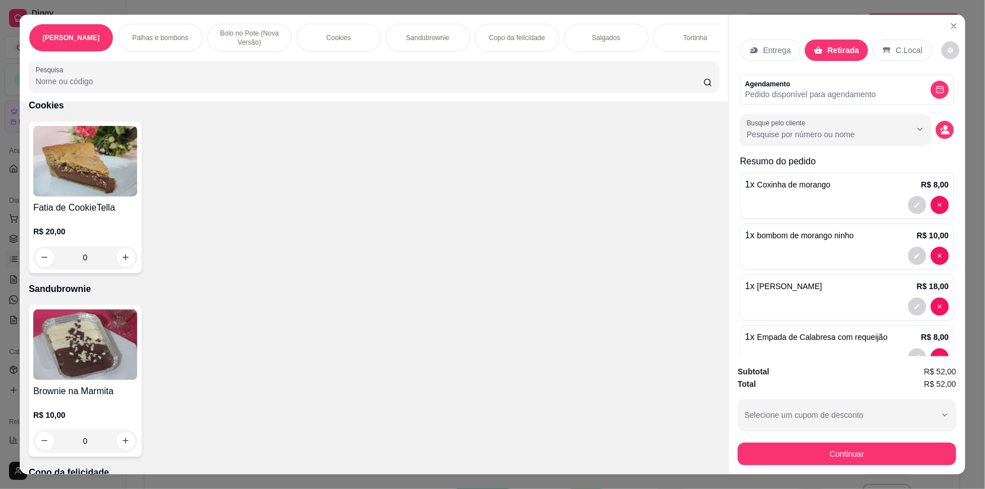
click at [121, 436] on div "0" at bounding box center [85, 440] width 104 height 23
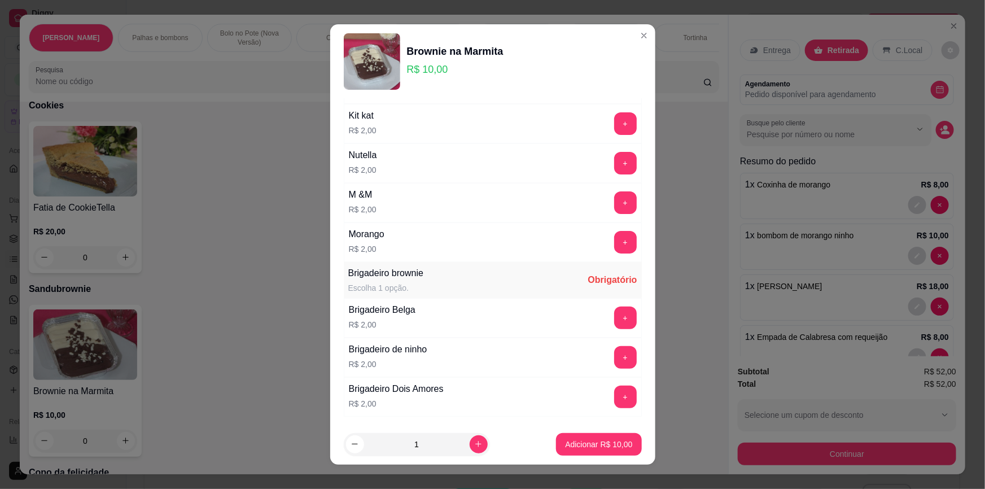
scroll to position [192, 0]
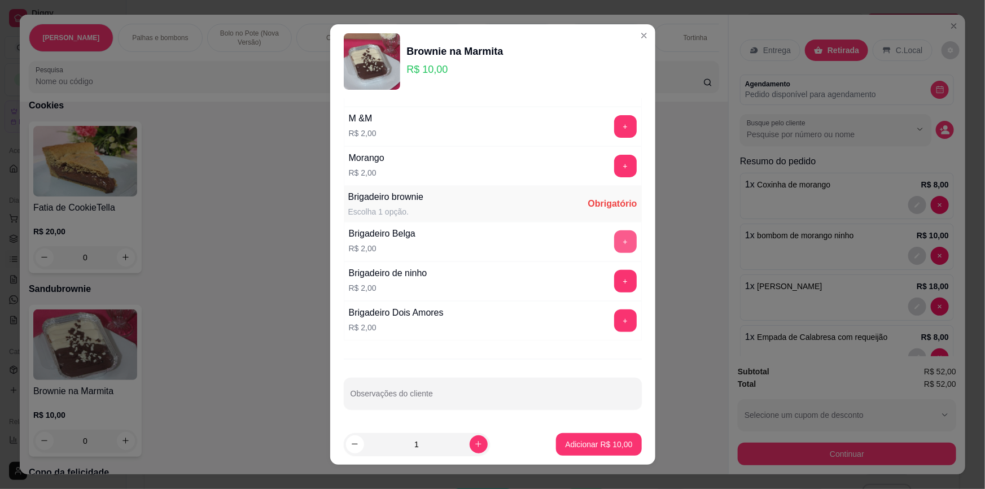
click at [614, 238] on button "+" at bounding box center [625, 241] width 23 height 23
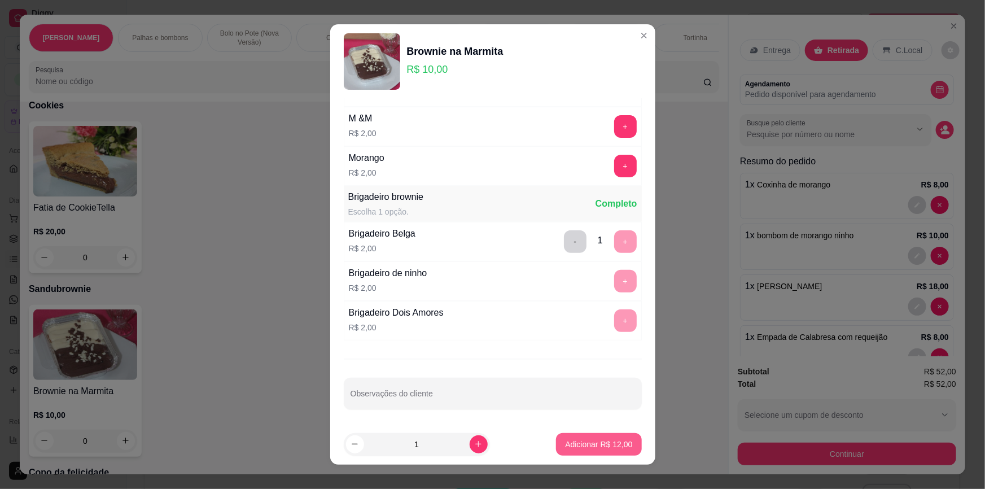
click at [581, 442] on p "Adicionar R$ 12,00" at bounding box center [598, 443] width 67 height 11
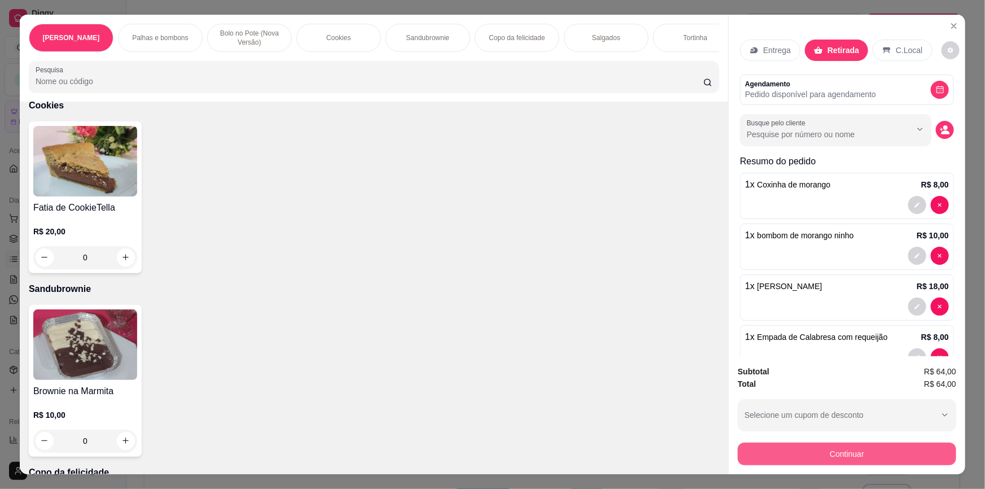
click at [797, 452] on button "Continuar" at bounding box center [847, 453] width 218 height 23
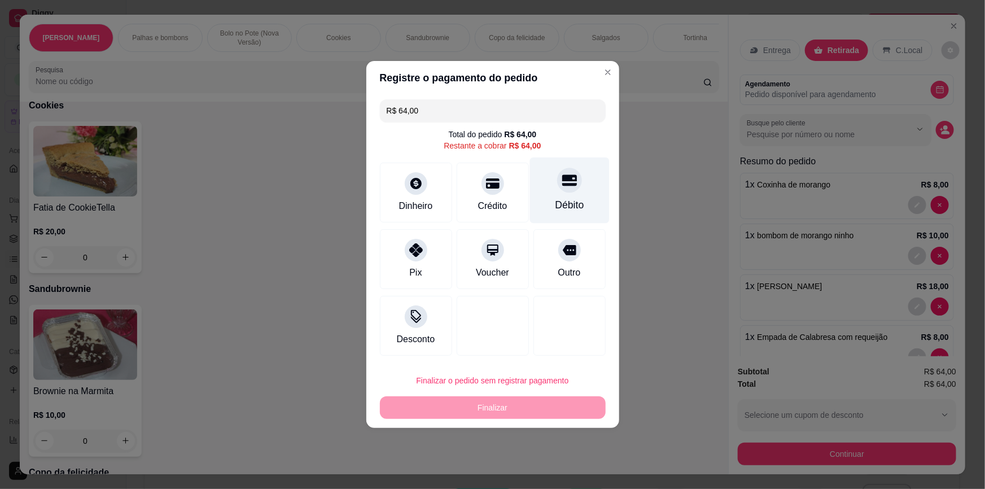
click at [574, 192] on div "Débito" at bounding box center [569, 190] width 80 height 66
type input "R$ 0,00"
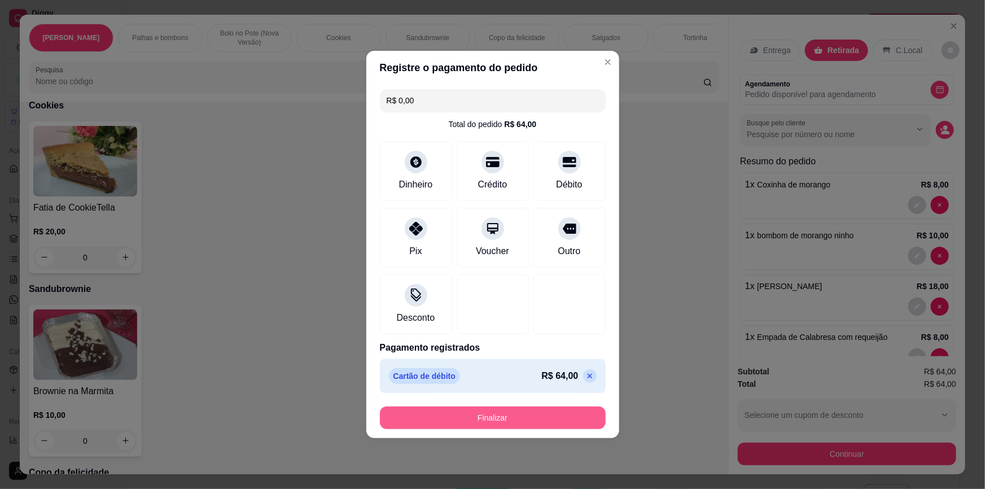
click at [484, 424] on button "Finalizar" at bounding box center [493, 417] width 226 height 23
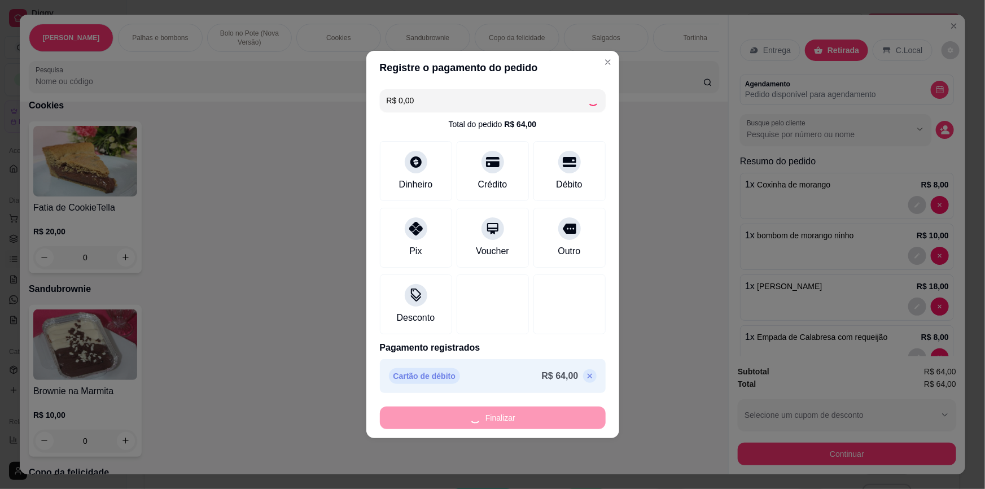
type input "0"
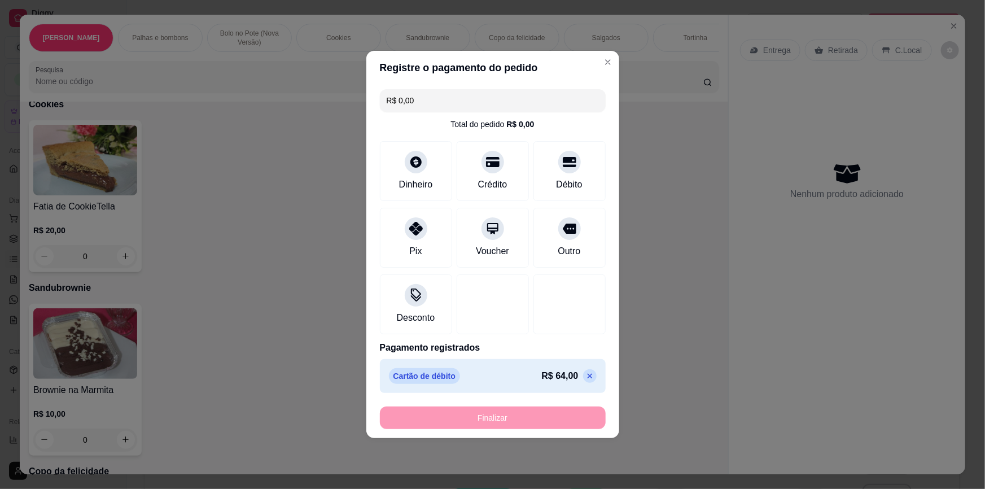
type input "-R$ 64,00"
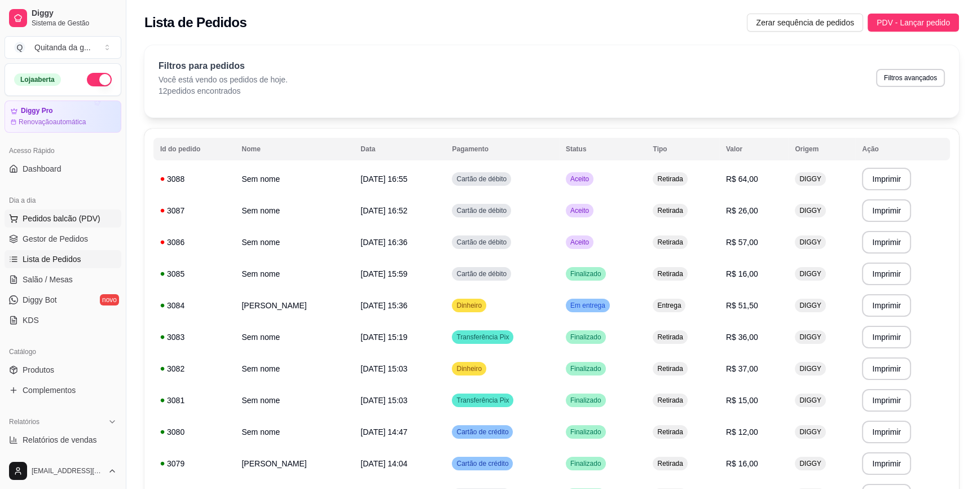
click at [87, 213] on span "Pedidos balcão (PDV)" at bounding box center [62, 218] width 78 height 11
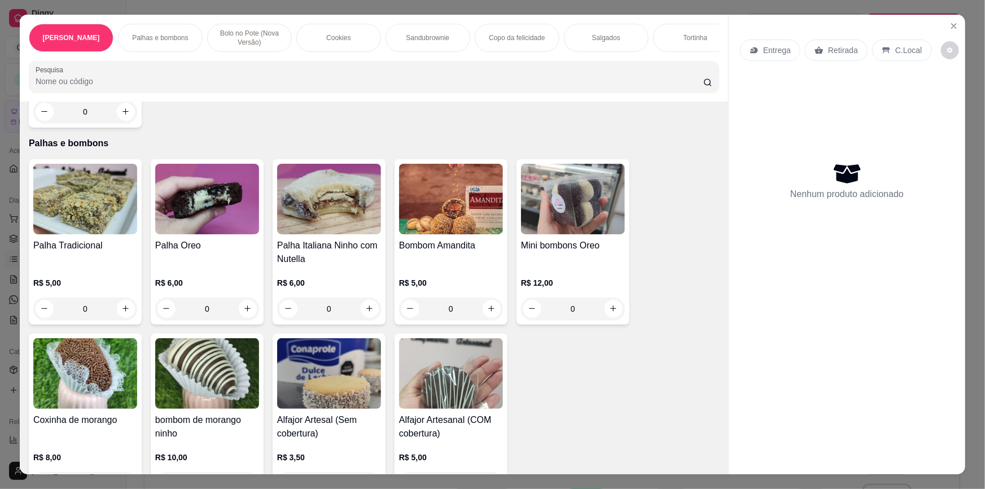
scroll to position [256, 0]
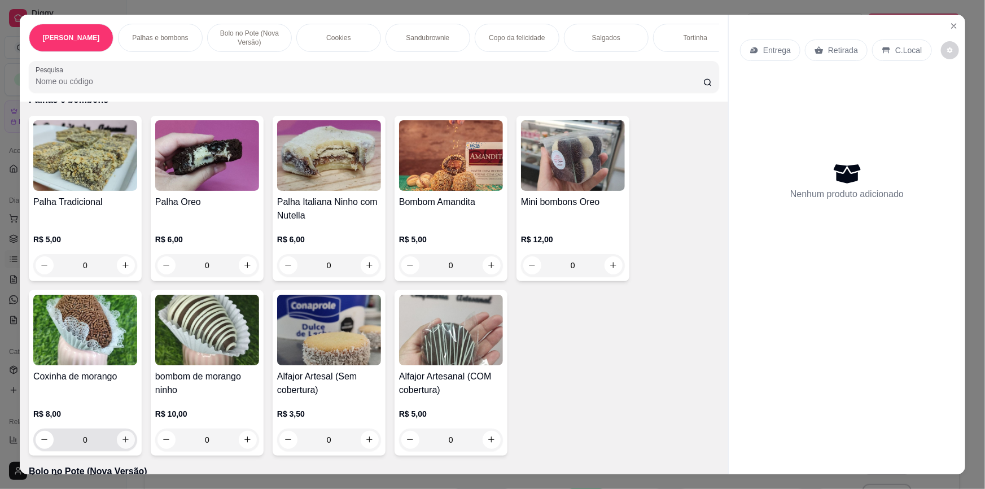
click at [125, 435] on icon "increase-product-quantity" at bounding box center [125, 439] width 8 height 8
type input "1"
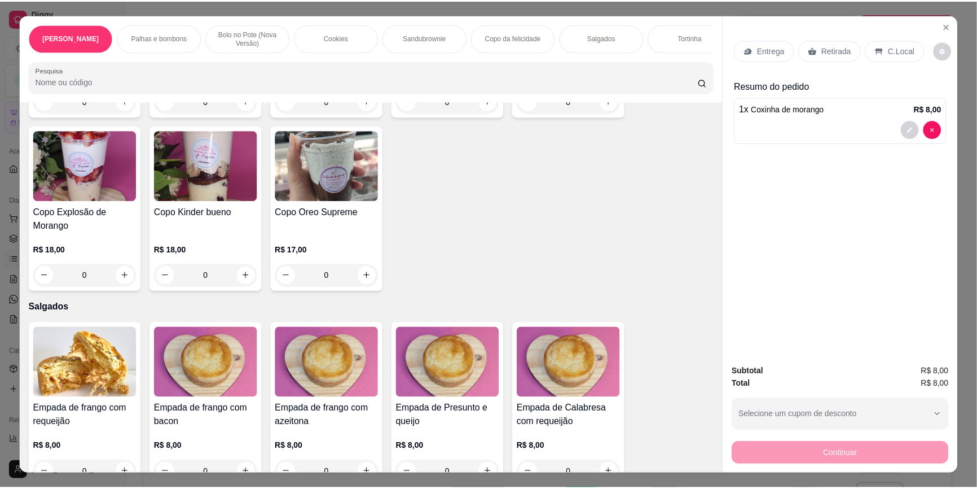
scroll to position [1385, 0]
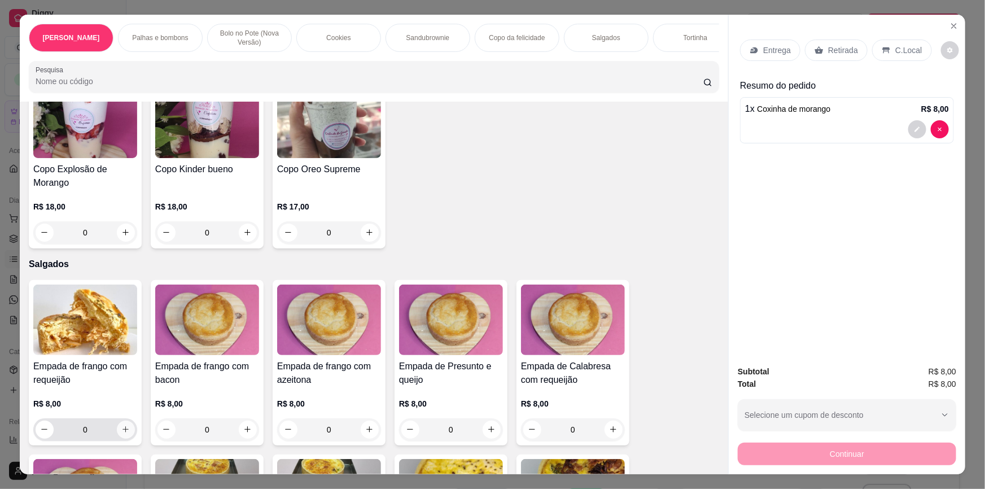
click at [126, 427] on button "increase-product-quantity" at bounding box center [126, 429] width 18 height 18
type input "1"
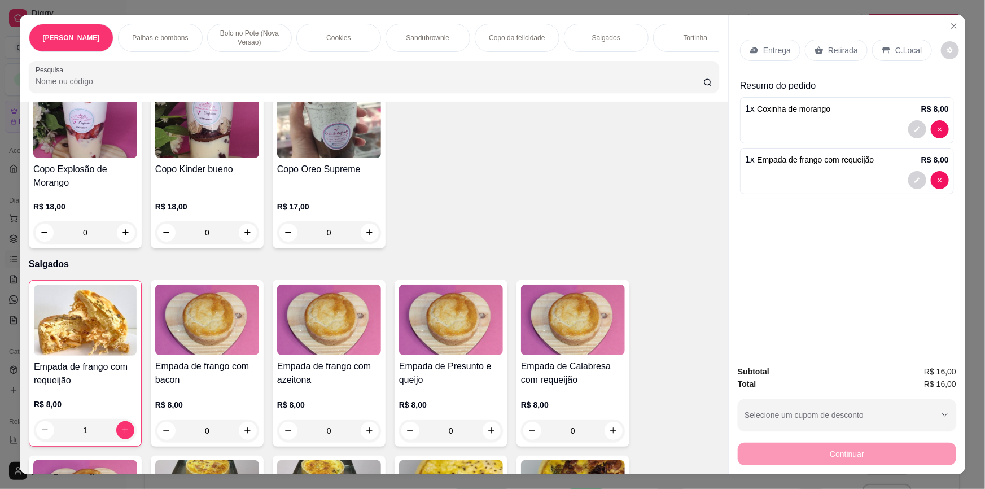
click at [820, 49] on div "Retirada" at bounding box center [836, 50] width 63 height 21
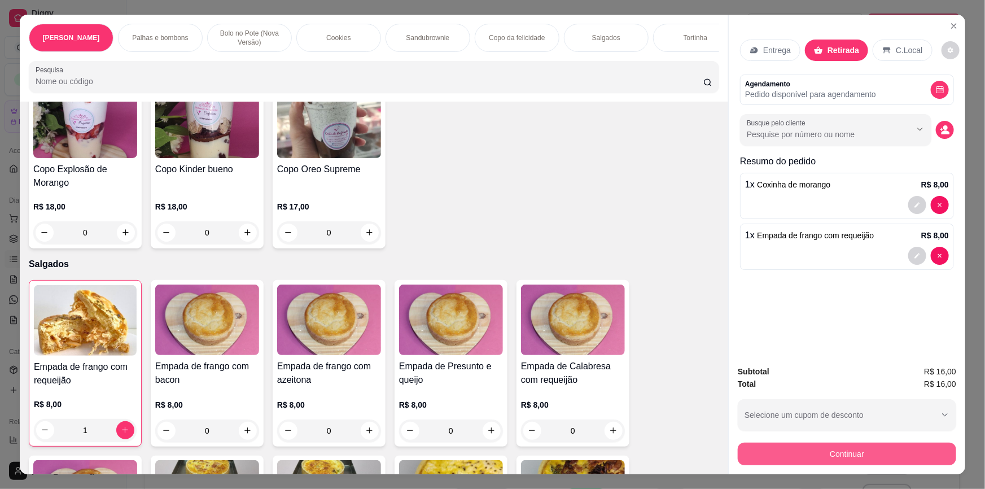
click at [756, 443] on button "Continuar" at bounding box center [847, 453] width 218 height 23
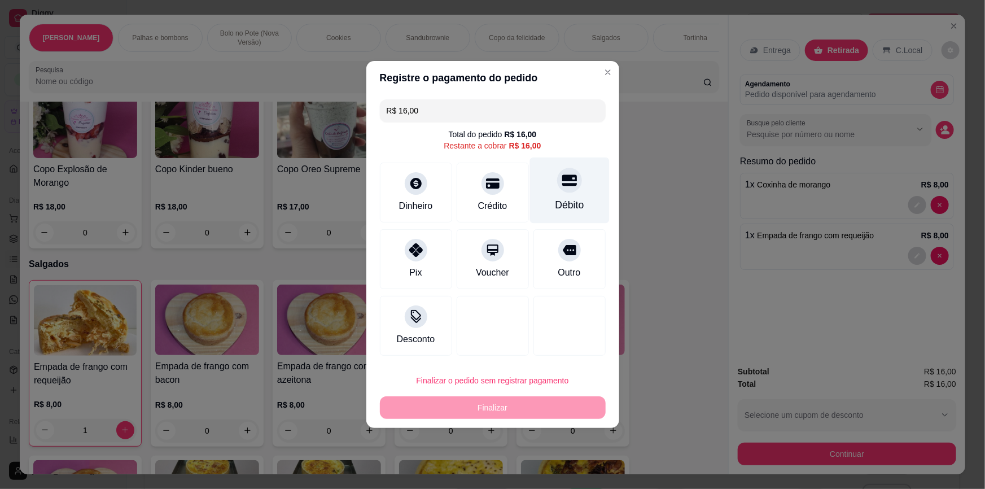
click at [590, 181] on div "Débito" at bounding box center [569, 190] width 80 height 66
type input "R$ 0,00"
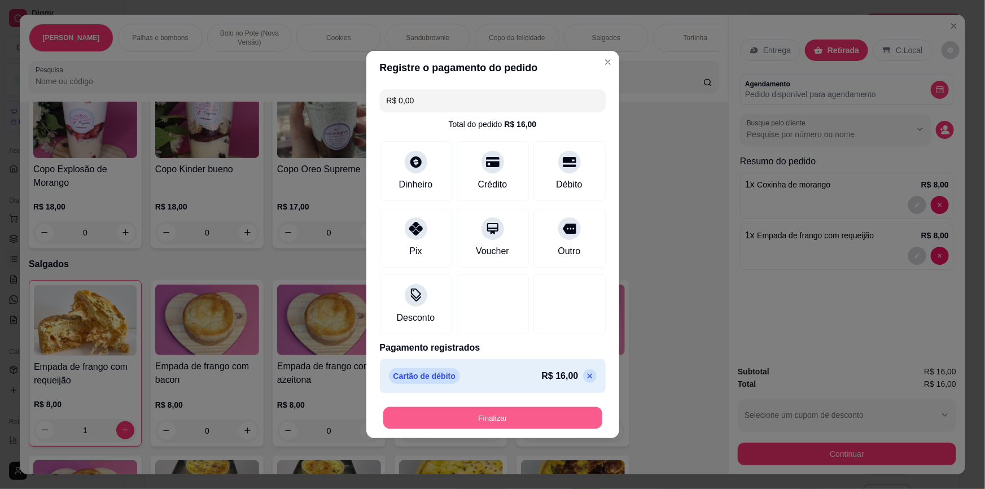
click at [453, 427] on button "Finalizar" at bounding box center [492, 418] width 219 height 22
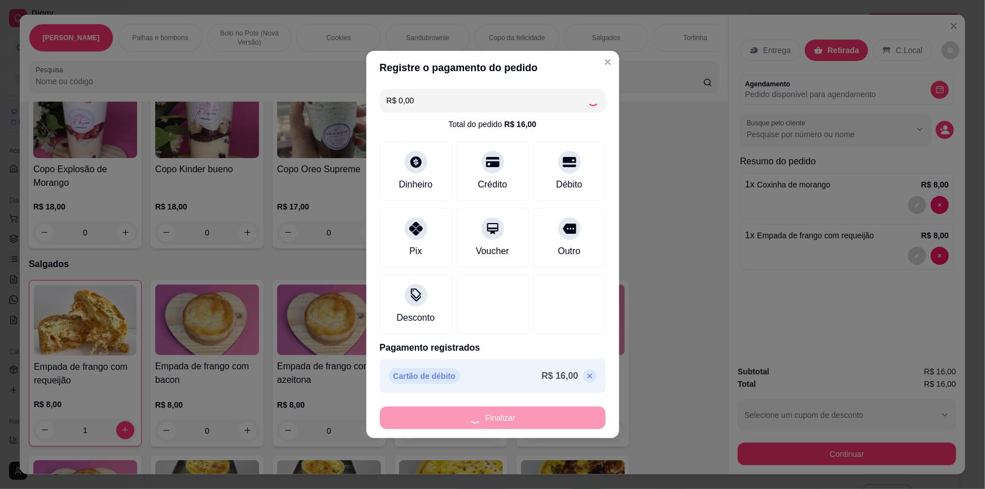
type input "0"
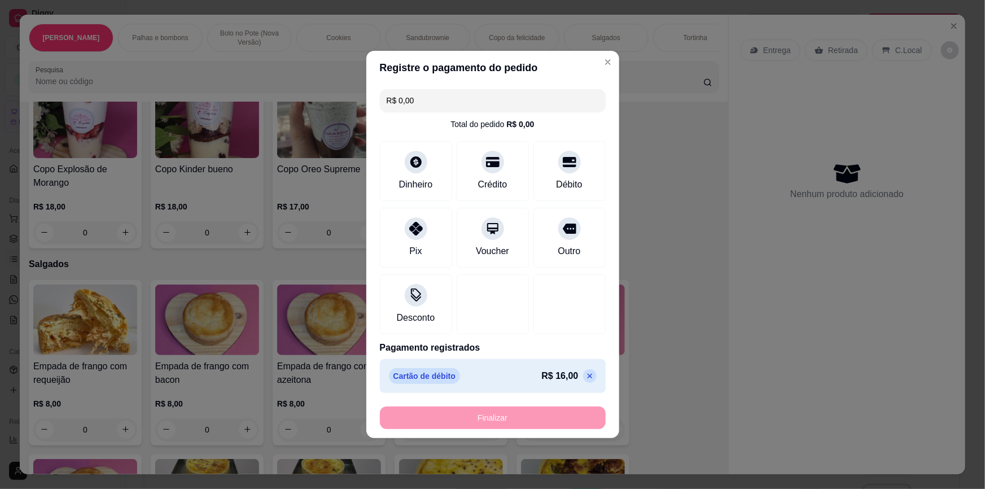
type input "-R$ 16,00"
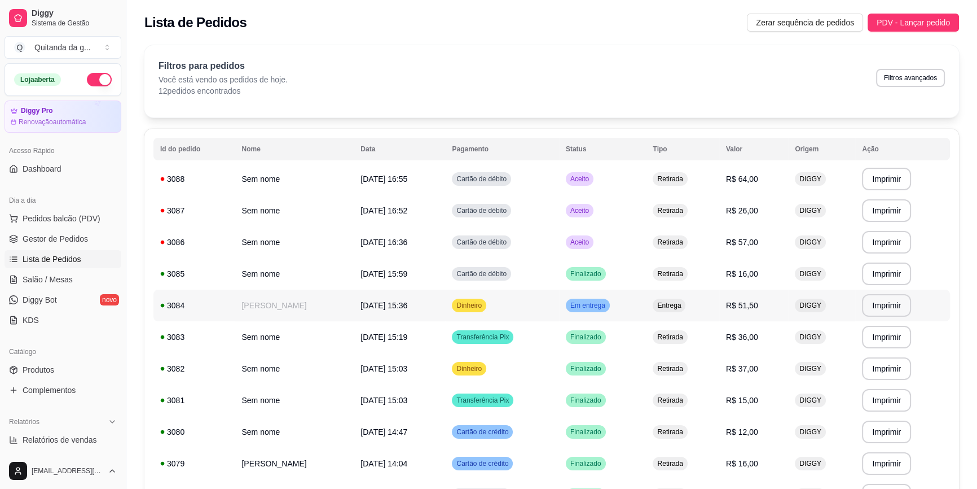
click at [466, 317] on td "Dinheiro" at bounding box center [501, 305] width 113 height 32
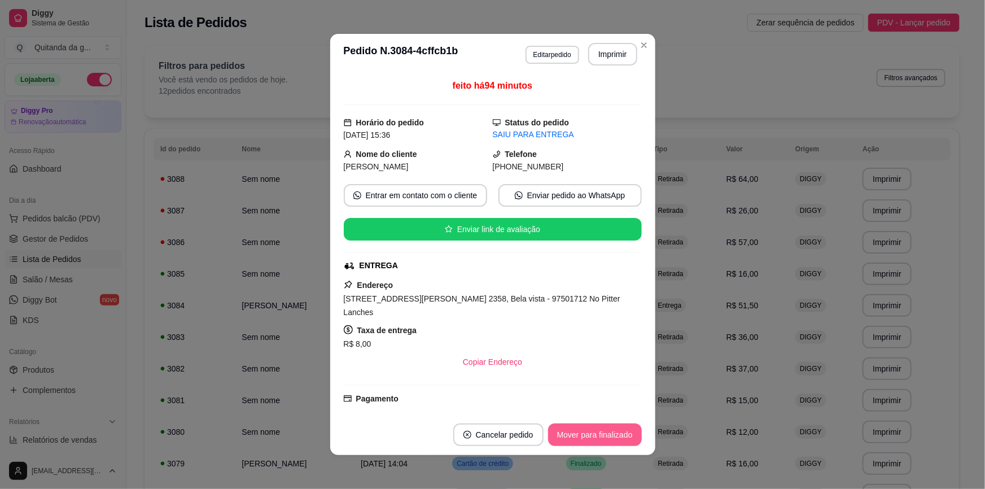
click at [575, 442] on button "Mover para finalizado" at bounding box center [595, 434] width 94 height 23
click at [578, 439] on div "Mover para finalizado" at bounding box center [586, 434] width 109 height 23
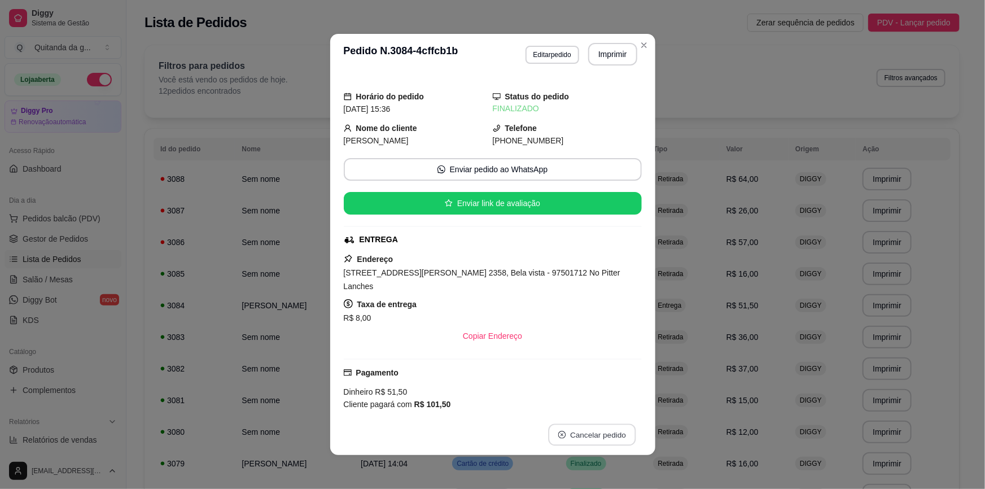
click at [578, 439] on button "Cancelar pedido" at bounding box center [591, 435] width 87 height 22
click at [582, 437] on button "Cancelar pedido" at bounding box center [591, 435] width 87 height 22
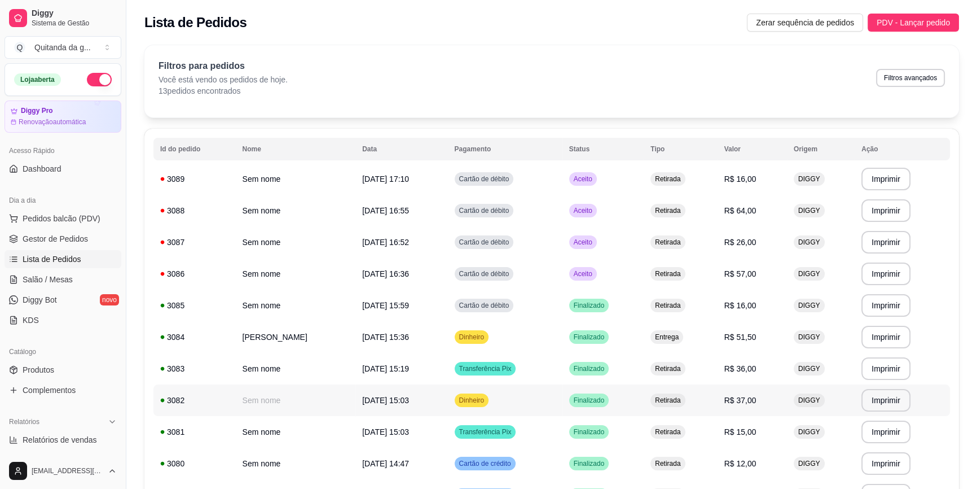
click at [687, 404] on td "Retirada" at bounding box center [680, 400] width 73 height 32
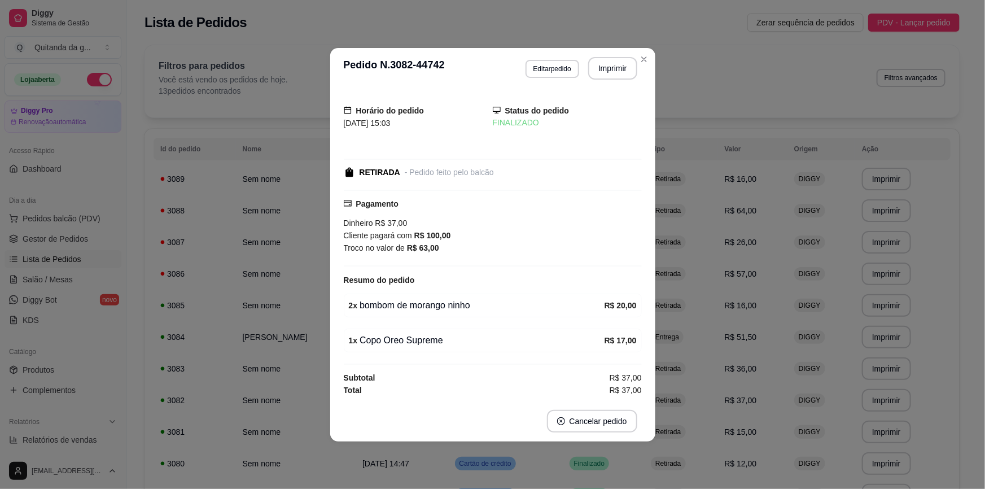
click at [631, 282] on div "Resumo do pedido" at bounding box center [493, 280] width 298 height 14
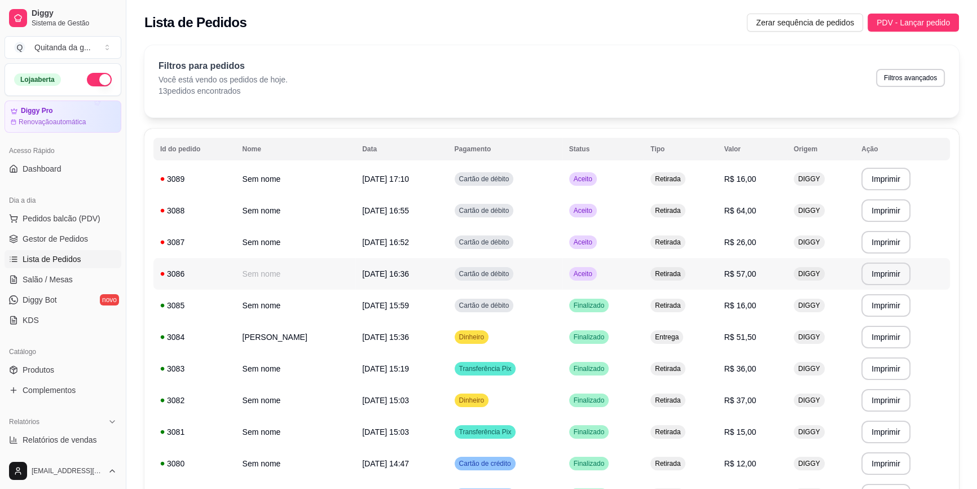
click at [660, 273] on span "Retirada" at bounding box center [668, 273] width 30 height 9
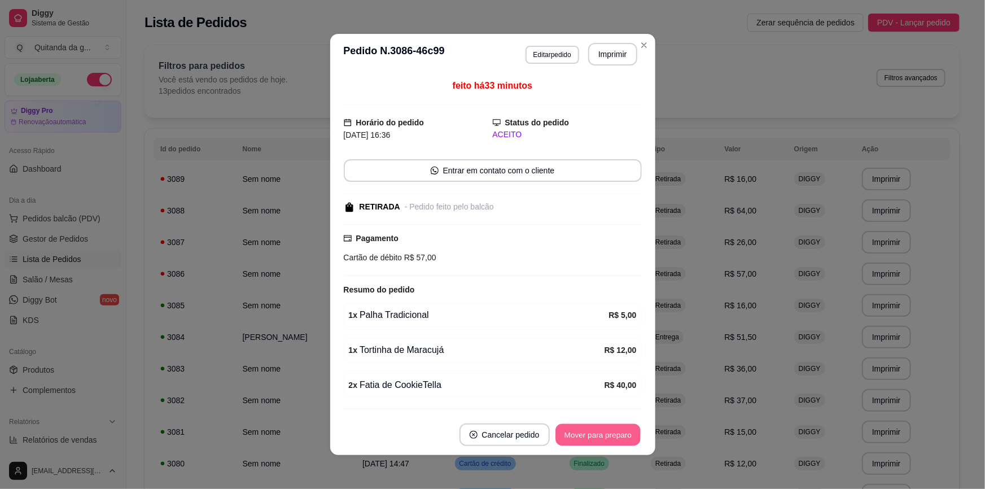
click at [614, 435] on button "Mover para preparo" at bounding box center [597, 435] width 85 height 22
click at [614, 435] on div "Mover para preparo" at bounding box center [597, 434] width 87 height 23
click at [614, 435] on button "Mover para retirada disponível" at bounding box center [579, 435] width 121 height 22
click at [614, 435] on div "Mover para retirada disponível" at bounding box center [578, 434] width 125 height 23
click at [614, 435] on div "Mover para retirada disponível" at bounding box center [571, 434] width 141 height 23
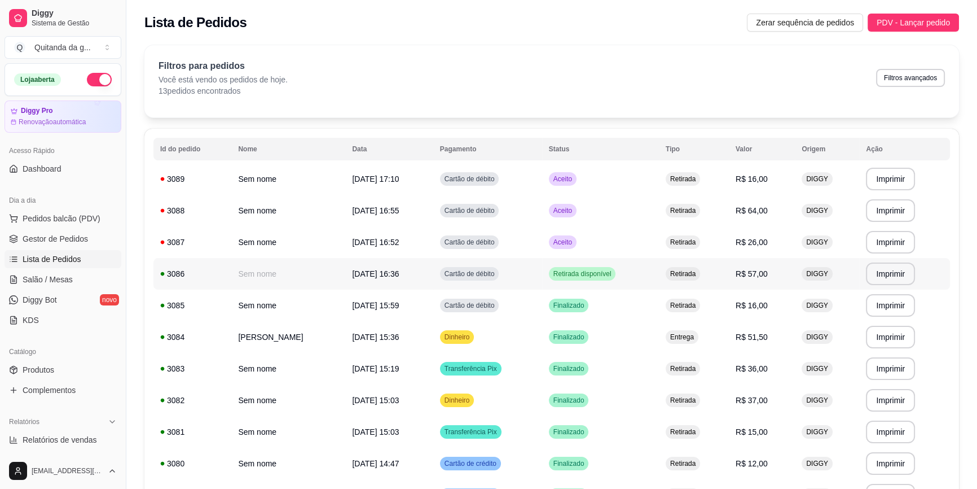
click at [625, 279] on td "Retirada disponível" at bounding box center [600, 274] width 117 height 32
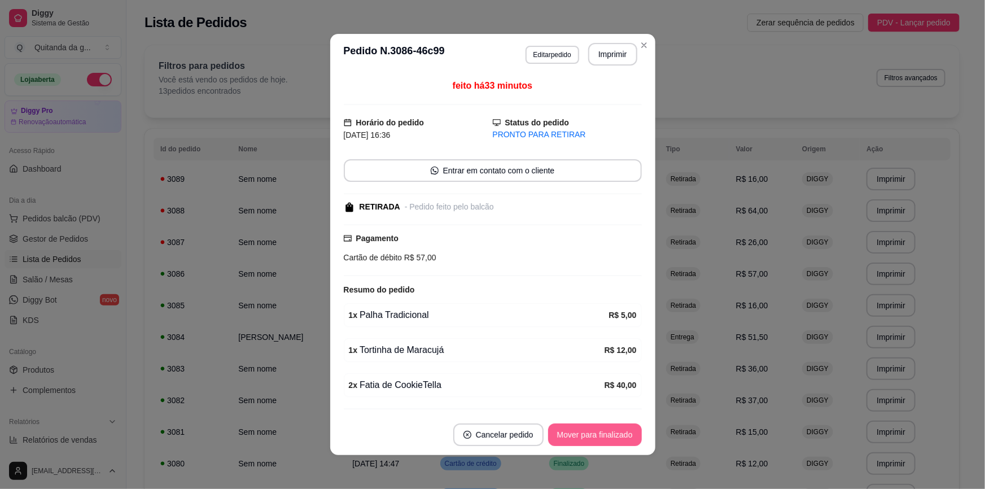
click at [612, 435] on button "Mover para finalizado" at bounding box center [595, 434] width 94 height 23
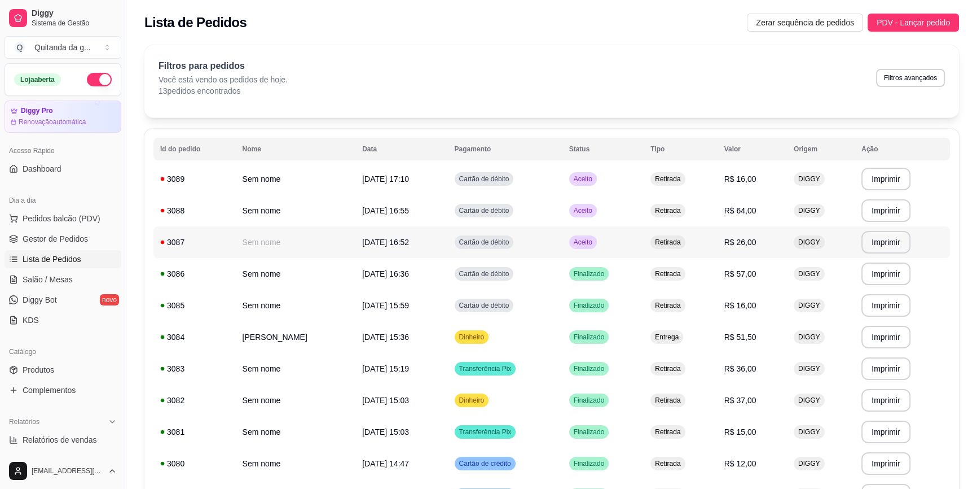
click at [655, 241] on span "Retirada" at bounding box center [668, 242] width 30 height 9
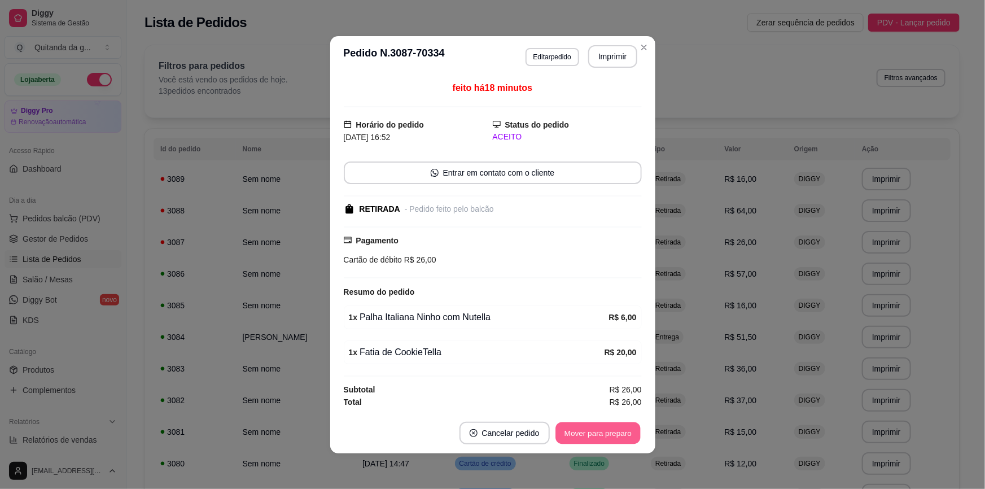
click at [599, 435] on button "Mover para preparo" at bounding box center [597, 433] width 85 height 22
click at [601, 434] on div "Mover para preparo" at bounding box center [589, 433] width 103 height 23
click at [602, 432] on button "Mover para retirada disponível" at bounding box center [578, 433] width 125 height 23
click at [603, 432] on div "Mover para retirada disponível" at bounding box center [578, 433] width 125 height 23
click at [608, 429] on button "Mover para finalizado" at bounding box center [595, 433] width 94 height 23
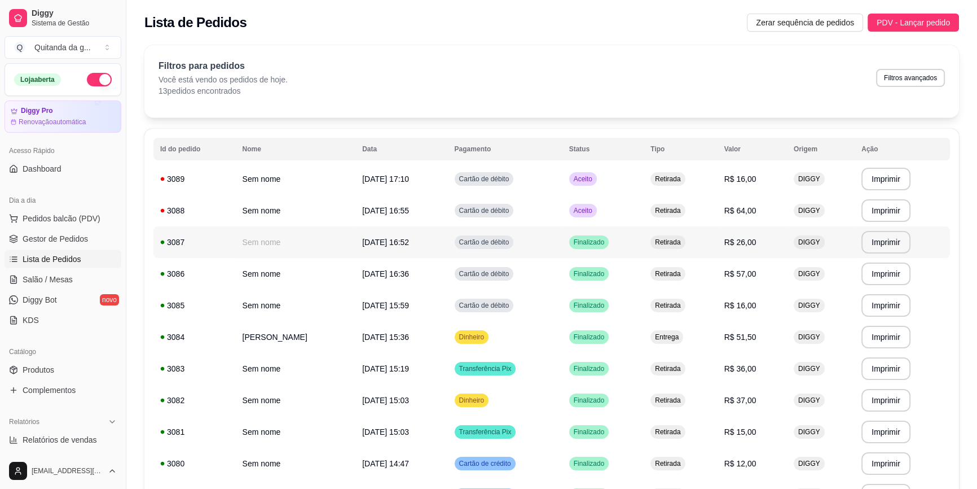
click at [666, 232] on td "Retirada" at bounding box center [680, 242] width 73 height 32
click at [704, 195] on td "Retirada" at bounding box center [680, 211] width 73 height 32
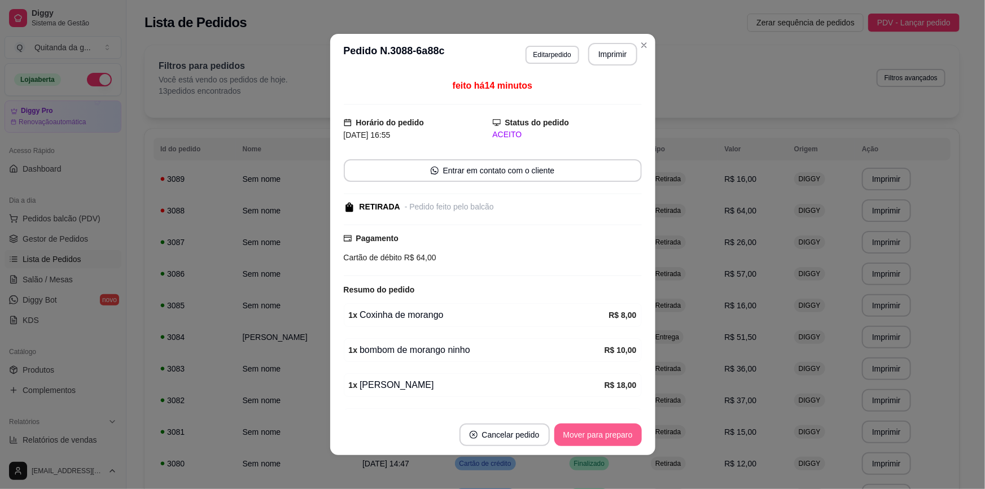
click at [603, 437] on button "Mover para preparo" at bounding box center [597, 434] width 87 height 23
click at [603, 437] on div "Mover para preparo" at bounding box center [597, 434] width 87 height 23
click at [603, 437] on div "Mover para preparo" at bounding box center [589, 434] width 103 height 23
click at [603, 436] on div "Mover para retirada disponível" at bounding box center [571, 434] width 141 height 23
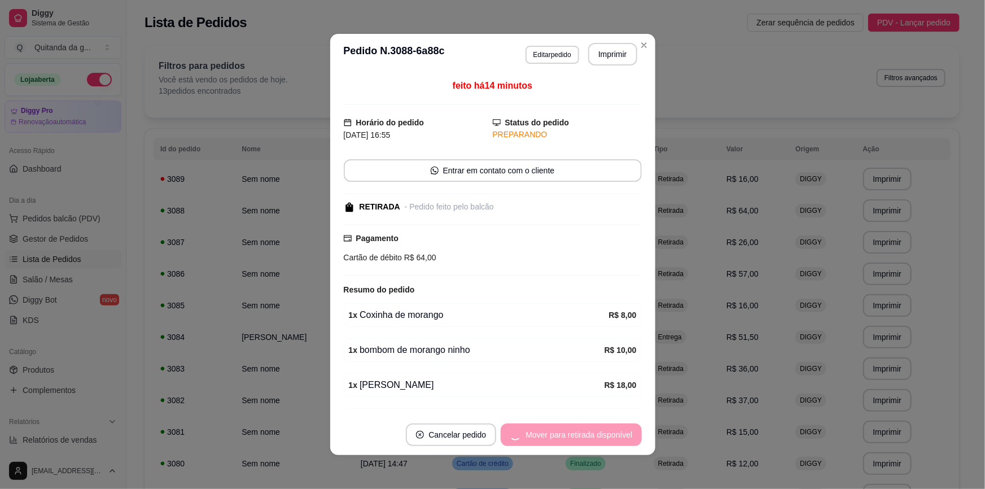
click at [603, 435] on div "Mover para retirada disponível" at bounding box center [571, 434] width 141 height 23
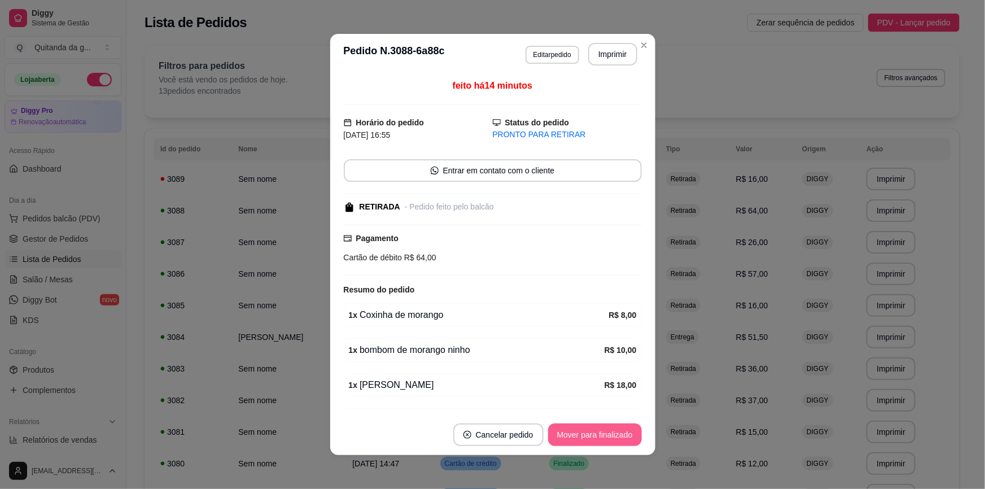
click at [616, 433] on button "Mover para finalizado" at bounding box center [595, 434] width 94 height 23
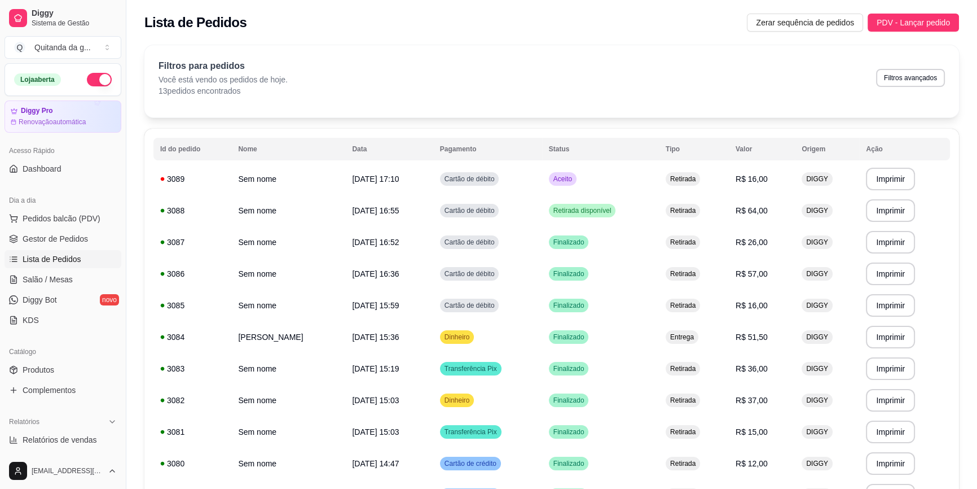
click at [651, 178] on tr "**********" at bounding box center [551, 179] width 797 height 32
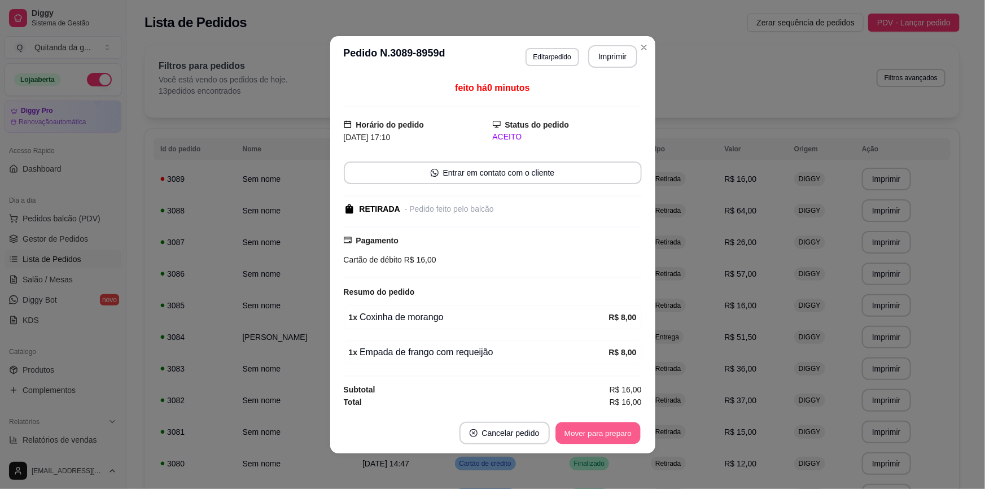
click at [620, 436] on button "Mover para preparo" at bounding box center [597, 433] width 85 height 22
click at [621, 434] on div "Mover para preparo" at bounding box center [597, 433] width 87 height 23
click at [622, 433] on button "Mover para retirada disponível" at bounding box center [579, 433] width 121 height 22
click at [622, 433] on div "Mover para retirada disponível" at bounding box center [578, 433] width 125 height 23
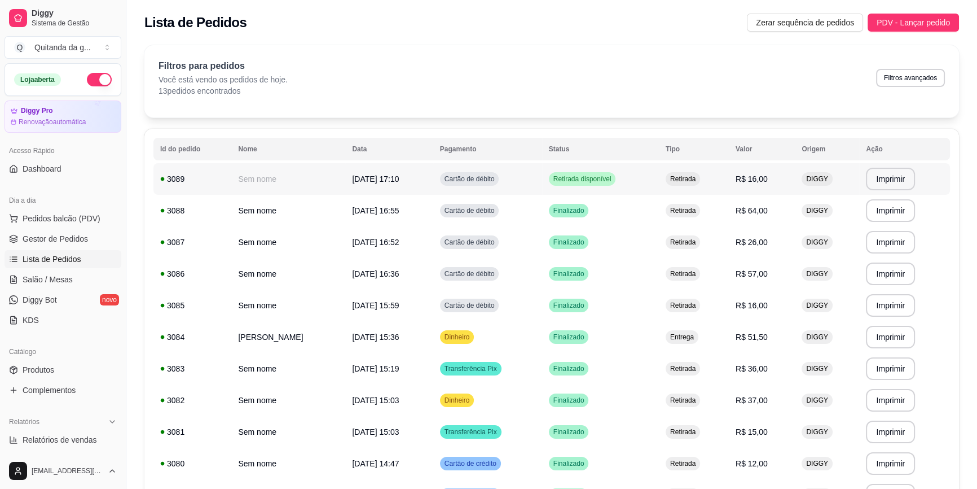
click at [623, 182] on td "Retirada disponível" at bounding box center [600, 179] width 117 height 32
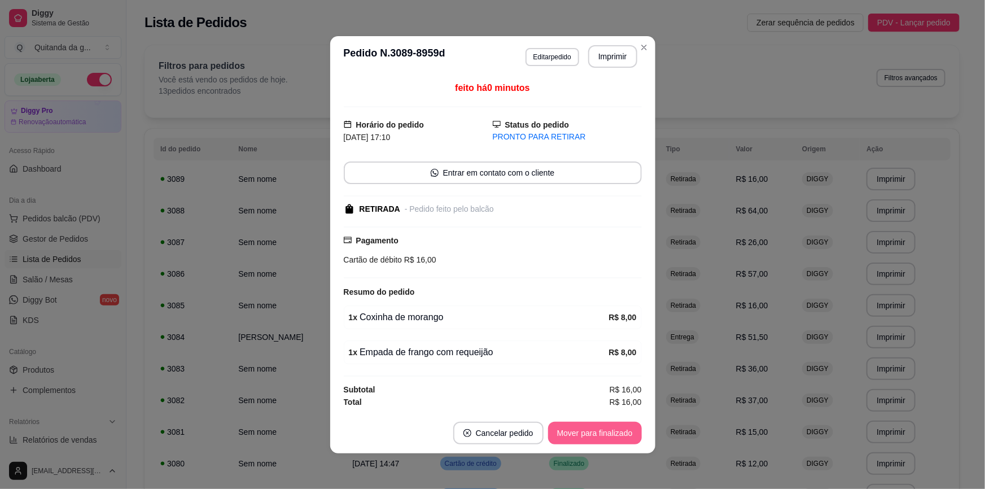
click at [634, 435] on button "Mover para finalizado" at bounding box center [595, 433] width 94 height 23
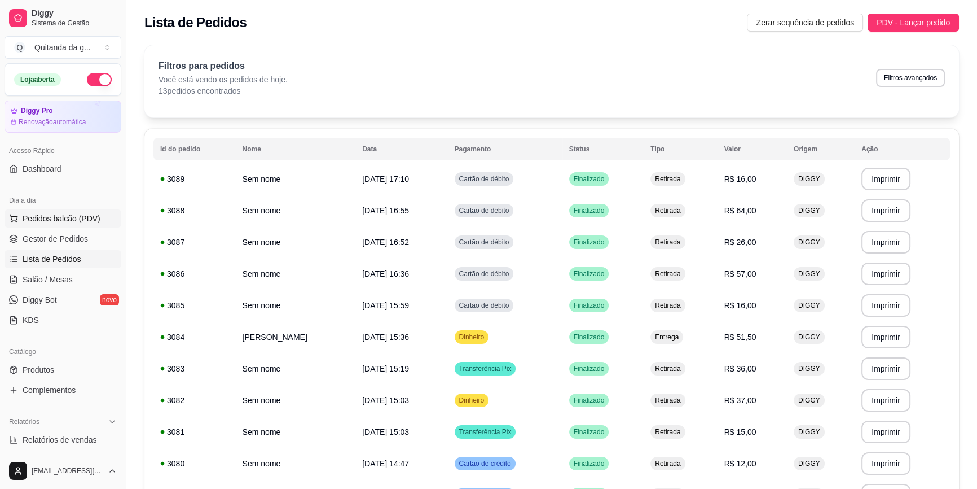
click at [63, 218] on span "Pedidos balcão (PDV)" at bounding box center [62, 218] width 78 height 11
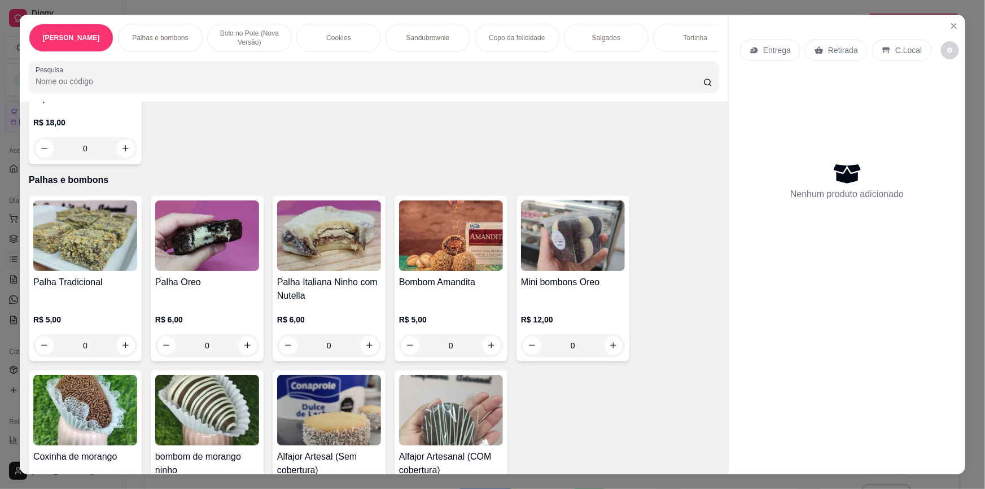
scroll to position [256, 0]
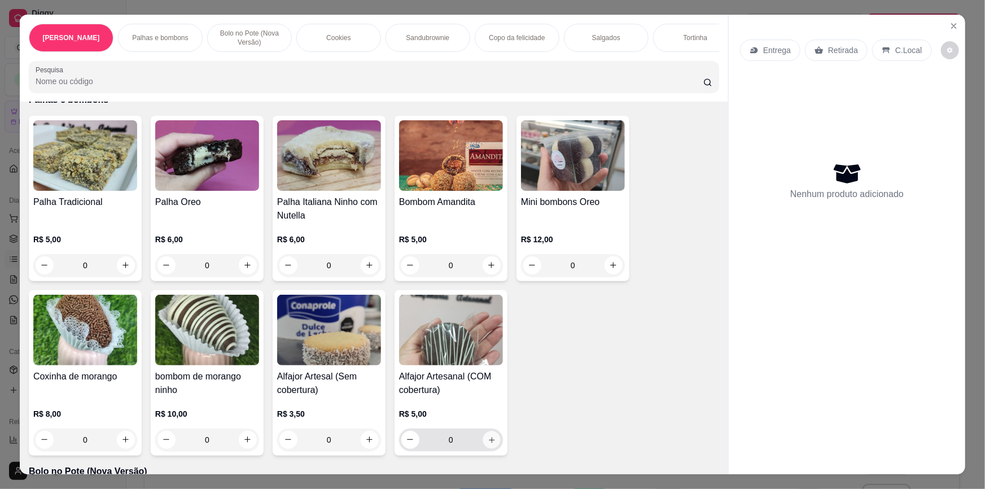
click at [482, 436] on button "increase-product-quantity" at bounding box center [490, 439] width 17 height 17
click at [489, 436] on icon "increase-product-quantity" at bounding box center [492, 440] width 8 height 8
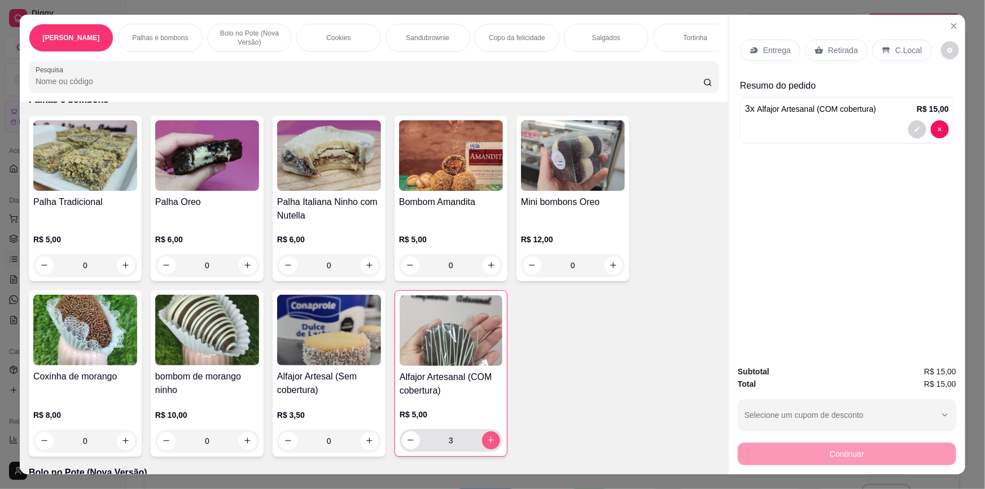
type input "3"
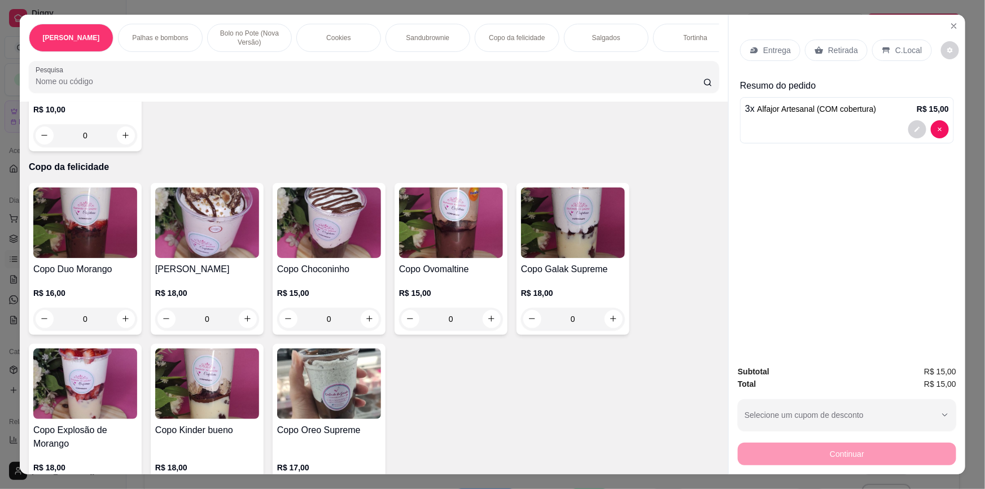
scroll to position [1179, 0]
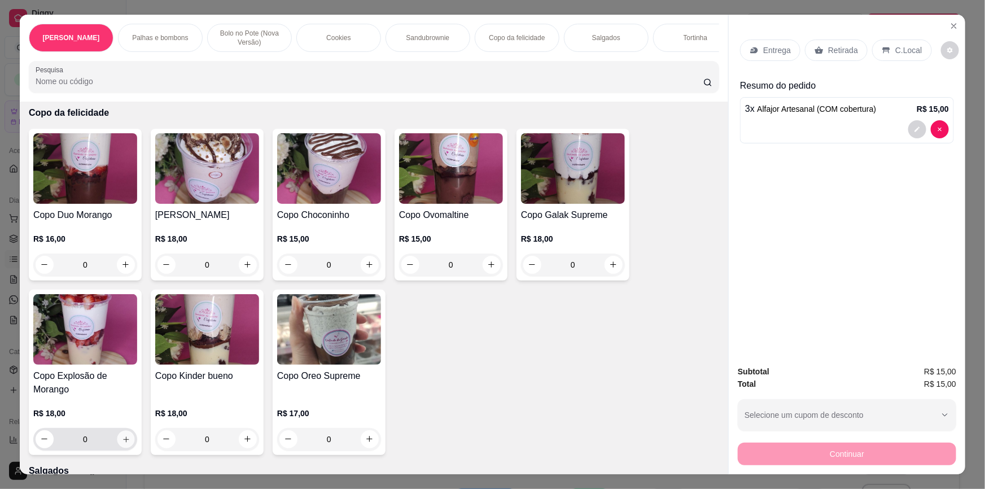
click at [126, 430] on button "increase-product-quantity" at bounding box center [125, 438] width 17 height 17
type input "1"
click at [844, 49] on p "Retirada" at bounding box center [843, 50] width 30 height 11
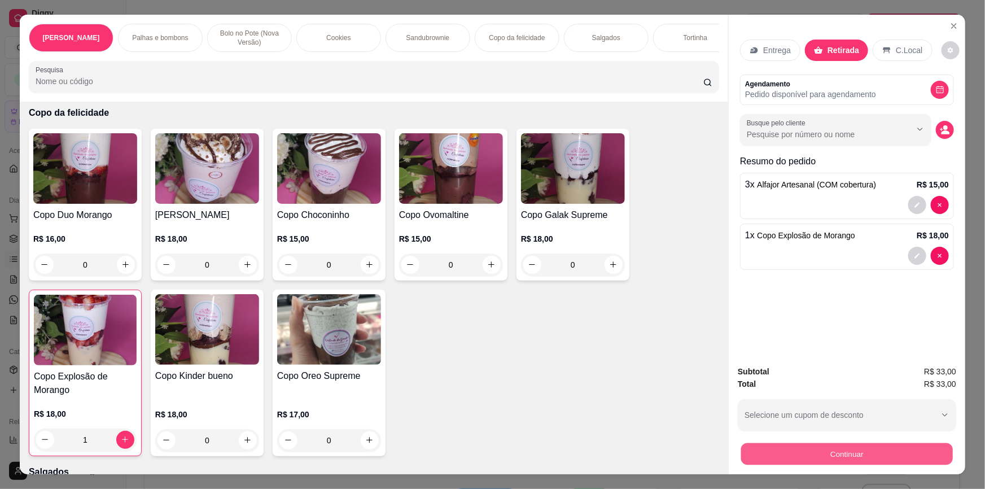
click at [842, 459] on button "Continuar" at bounding box center [847, 454] width 212 height 22
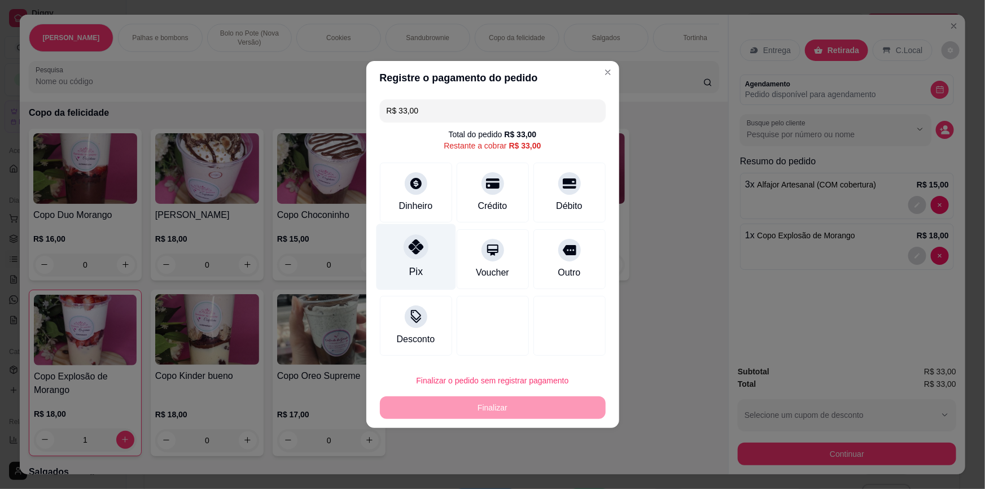
click at [437, 245] on div "Pix" at bounding box center [416, 257] width 80 height 66
type input "R$ 0,00"
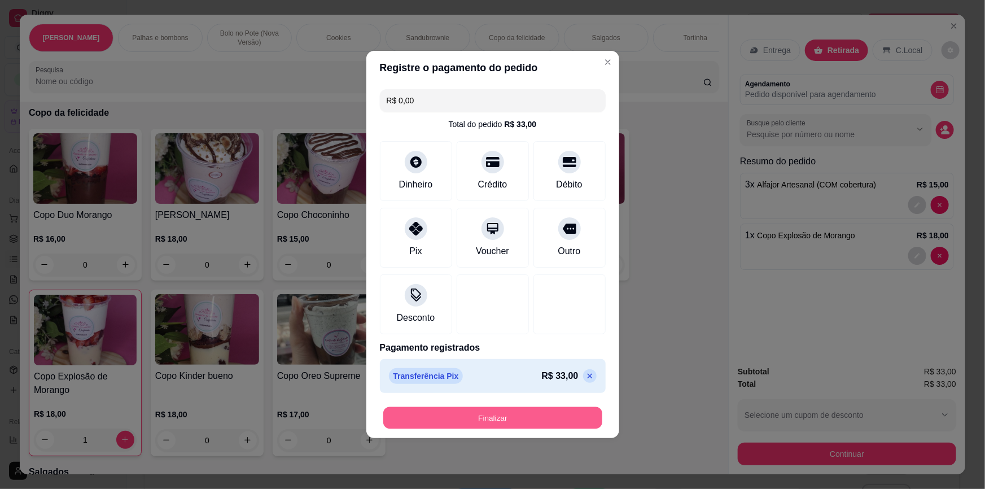
click at [510, 420] on button "Finalizar" at bounding box center [492, 418] width 219 height 22
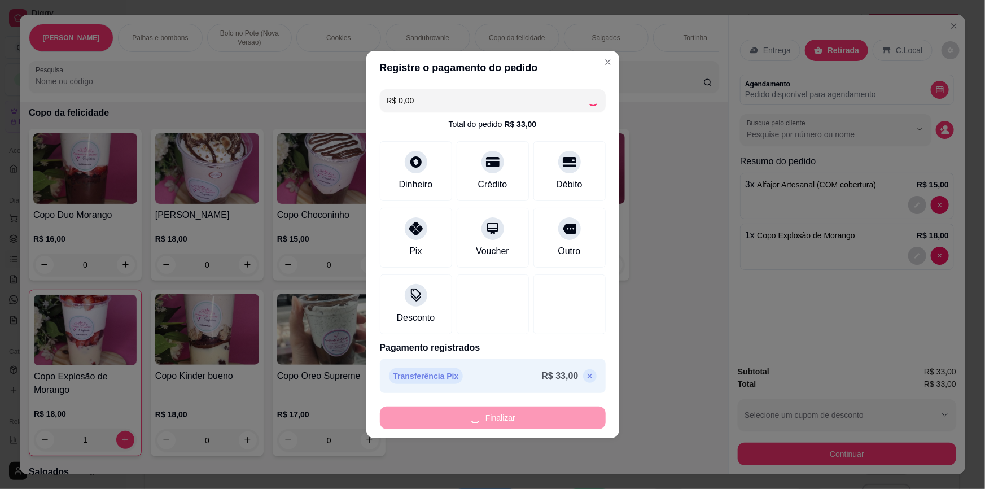
type input "0"
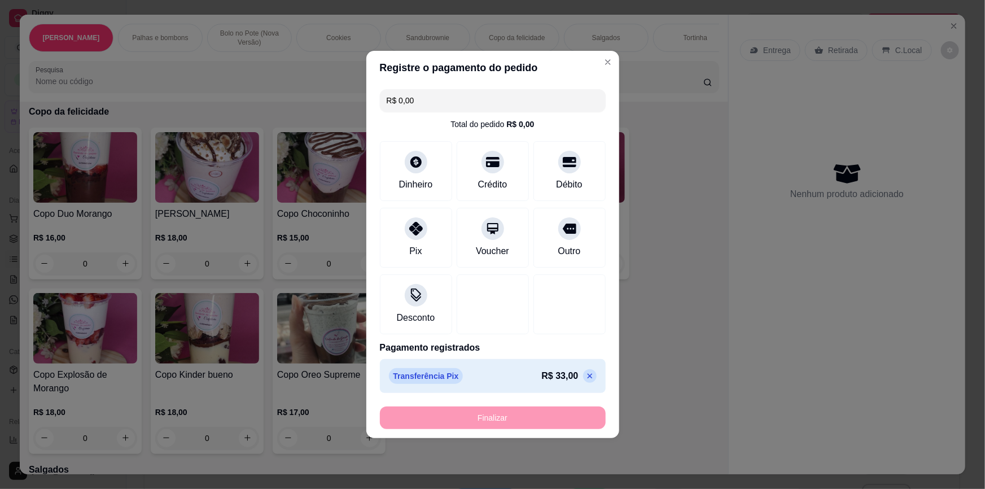
type input "-R$ 33,00"
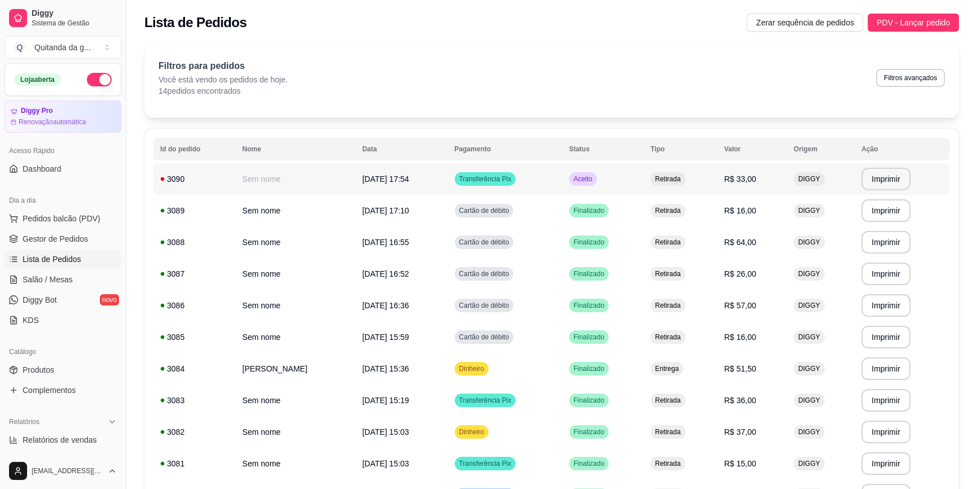
click at [629, 176] on td "Aceito" at bounding box center [604, 179] width 82 height 32
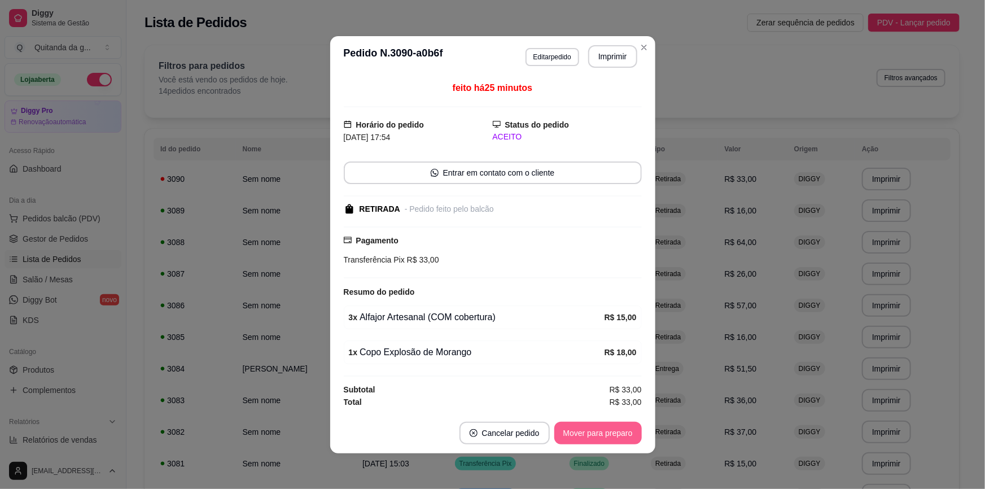
click at [591, 436] on button "Mover para preparo" at bounding box center [597, 433] width 87 height 23
click at [591, 436] on div "Mover para preparo" at bounding box center [589, 433] width 103 height 23
click at [590, 436] on div "Mover para preparo" at bounding box center [589, 433] width 103 height 23
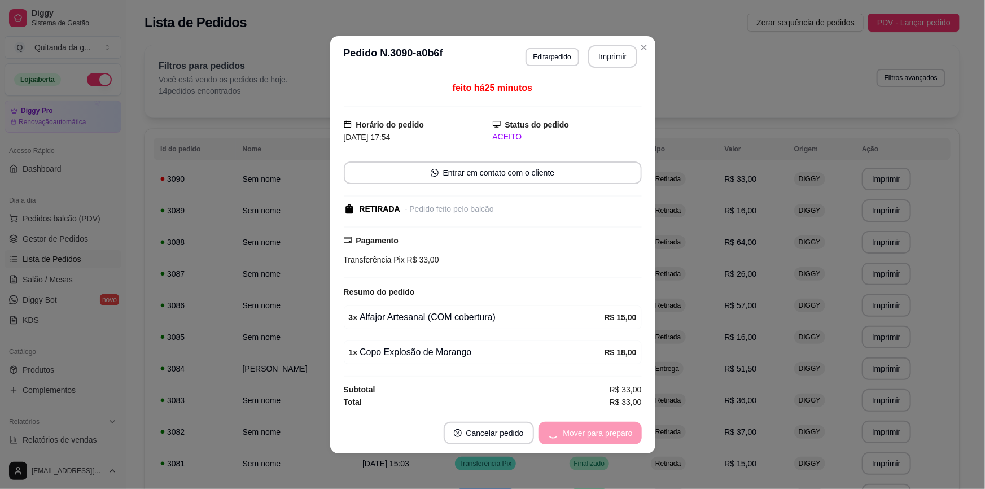
click at [588, 440] on div "Mover para preparo" at bounding box center [589, 433] width 103 height 23
click at [590, 429] on div "Mover para preparo" at bounding box center [589, 433] width 103 height 23
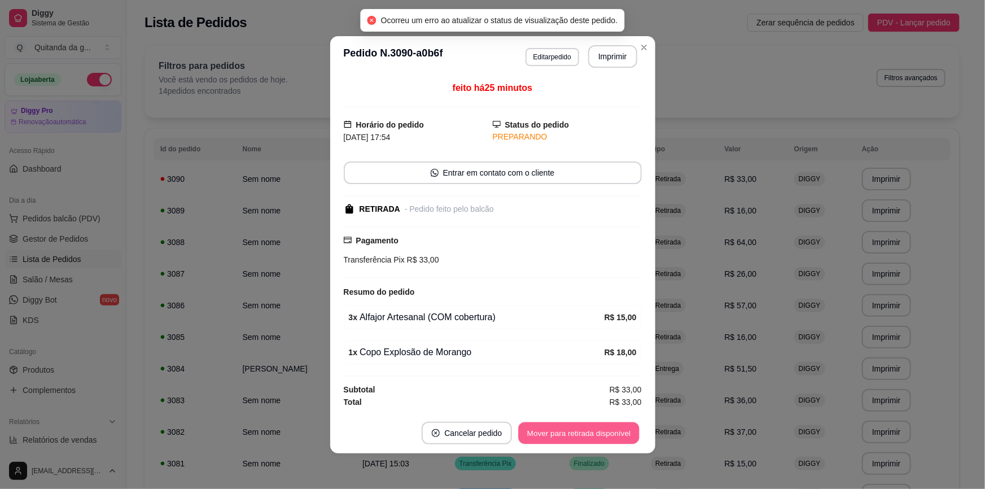
click at [590, 436] on button "Mover para retirada disponível" at bounding box center [579, 433] width 121 height 22
click at [588, 433] on div "Mover para retirada disponível" at bounding box center [571, 433] width 141 height 23
click at [592, 440] on div "Mover para retirada disponível" at bounding box center [571, 433] width 141 height 23
click at [587, 434] on div "Mover para retirada disponível" at bounding box center [571, 433] width 141 height 23
click at [583, 435] on div "Mover para retirada disponível" at bounding box center [571, 433] width 141 height 23
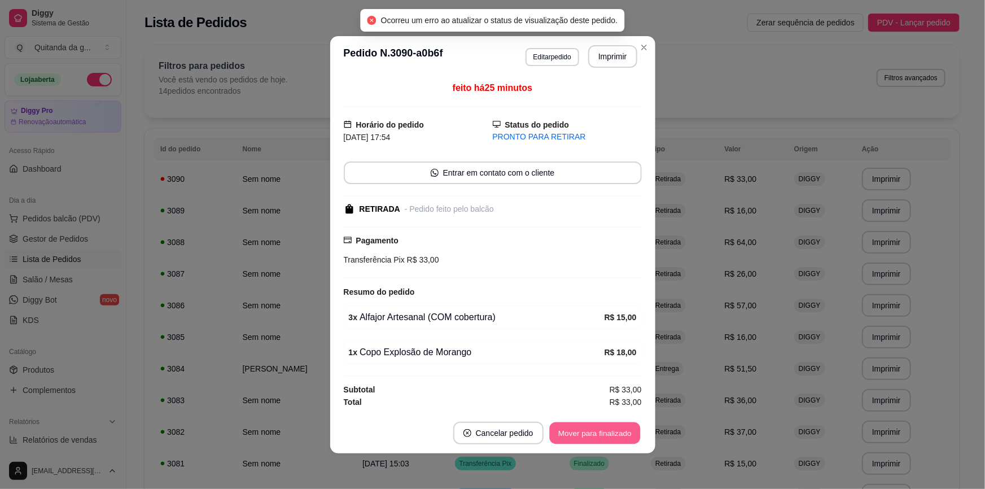
click at [623, 435] on button "Mover para finalizado" at bounding box center [594, 433] width 91 height 22
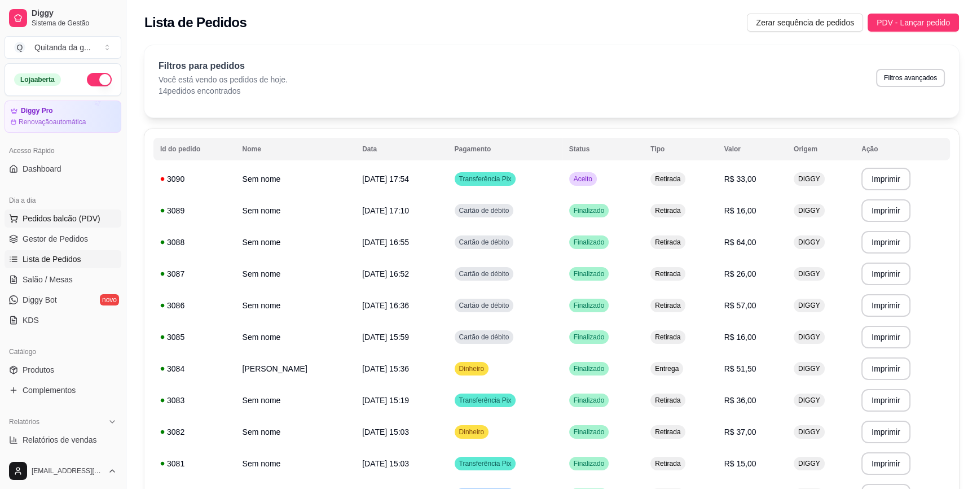
click at [87, 217] on span "Pedidos balcão (PDV)" at bounding box center [62, 218] width 78 height 11
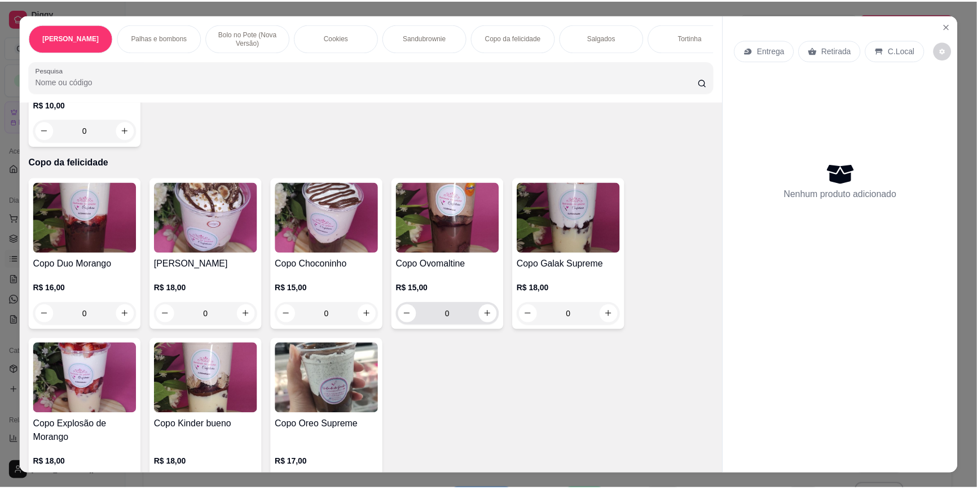
scroll to position [1282, 0]
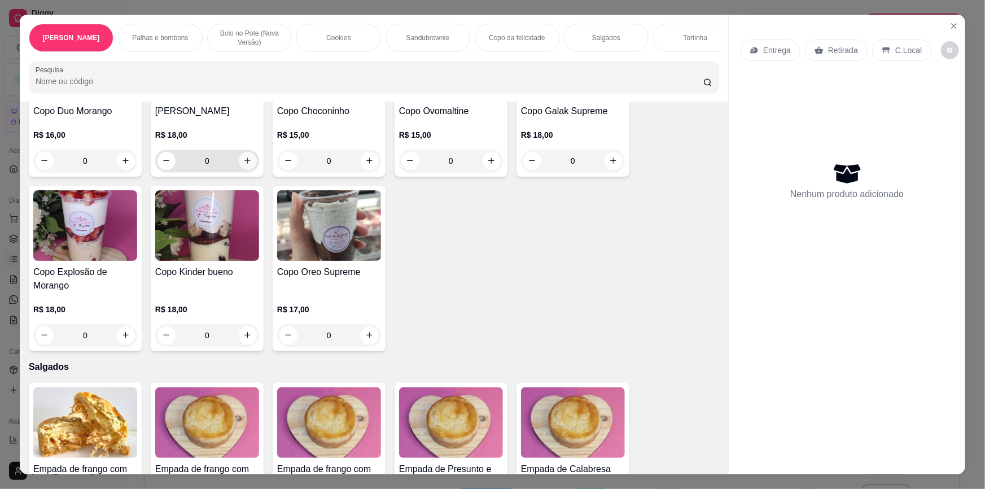
click at [239, 152] on button "increase-product-quantity" at bounding box center [248, 161] width 18 height 18
type input "1"
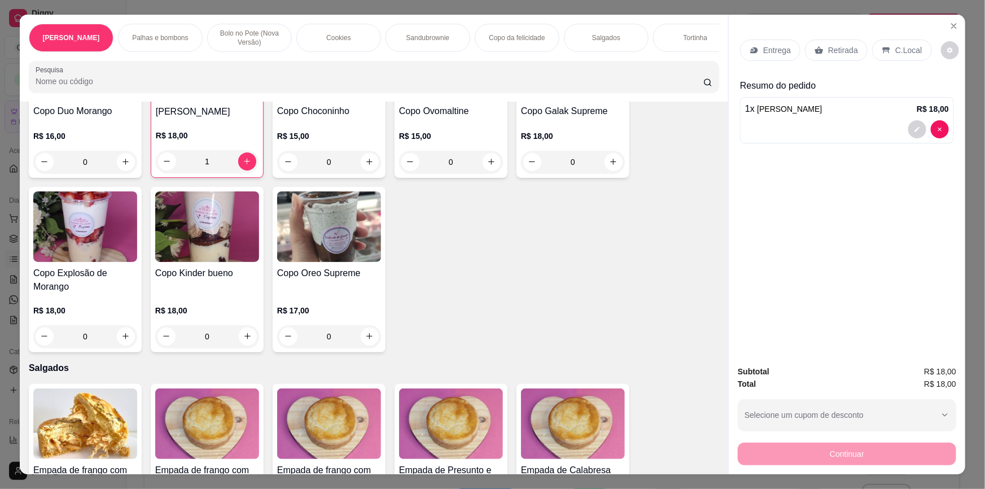
drag, startPoint x: 836, startPoint y: 47, endPoint x: 819, endPoint y: 393, distance: 345.8
click at [836, 47] on p "Retirada" at bounding box center [843, 50] width 30 height 11
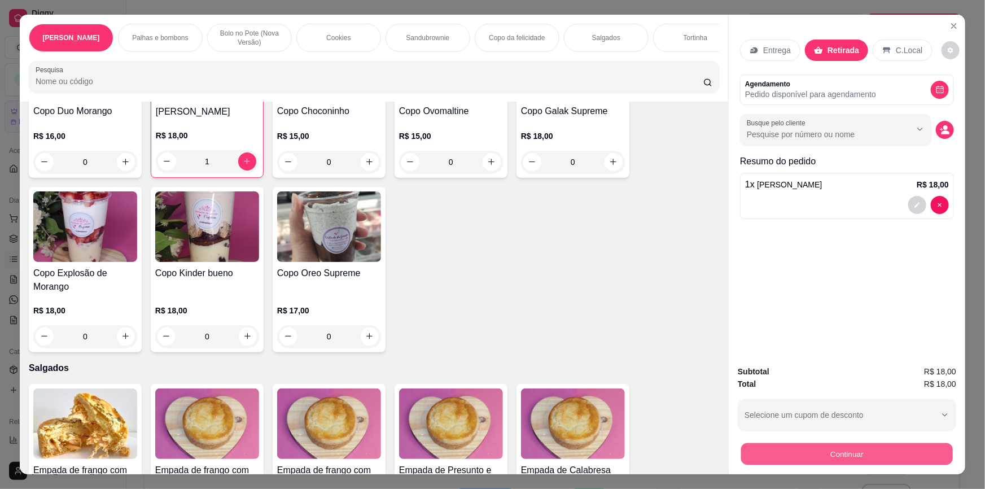
click at [820, 447] on button "Continuar" at bounding box center [847, 454] width 212 height 22
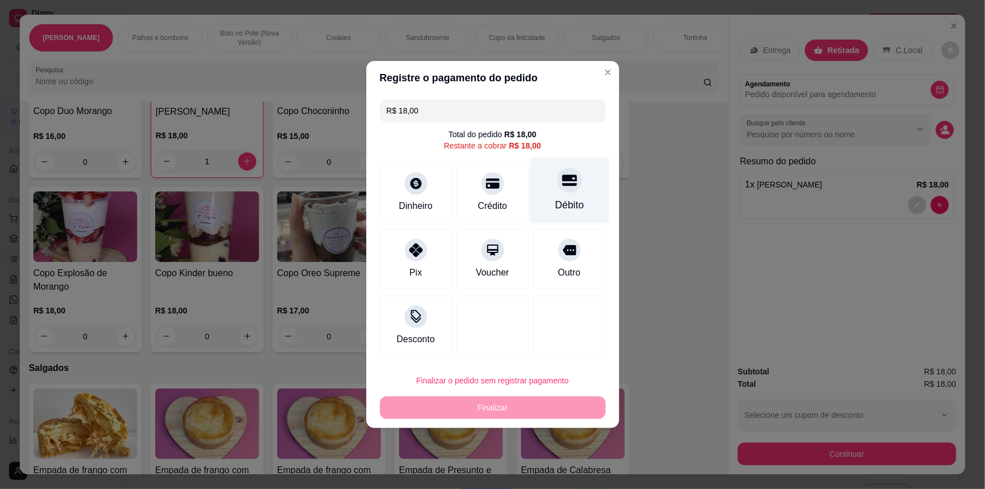
click at [569, 183] on icon at bounding box center [568, 180] width 15 height 11
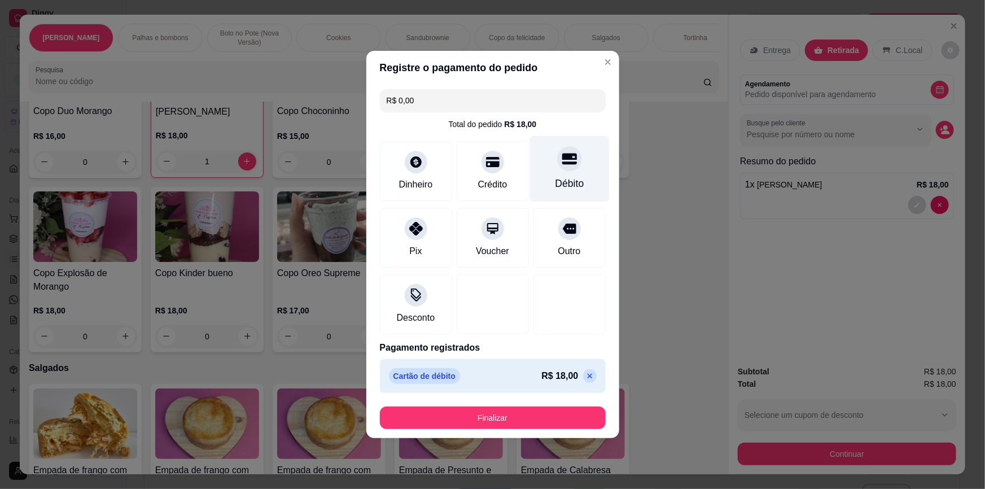
type input "R$ 0,00"
click at [561, 414] on button "Finalizar" at bounding box center [493, 417] width 226 height 23
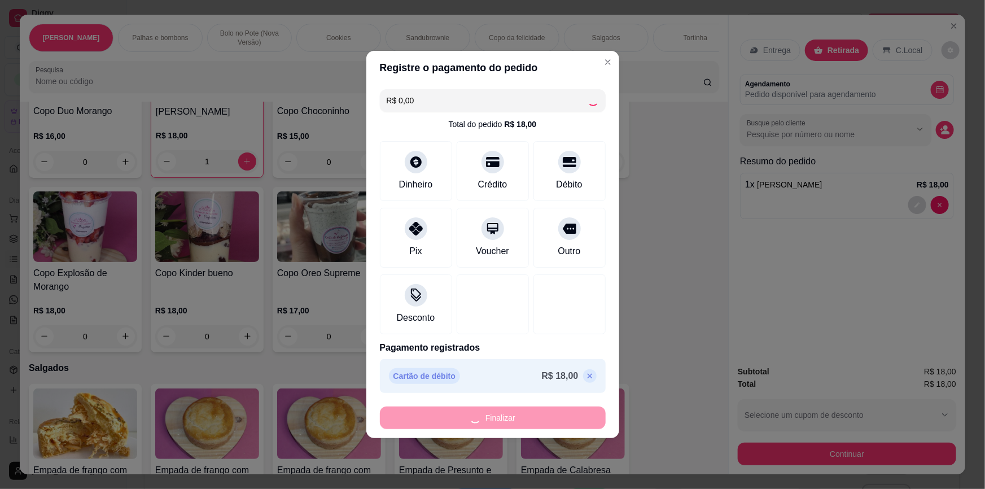
type input "0"
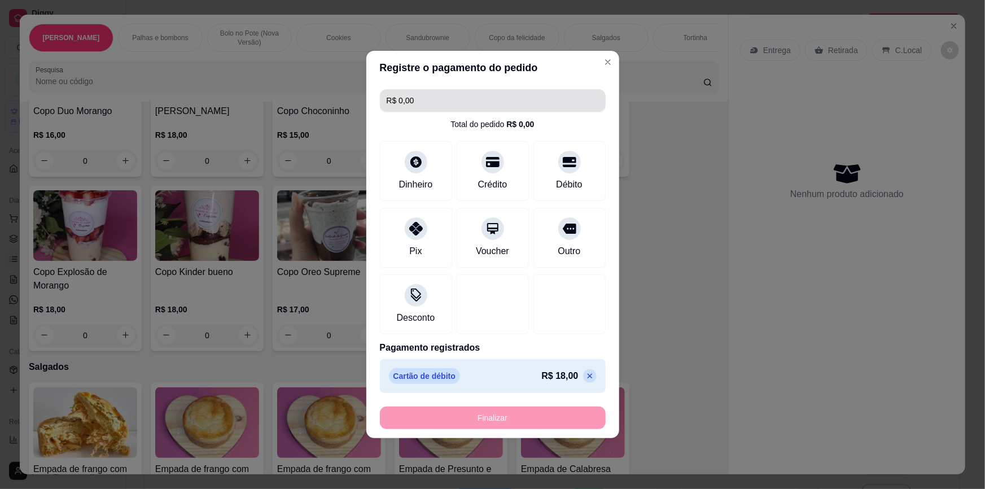
type input "-R$ 18,00"
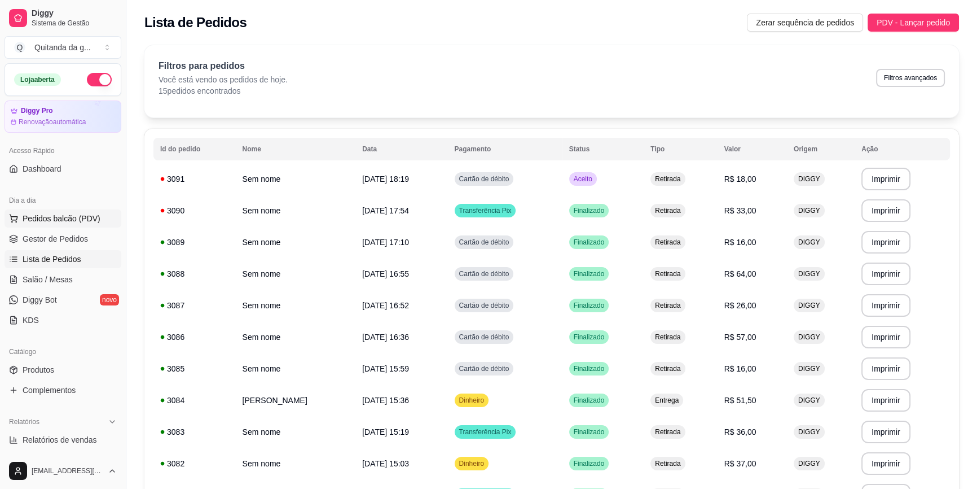
click at [38, 215] on span "Pedidos balcão (PDV)" at bounding box center [62, 218] width 78 height 11
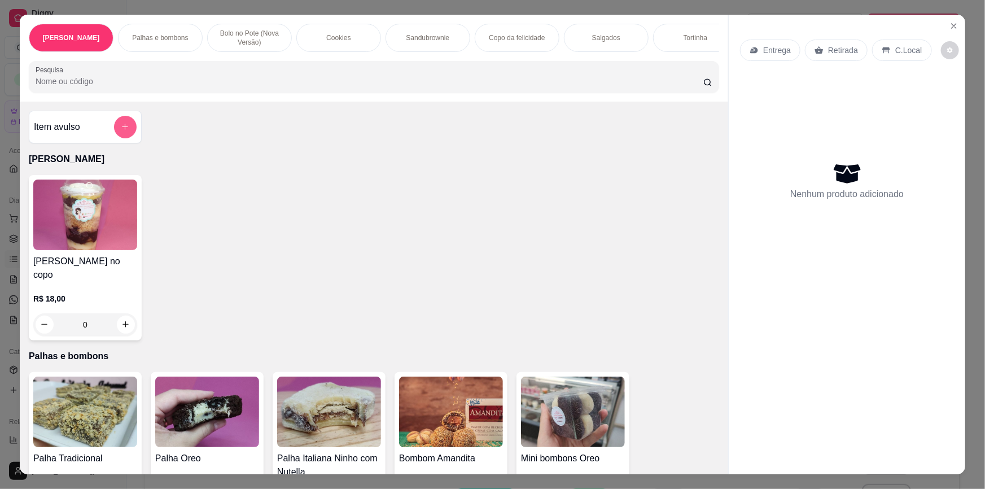
click at [121, 129] on icon "add-separate-item" at bounding box center [125, 126] width 8 height 8
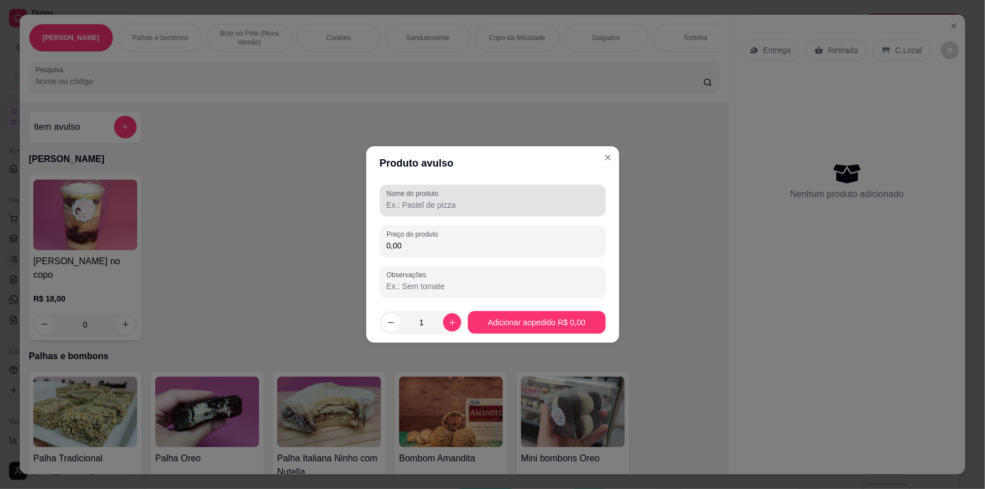
click at [466, 192] on div at bounding box center [493, 200] width 212 height 23
type input "bolo"
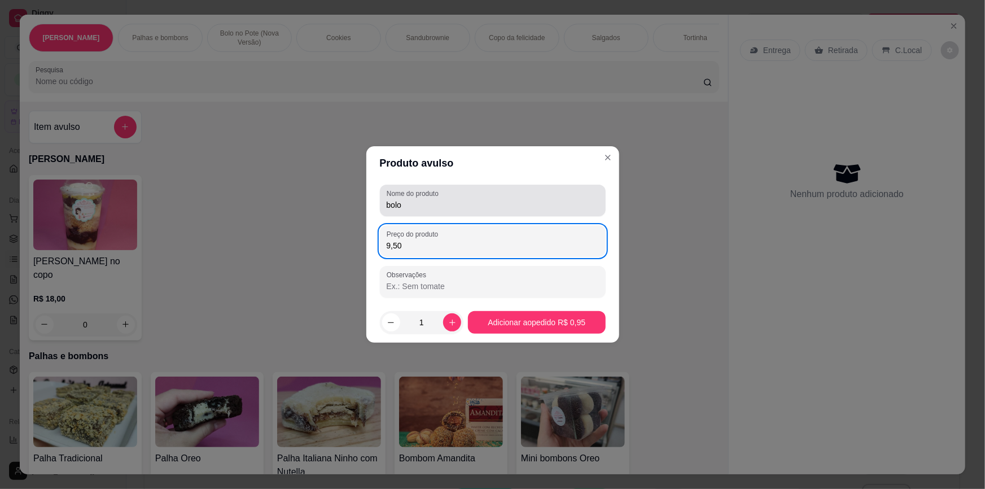
type input "95,00"
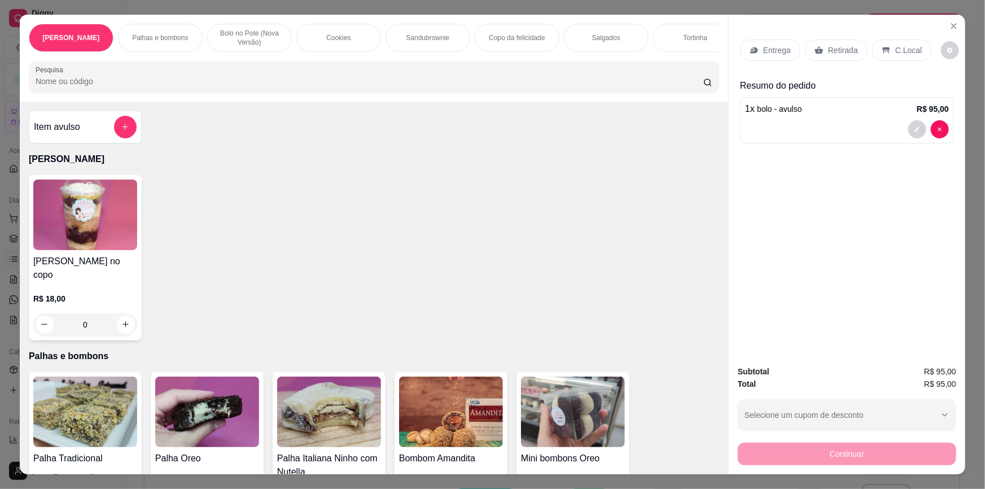
click at [849, 42] on div "Retirada" at bounding box center [836, 50] width 63 height 21
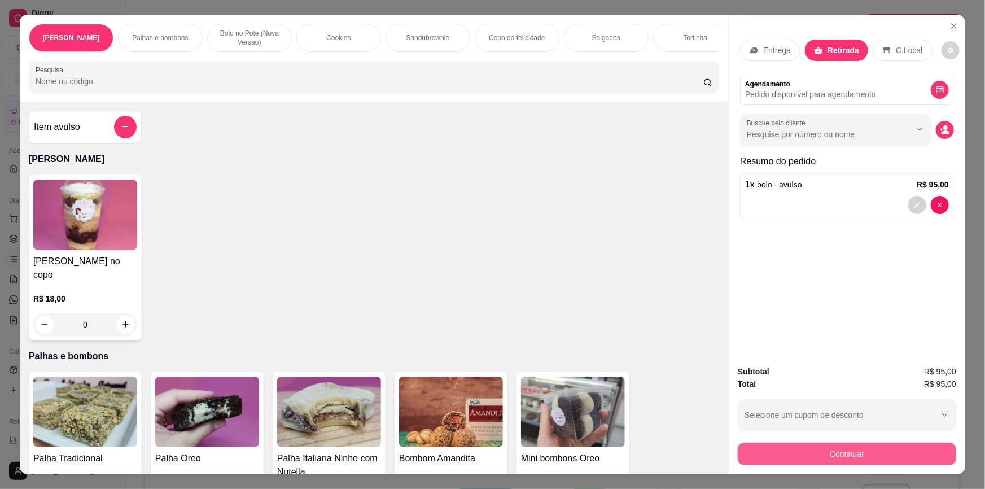
click at [801, 464] on button "Continuar" at bounding box center [847, 453] width 218 height 23
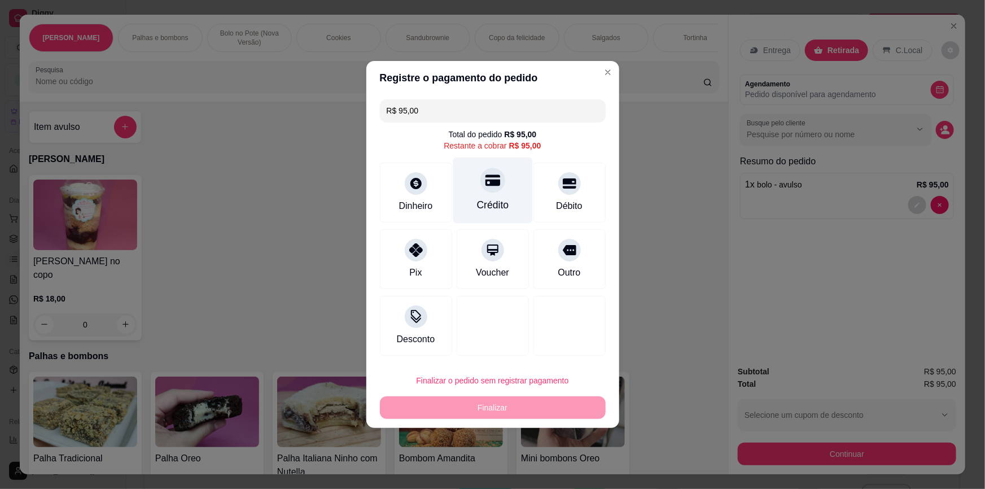
click at [485, 187] on icon at bounding box center [492, 180] width 15 height 15
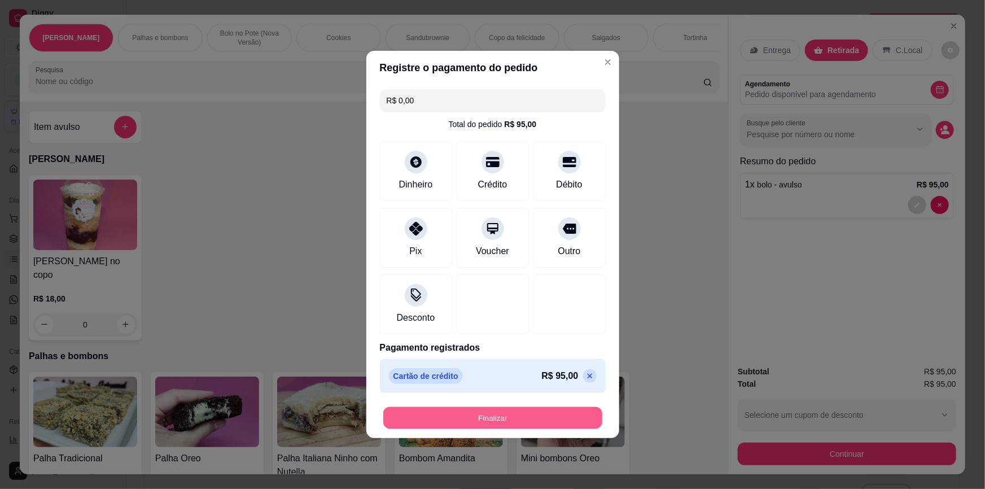
click at [516, 418] on button "Finalizar" at bounding box center [492, 418] width 219 height 22
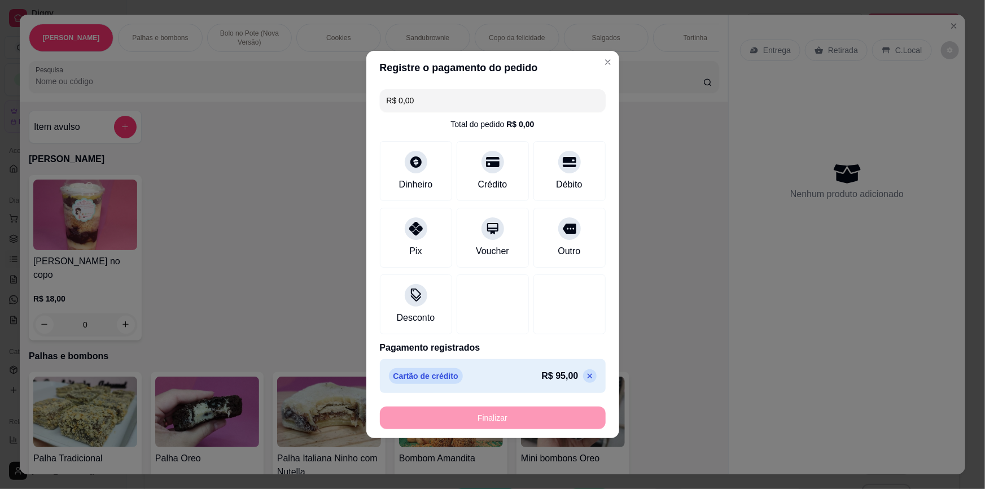
type input "-R$ 95,00"
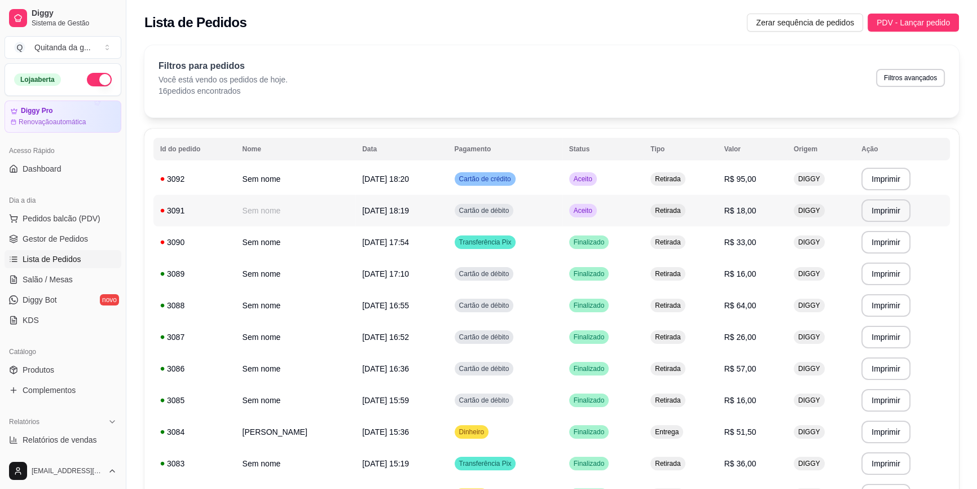
click at [529, 208] on td "Cartão de débito" at bounding box center [505, 211] width 115 height 32
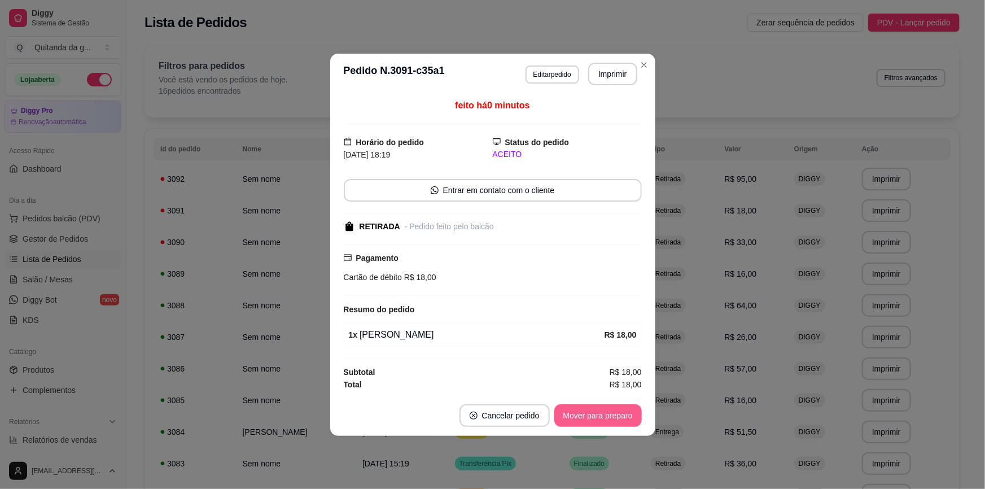
click at [617, 415] on button "Mover para preparo" at bounding box center [597, 415] width 87 height 23
click at [617, 415] on div "Mover para preparo" at bounding box center [589, 415] width 103 height 23
click at [617, 415] on button "Mover para retirada disponível" at bounding box center [579, 415] width 121 height 22
click at [617, 416] on div "Mover para retirada disponível" at bounding box center [571, 415] width 141 height 23
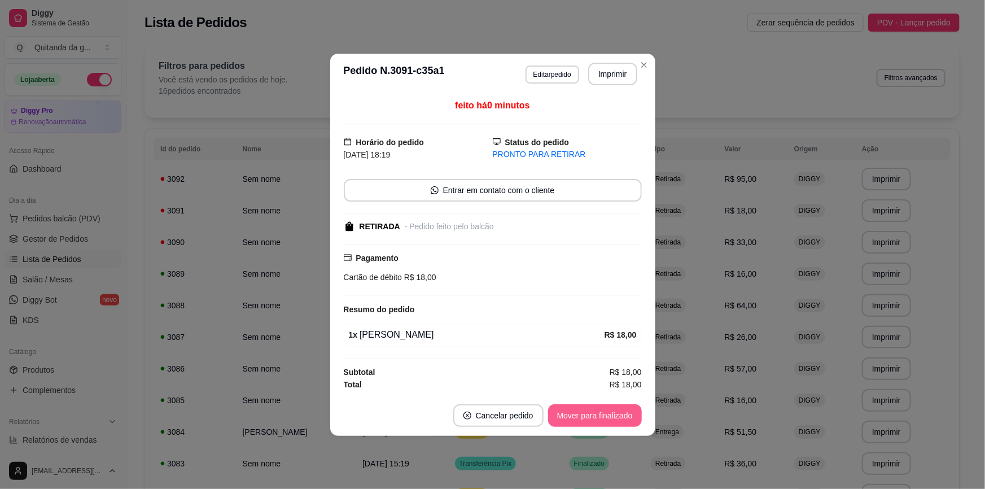
click at [617, 420] on button "Mover para finalizado" at bounding box center [595, 415] width 94 height 23
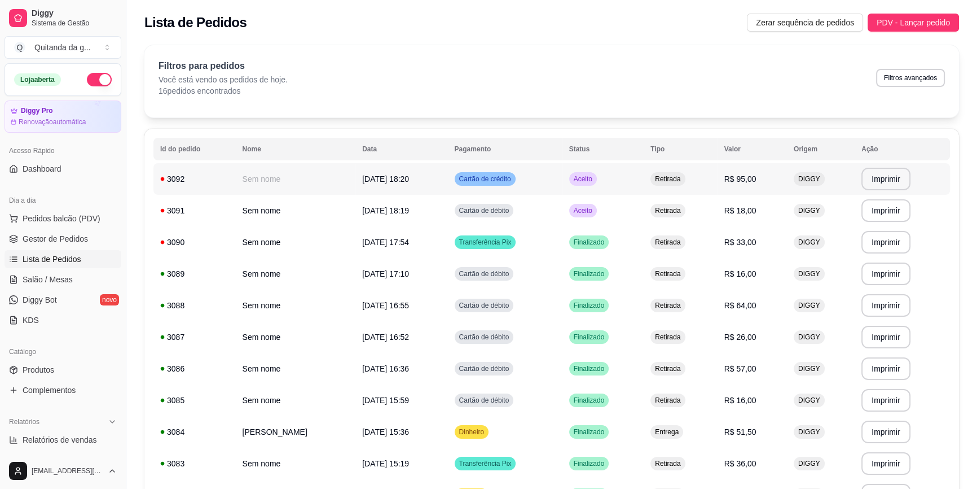
click at [694, 183] on td "Retirada" at bounding box center [680, 179] width 73 height 32
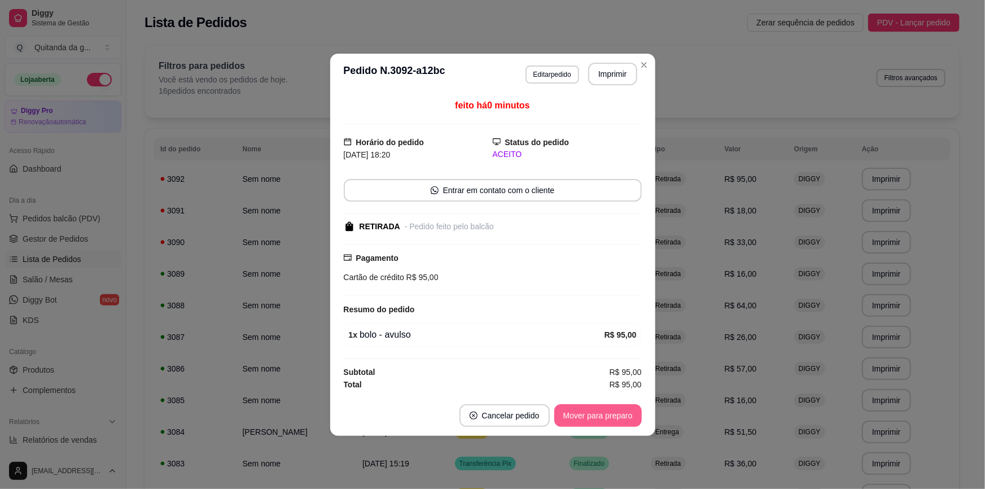
click at [600, 419] on button "Mover para preparo" at bounding box center [597, 415] width 87 height 23
click at [600, 419] on div "Mover para preparo" at bounding box center [597, 415] width 87 height 23
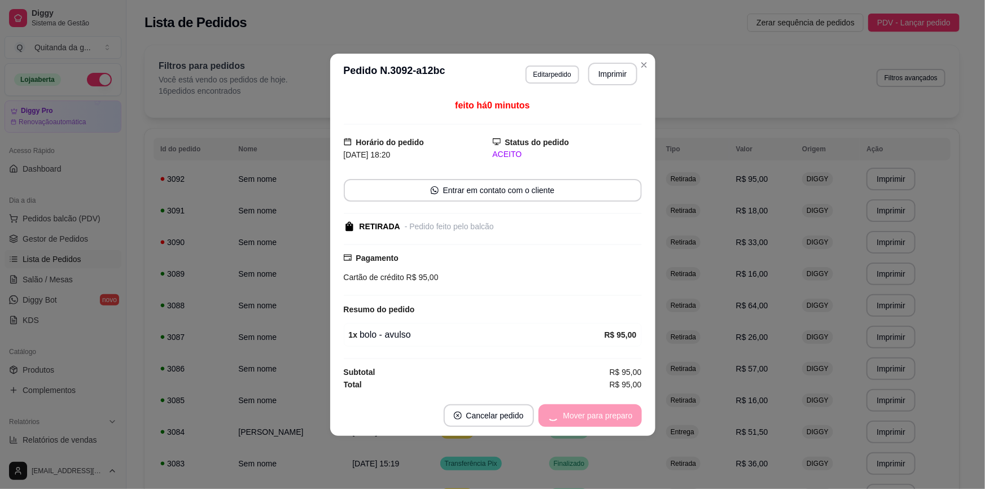
click at [600, 419] on div "Mover para preparo" at bounding box center [589, 415] width 103 height 23
click at [620, 418] on button "Mover para retirada disponível" at bounding box center [578, 415] width 125 height 23
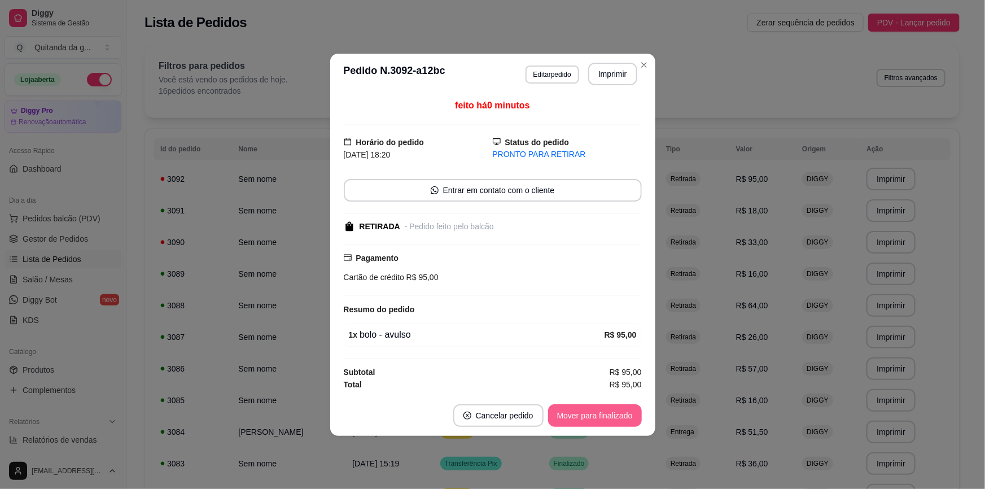
click at [614, 418] on button "Mover para finalizado" at bounding box center [595, 415] width 94 height 23
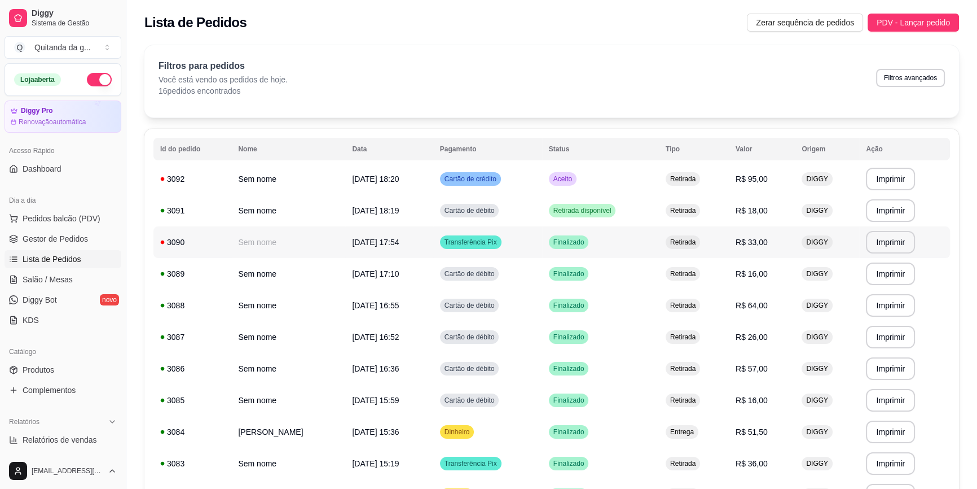
click at [649, 232] on td "Finalizado" at bounding box center [600, 242] width 117 height 32
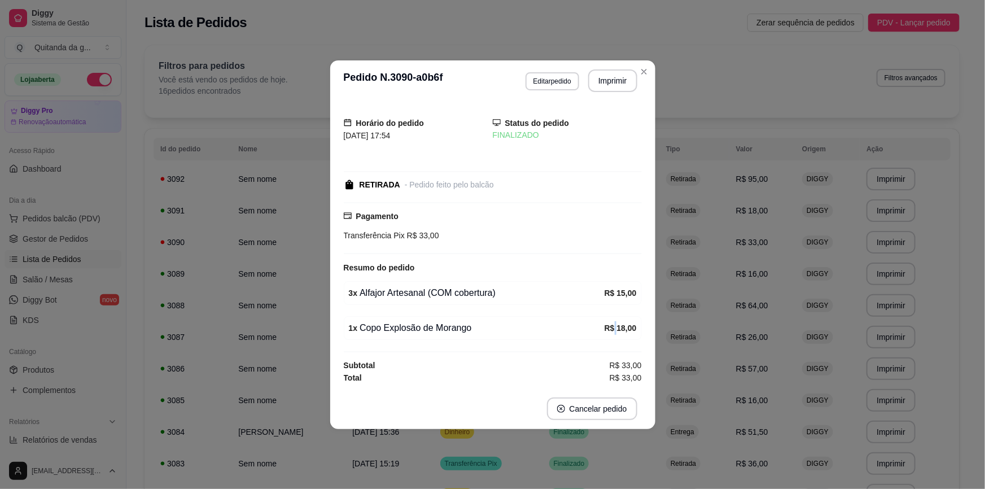
click at [617, 317] on div "1 x Copo Explosão de Morango R$ 18,00" at bounding box center [493, 328] width 298 height 24
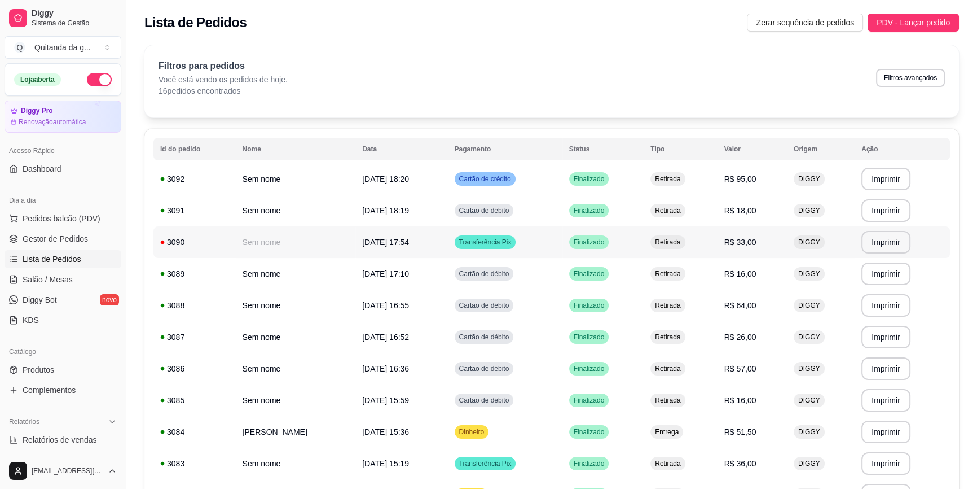
click at [176, 242] on div "3090" at bounding box center [194, 241] width 69 height 11
click at [711, 113] on div "Filtros para pedidos Você está vendo os pedidos de hoje. 16 pedidos encontrados…" at bounding box center [551, 81] width 815 height 72
click at [49, 243] on span "Gestor de Pedidos" at bounding box center [55, 238] width 65 height 11
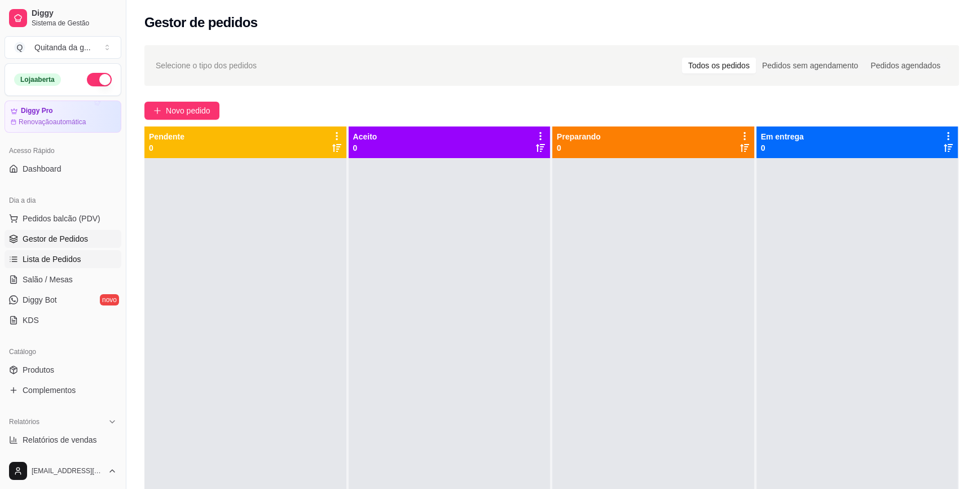
click at [75, 265] on link "Lista de Pedidos" at bounding box center [63, 259] width 117 height 18
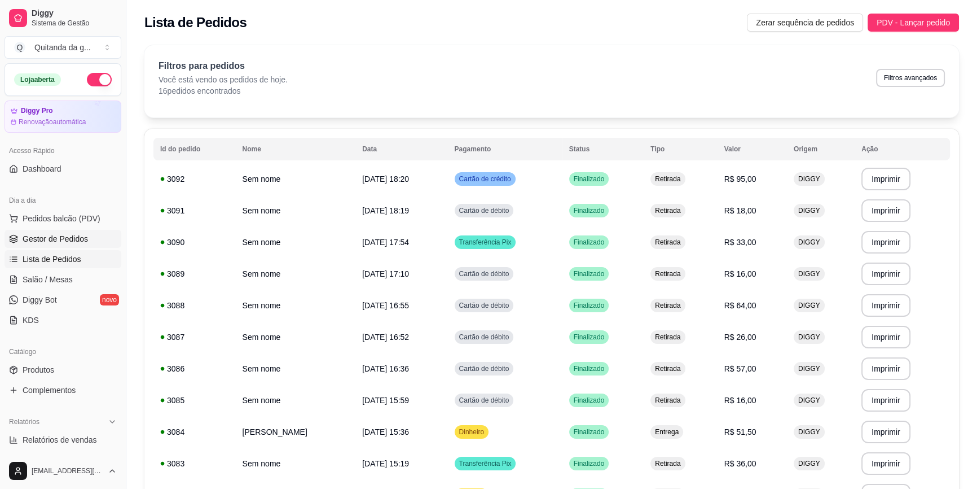
click at [89, 243] on link "Gestor de Pedidos" at bounding box center [63, 239] width 117 height 18
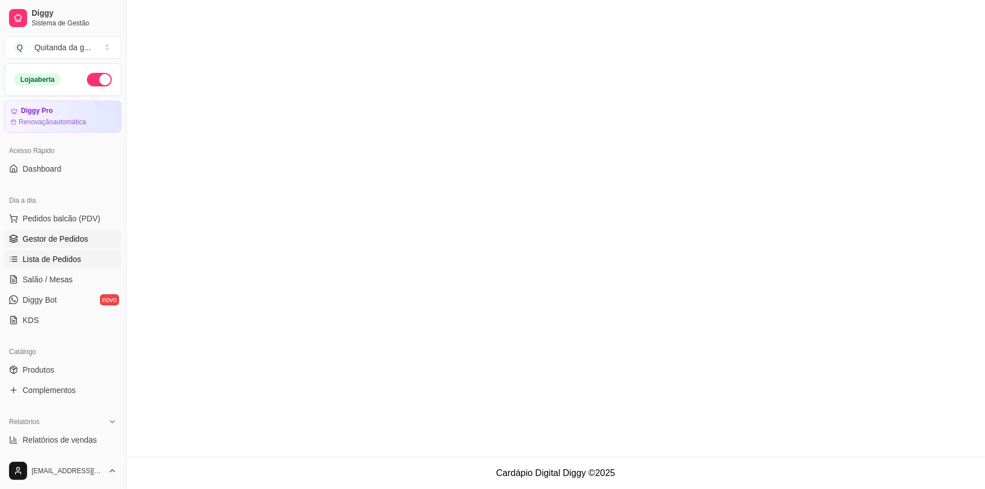
click at [85, 261] on link "Lista de Pedidos" at bounding box center [63, 259] width 117 height 18
